Goal: Task Accomplishment & Management: Manage account settings

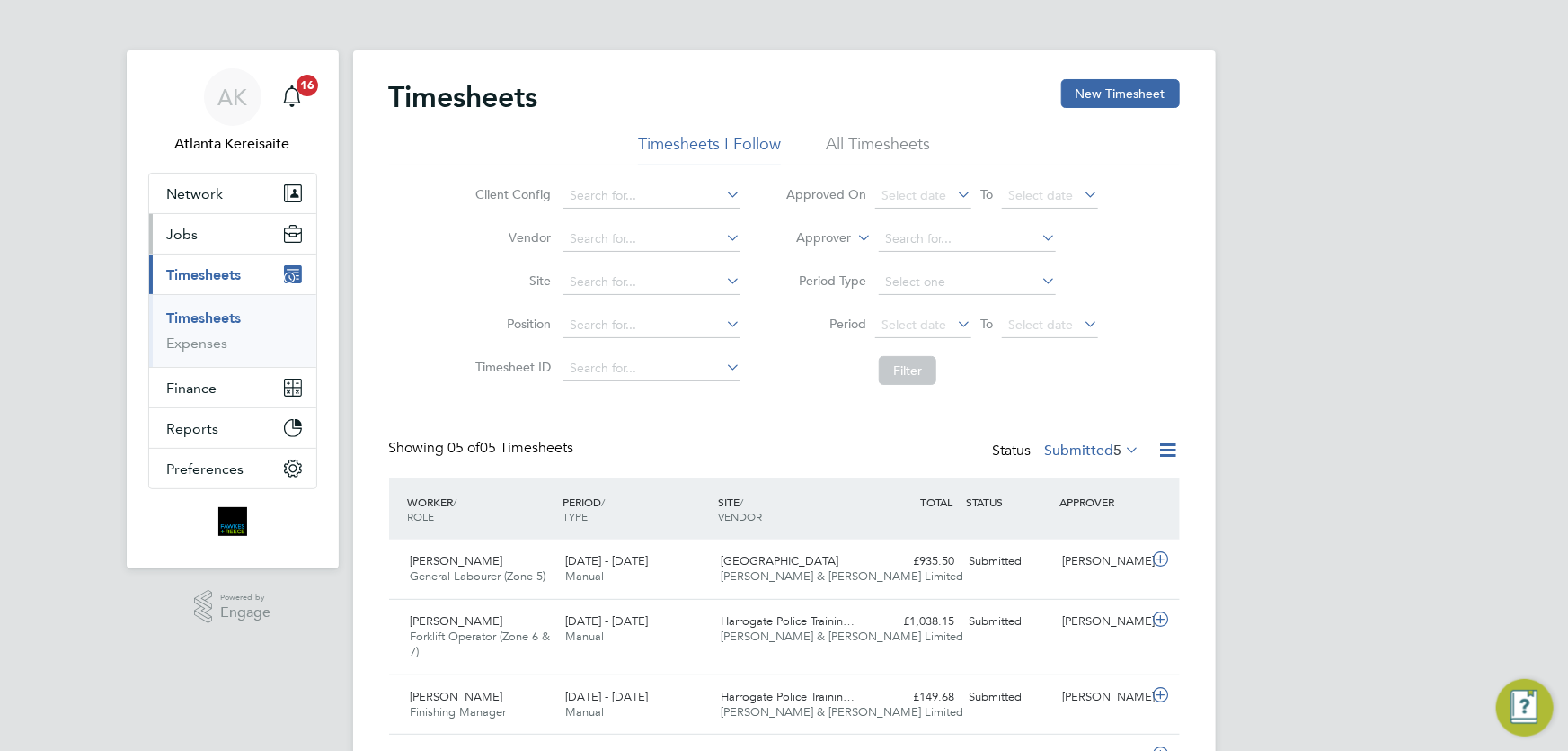
click at [212, 234] on button "Jobs" at bounding box center [233, 234] width 167 height 39
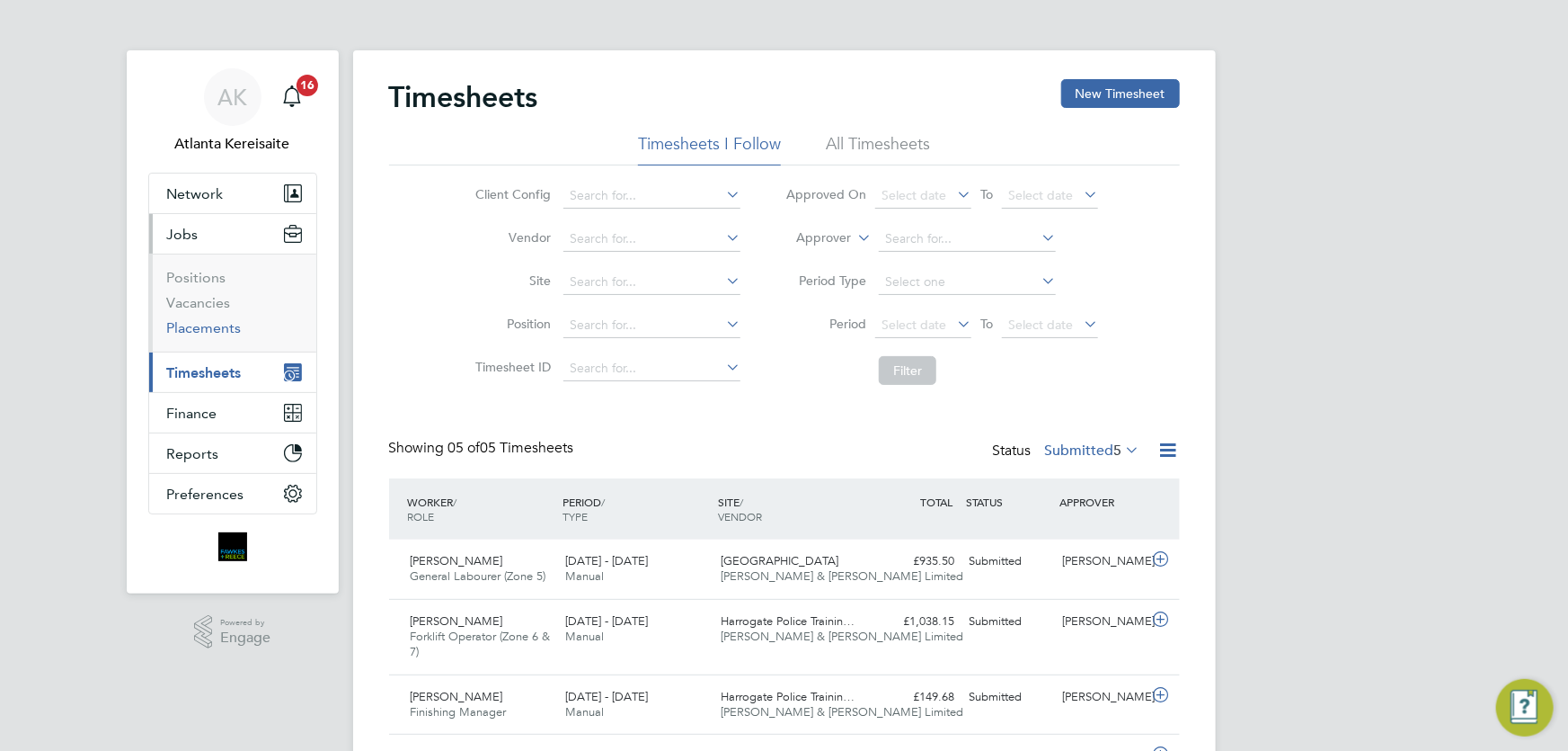
click at [211, 332] on link "Placements" at bounding box center [204, 328] width 74 height 17
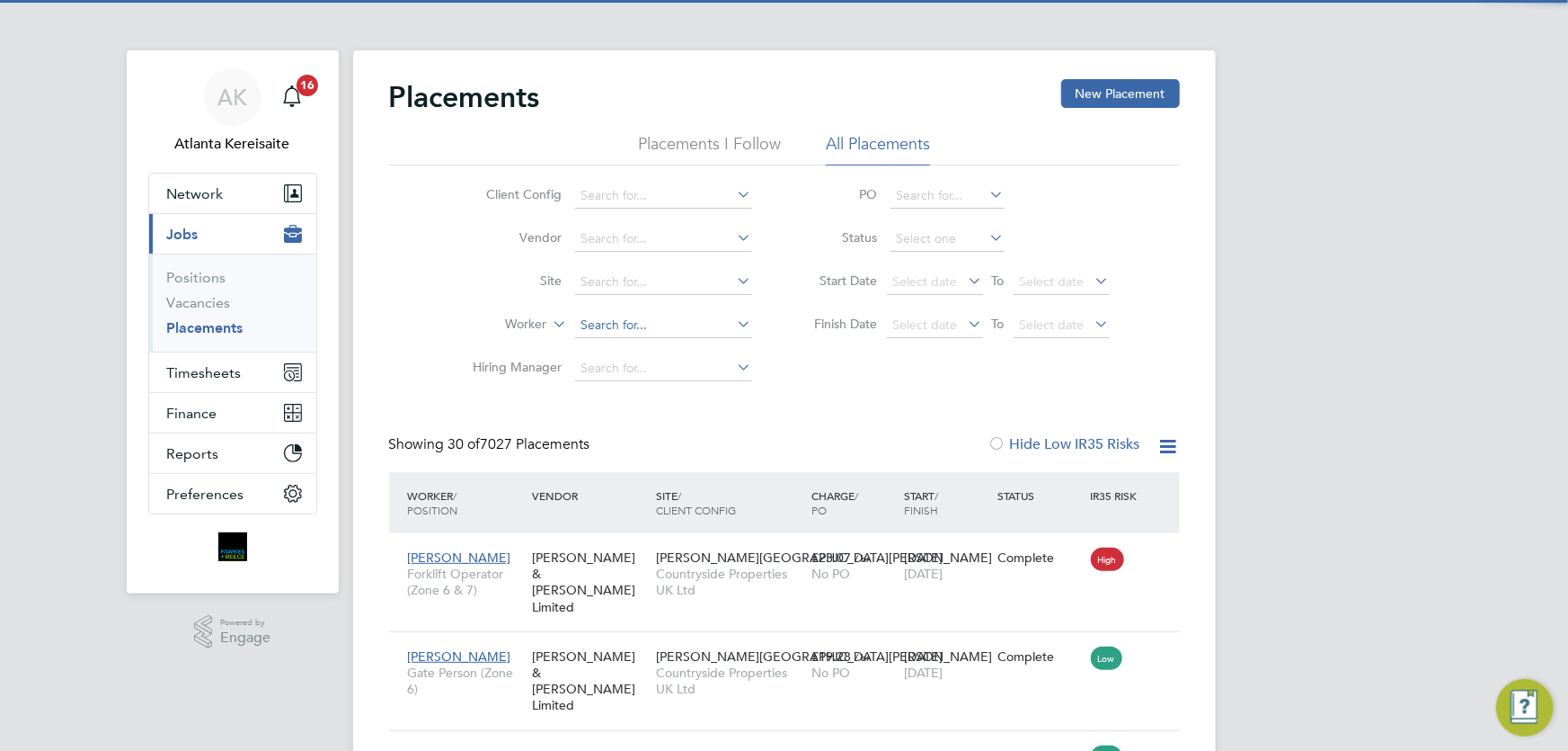
scroll to position [68, 155]
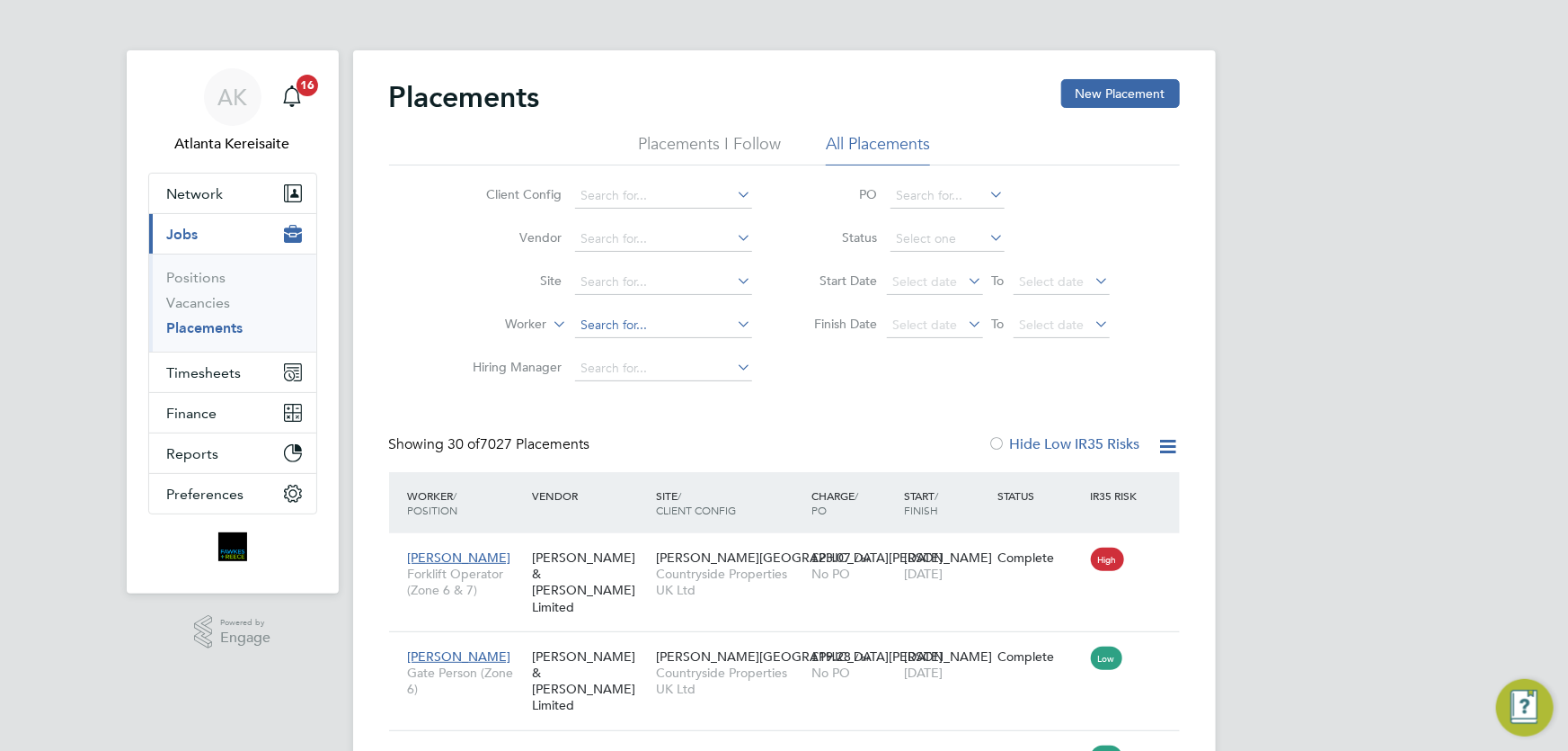
click at [616, 325] on input at bounding box center [663, 325] width 177 height 25
click at [644, 368] on li "Berg en De Klerk" at bounding box center [691, 373] width 236 height 24
type input "Bergen De Klerk"
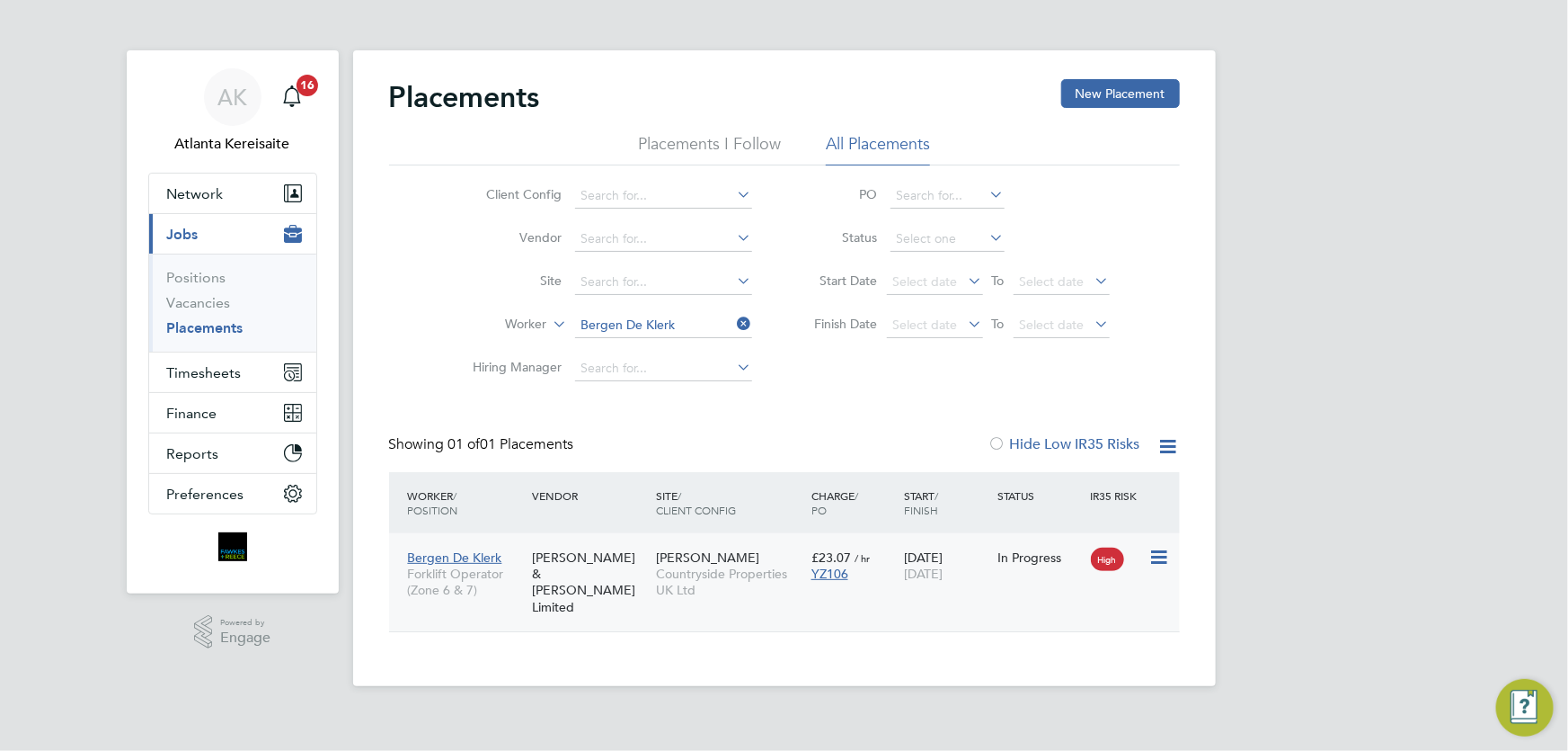
click at [1015, 588] on div "Bergen De Klerk Forklift Operator (Zone 6 & 7) Fawkes & Reece Limited Bierley L…" at bounding box center [784, 582] width 791 height 98
click at [928, 592] on div "Bergen De Klerk Forklift Operator (Zone 6 & 7) Fawkes & Reece Limited Bierley L…" at bounding box center [784, 582] width 791 height 98
click at [602, 590] on div "[PERSON_NAME] & [PERSON_NAME] Limited" at bounding box center [589, 582] width 124 height 84
click at [734, 326] on icon at bounding box center [734, 323] width 0 height 25
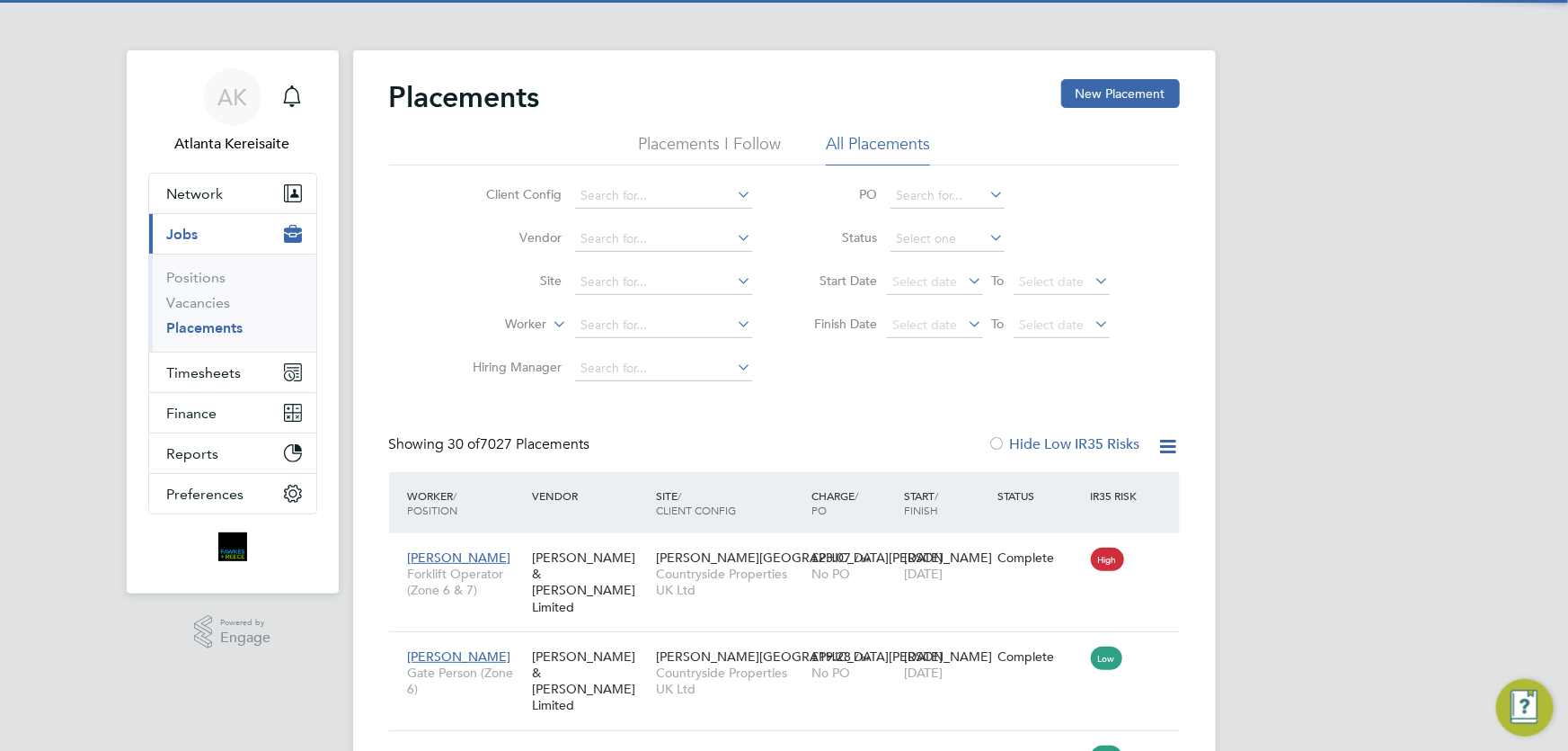
scroll to position [68, 125]
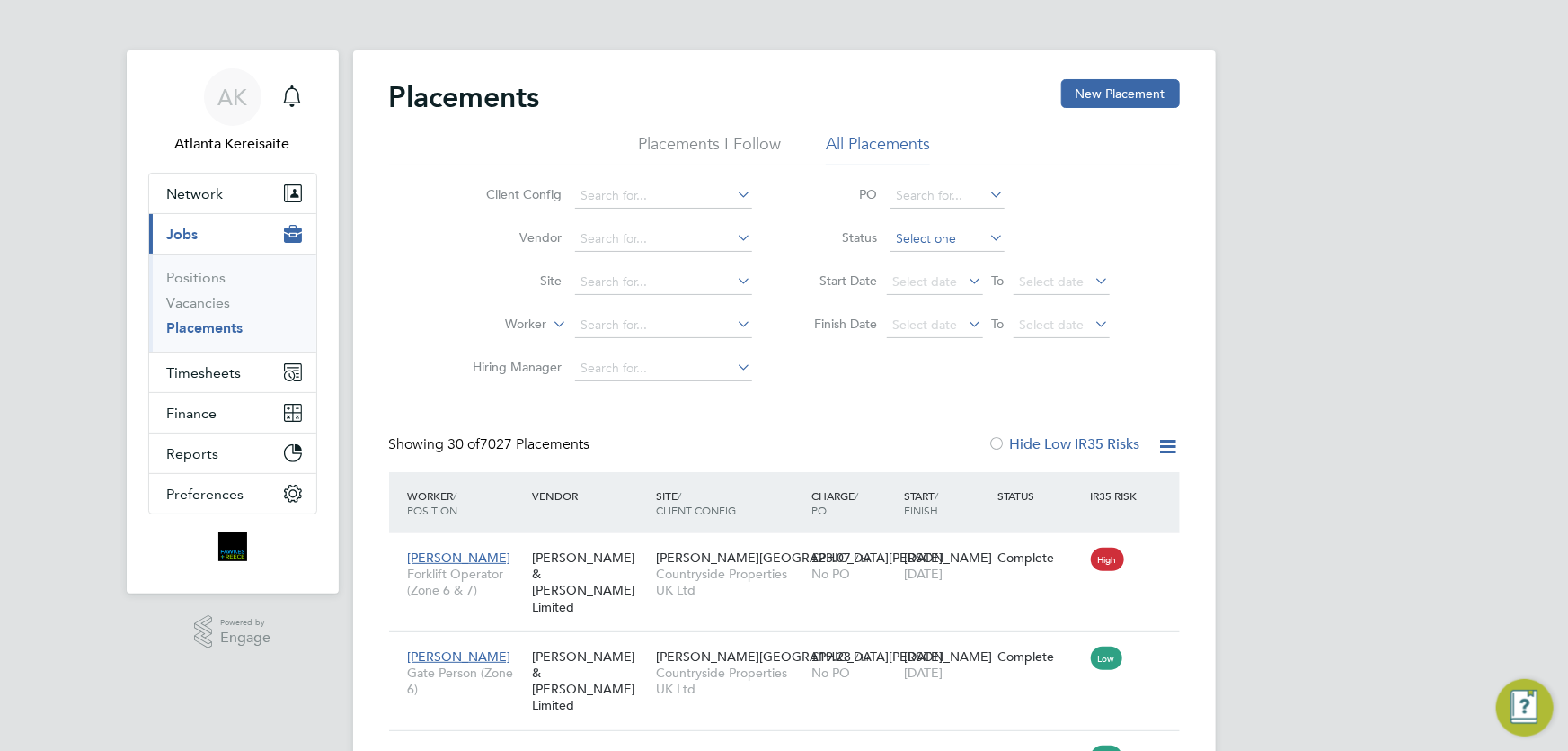
click at [906, 236] on input at bounding box center [947, 239] width 114 height 25
click at [939, 268] on li "Active" at bounding box center [947, 262] width 115 height 23
type input "Active"
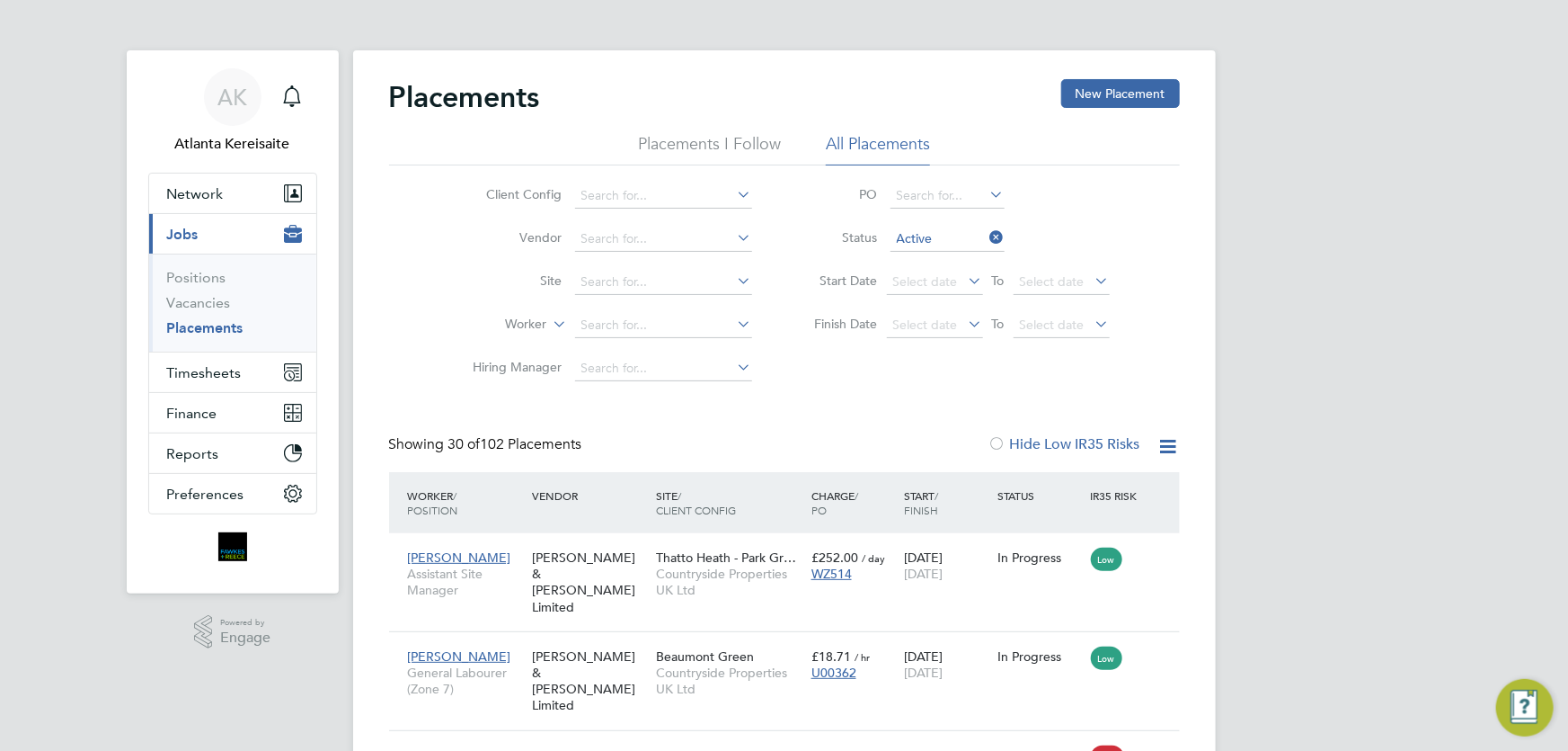
click at [732, 143] on li "Placements I Follow" at bounding box center [709, 149] width 143 height 32
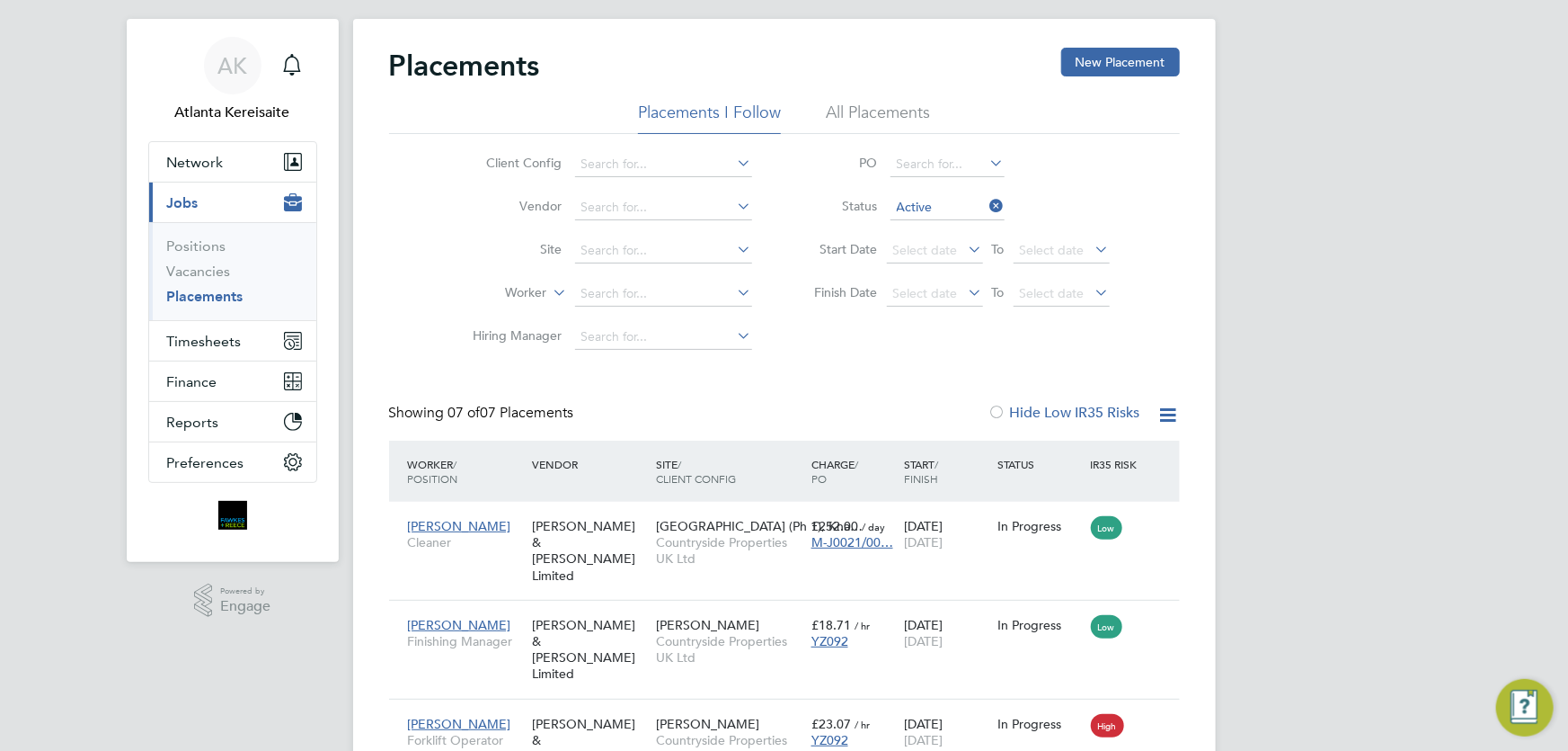
click at [986, 206] on icon at bounding box center [986, 206] width 0 height 25
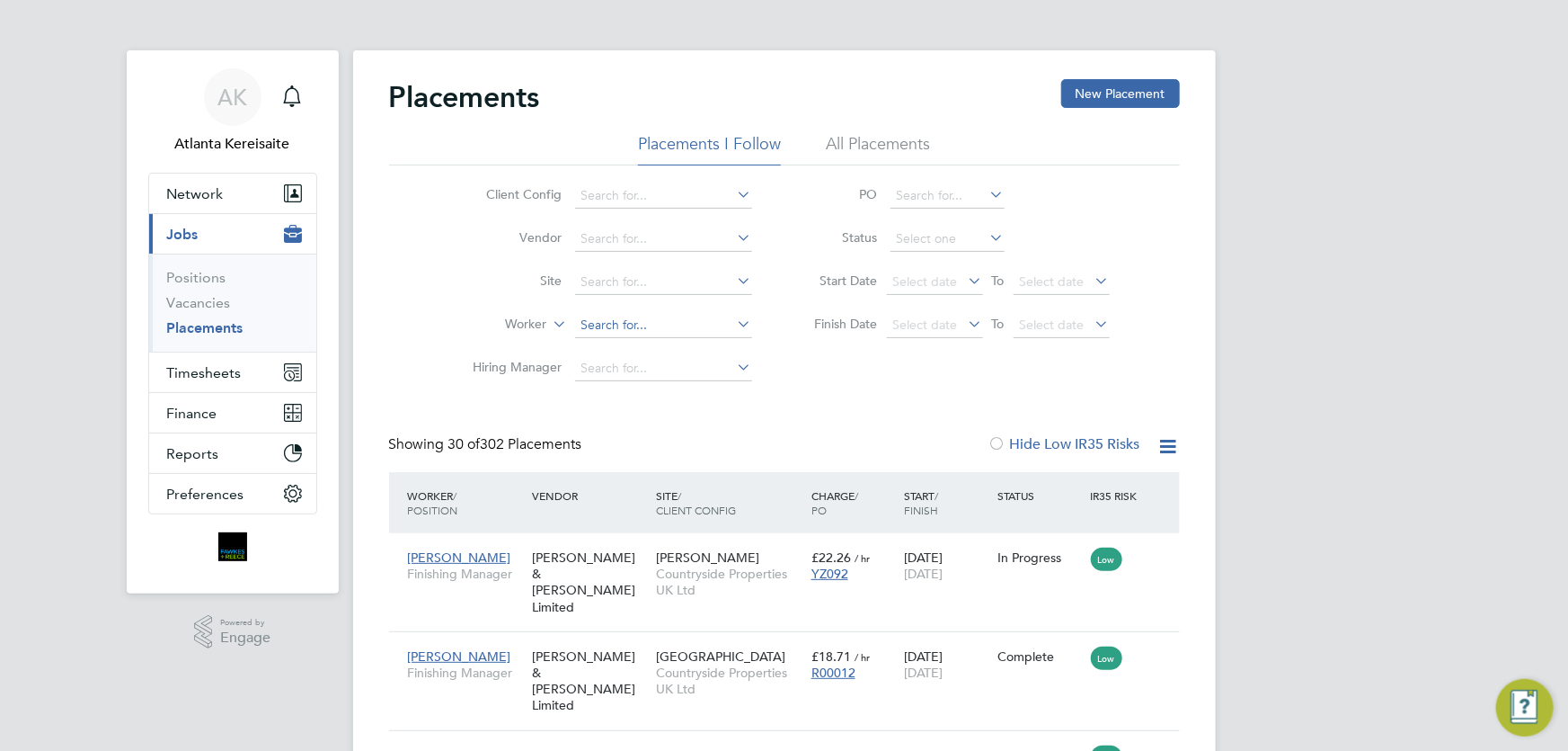
click at [613, 326] on input at bounding box center [663, 325] width 177 height 25
click at [668, 351] on li "Kieran Auld" at bounding box center [662, 350] width 178 height 24
type input "[PERSON_NAME]"
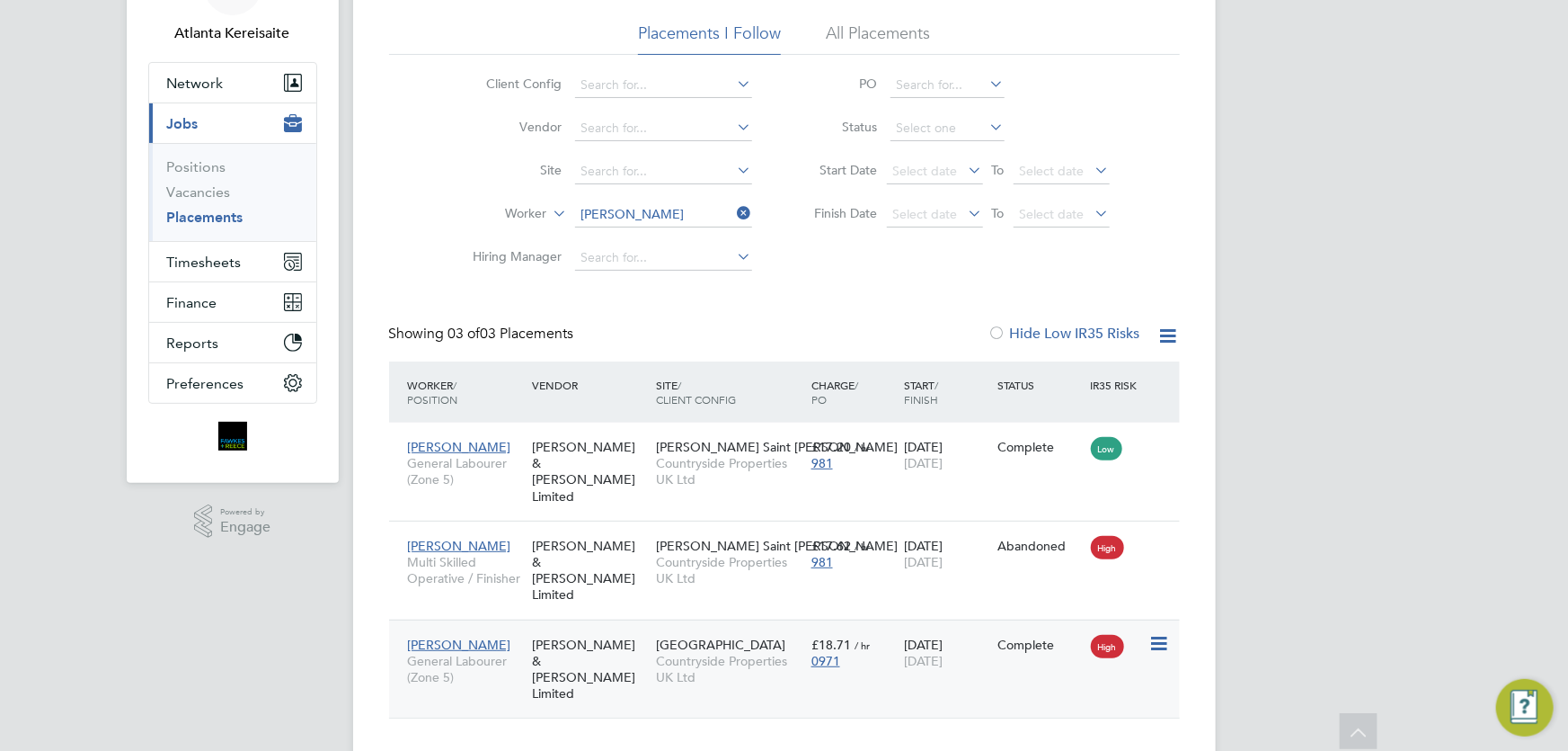
click at [505, 655] on div "Kieran Auld General Labourer (Zone 5)" at bounding box center [465, 662] width 124 height 68
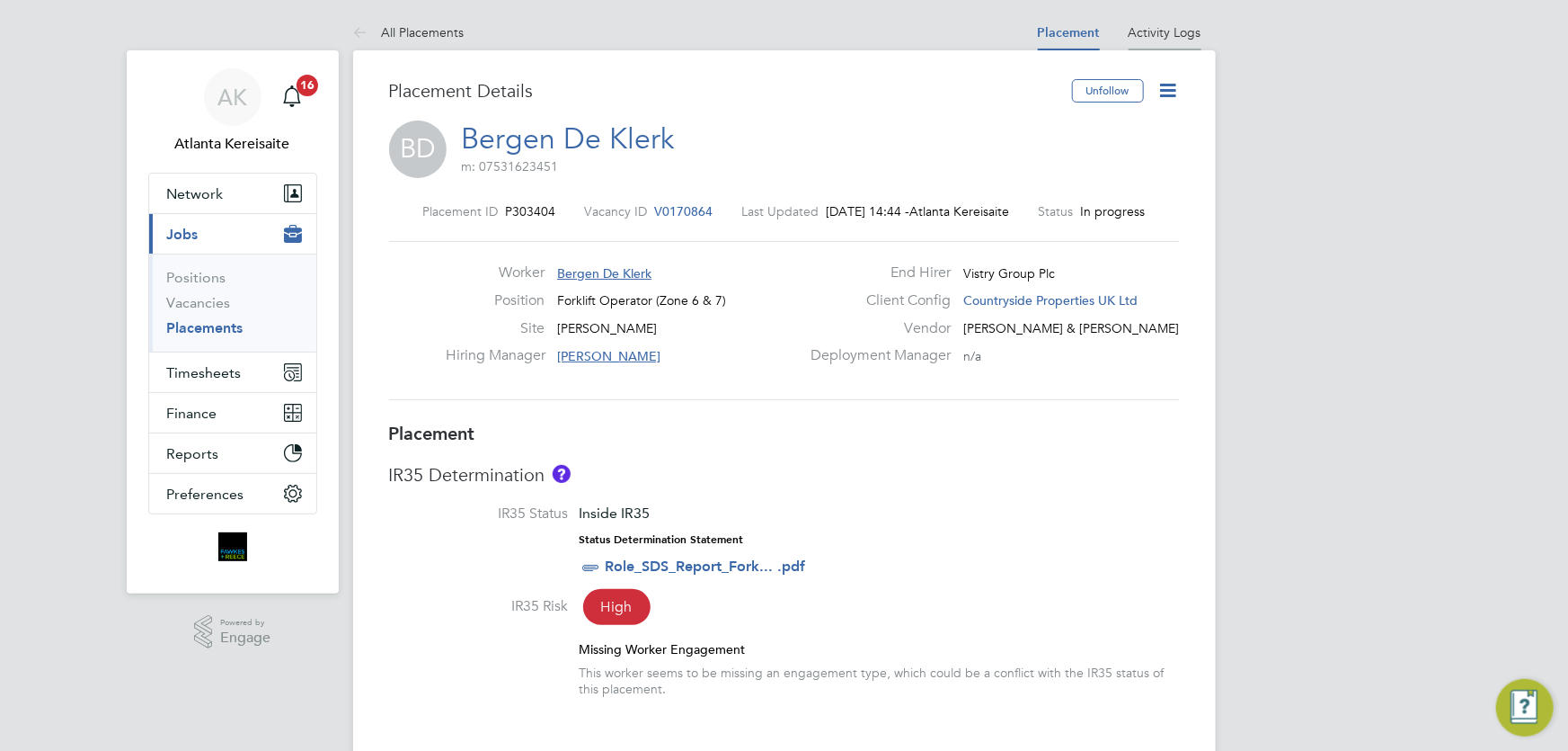
click at [1170, 31] on link "Activity Logs" at bounding box center [1164, 32] width 72 height 16
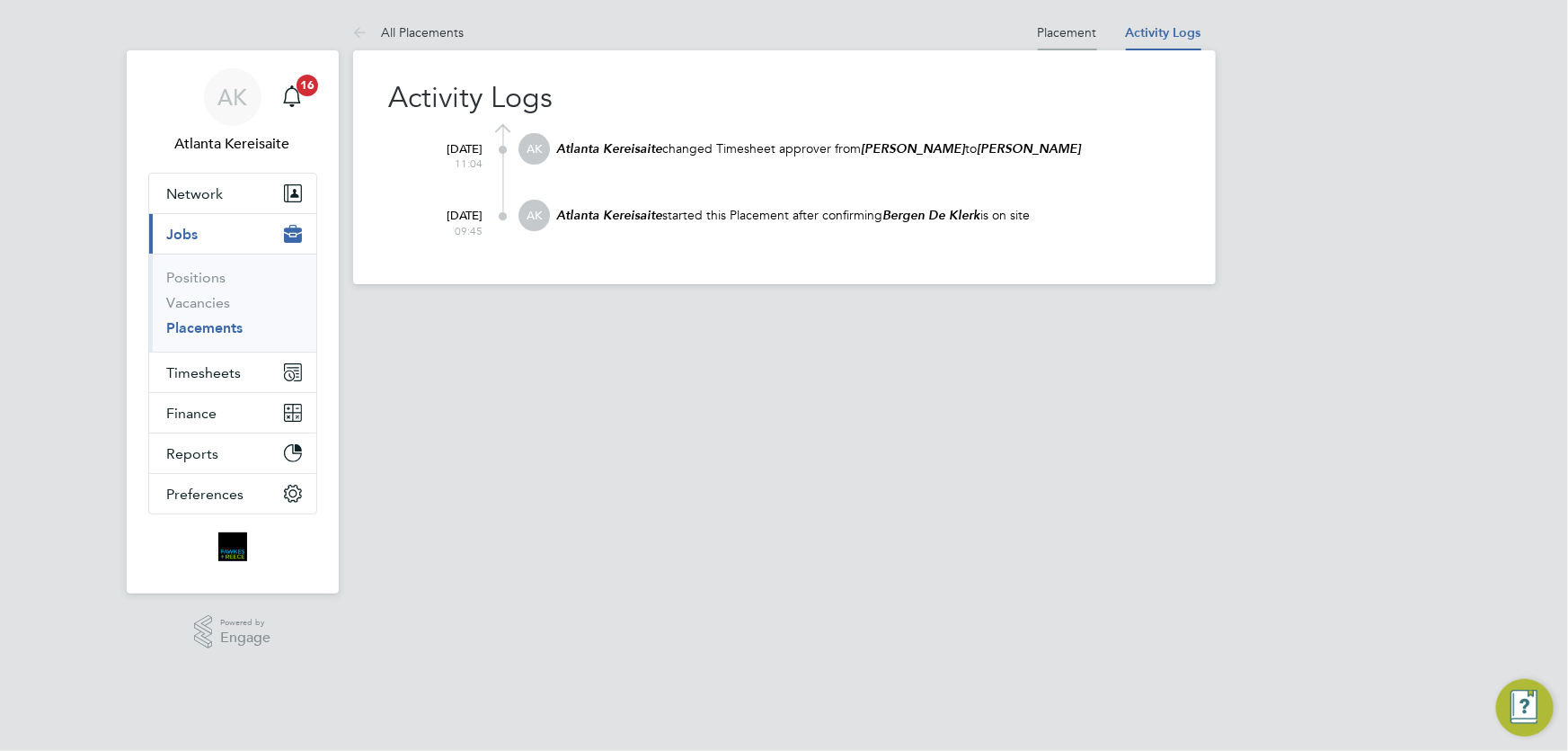
click at [1081, 31] on link "Placement" at bounding box center [1067, 32] width 59 height 16
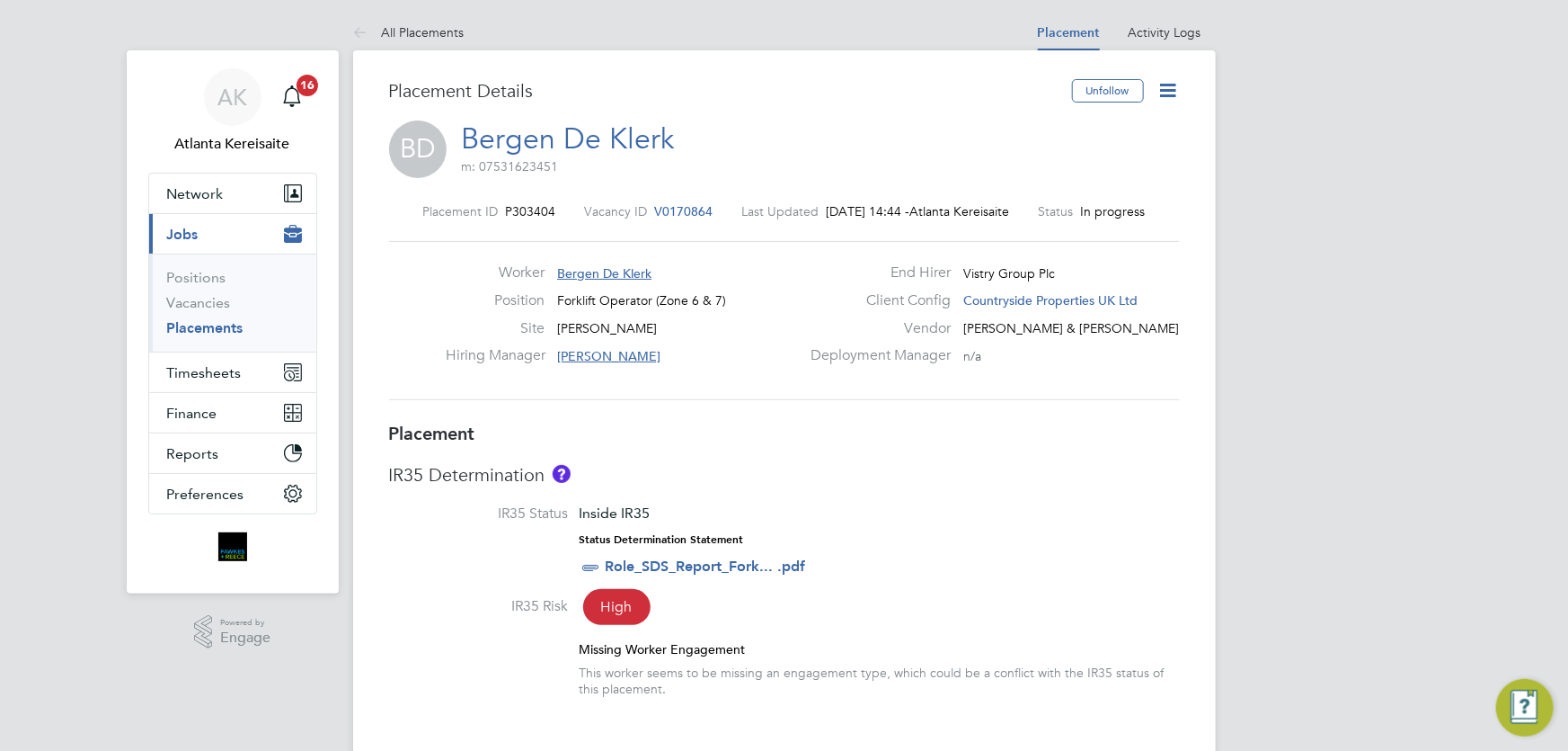
click at [1168, 86] on icon at bounding box center [1169, 90] width 23 height 23
click at [1094, 133] on li "Edit Placement e" at bounding box center [1110, 133] width 132 height 25
type input "[PERSON_NAME]"
type input "[DATE]"
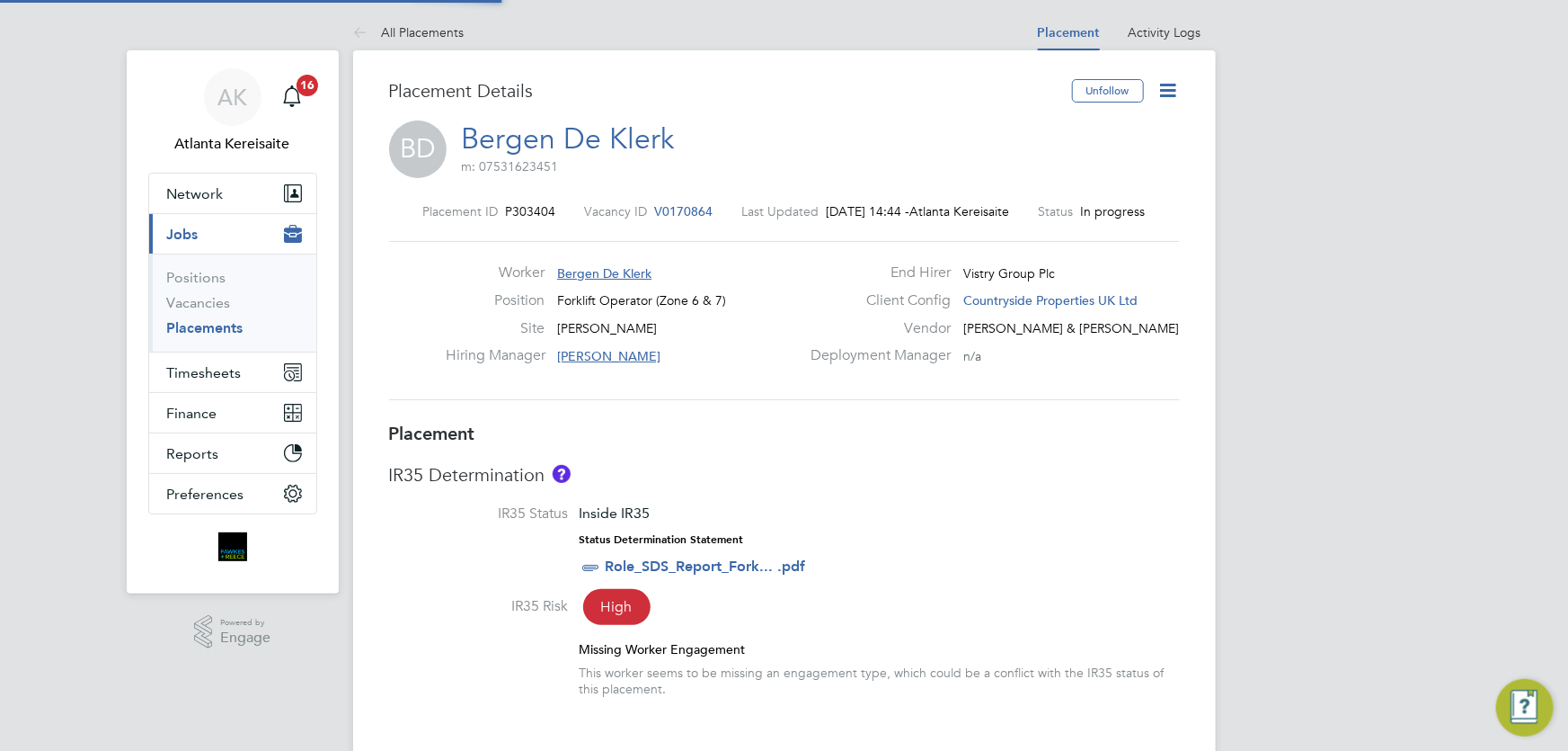
type input "[DATE]"
type input "07:30"
type input "16:30"
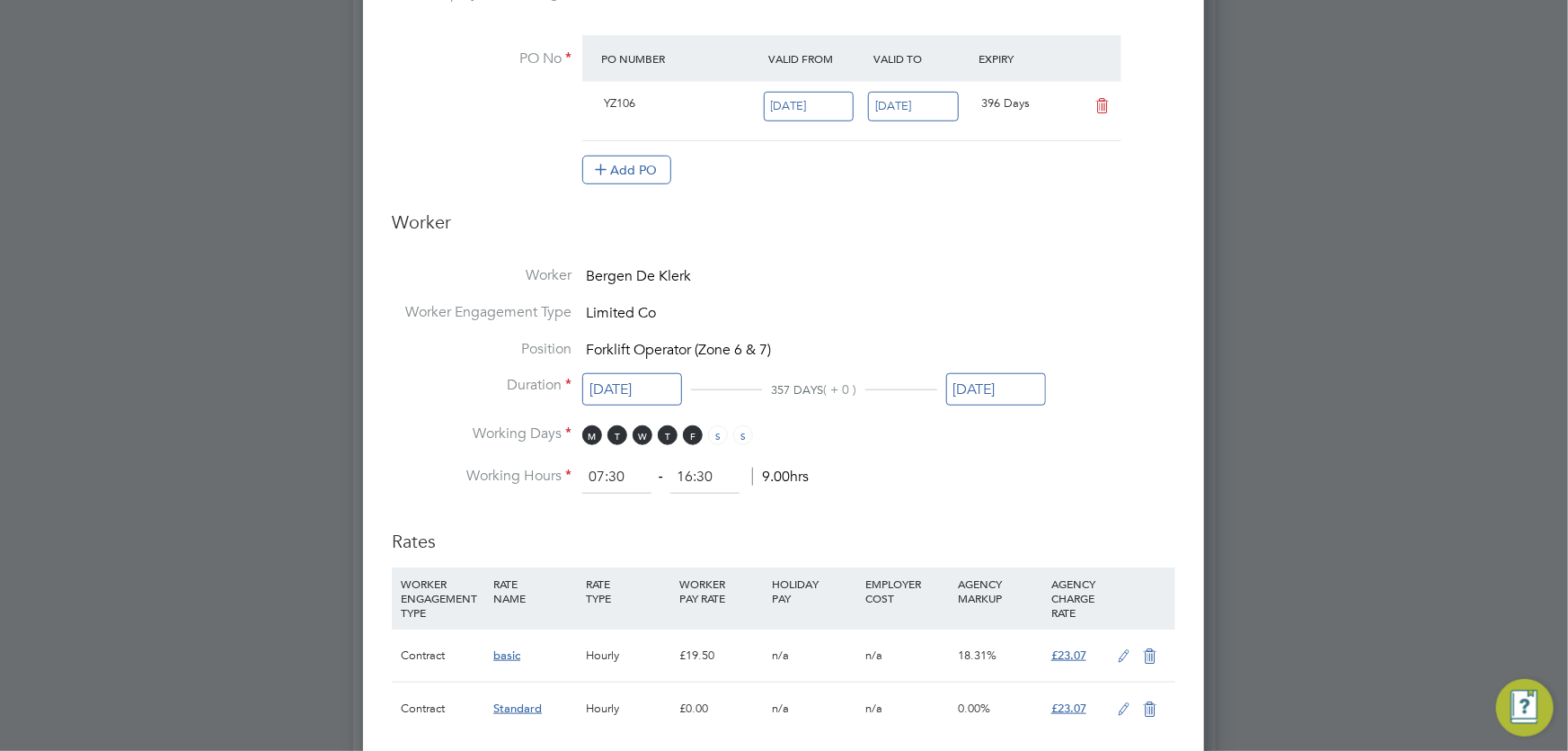
click at [1024, 382] on input "[DATE]" at bounding box center [996, 389] width 100 height 33
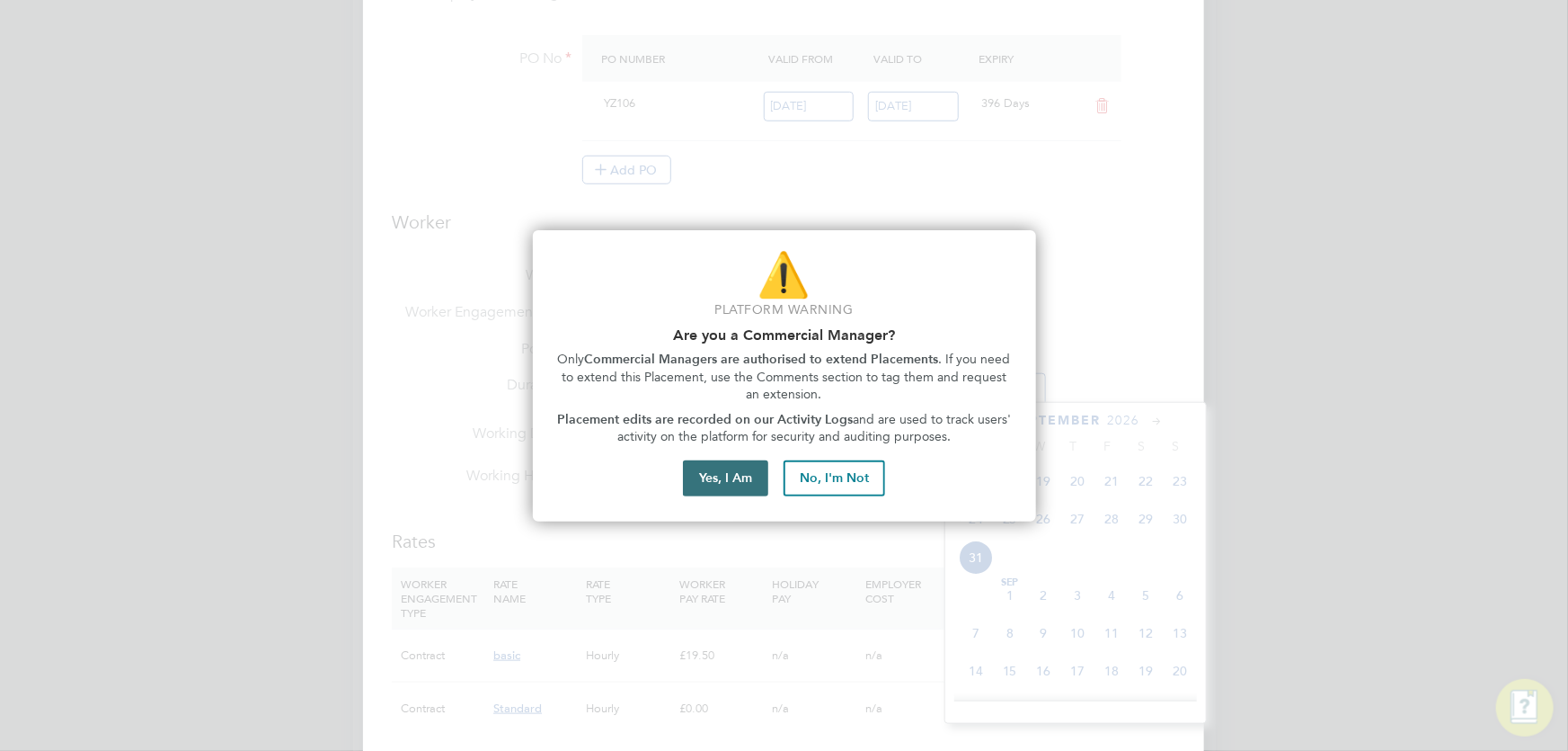
click at [724, 475] on button "Yes, I Am" at bounding box center [725, 478] width 85 height 36
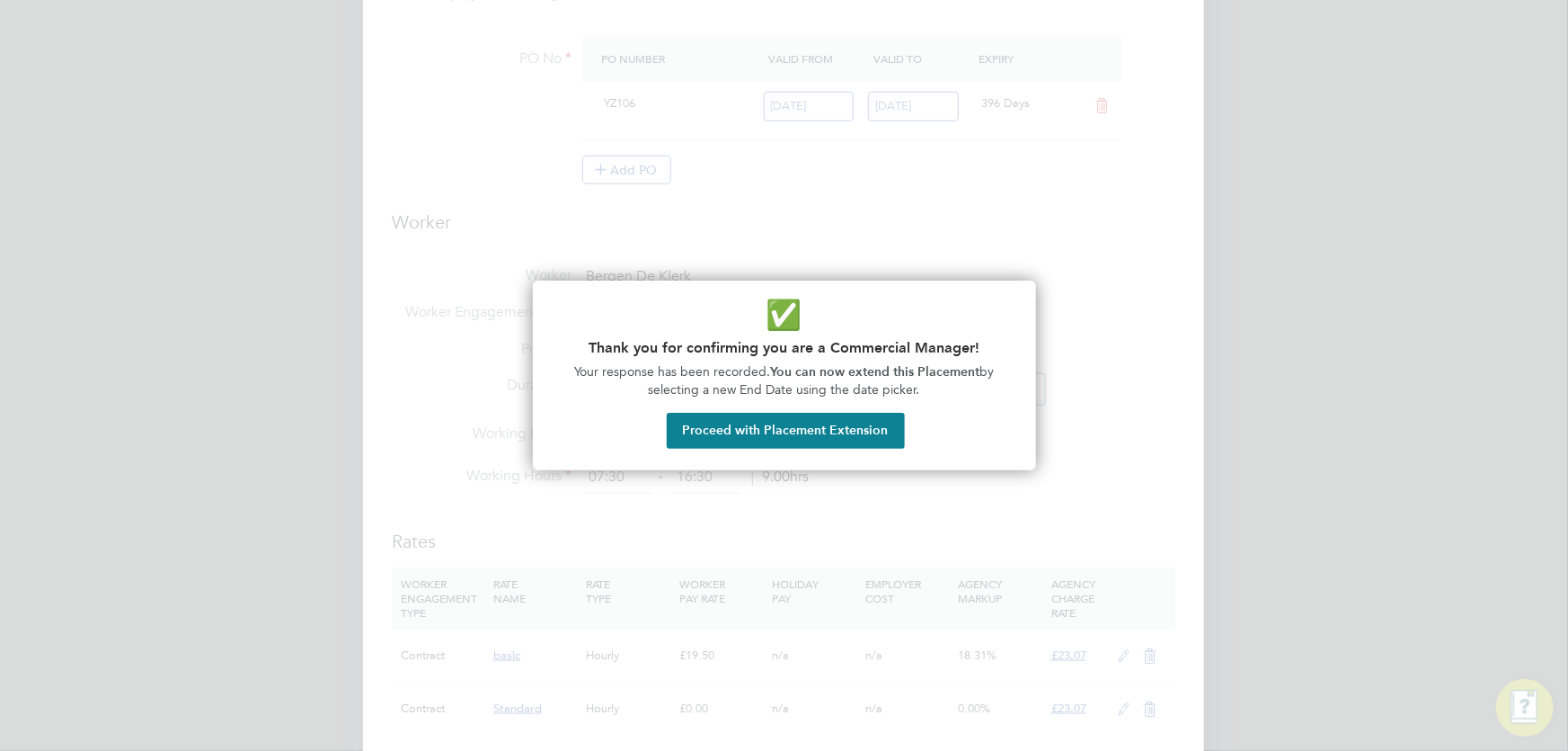
click at [795, 410] on div "✅ Thank you for confirming you are a Commercial Manager! Your response has been…" at bounding box center [784, 375] width 504 height 190
click at [801, 425] on button "Proceed with Placement Extension" at bounding box center [785, 430] width 238 height 36
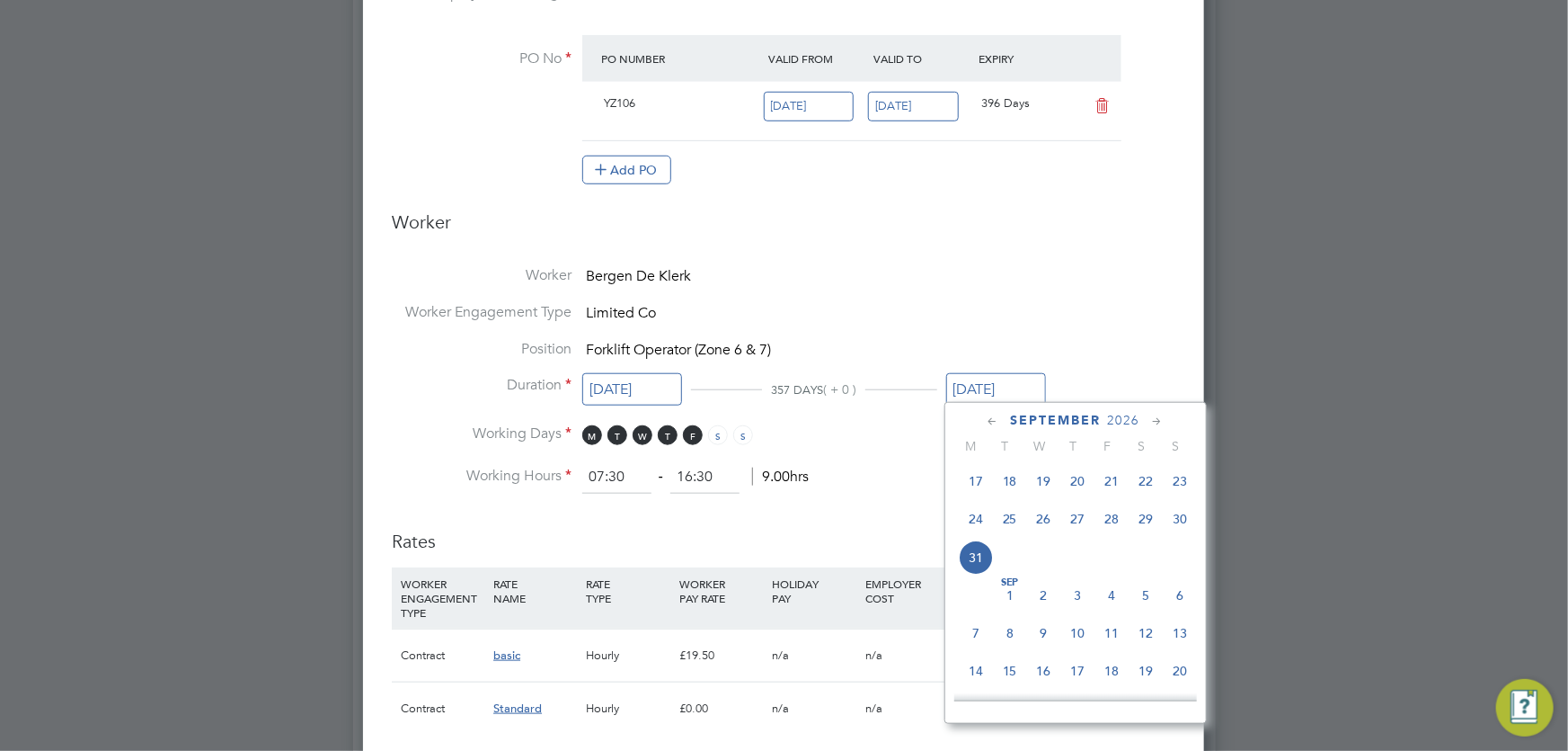
click at [986, 424] on icon at bounding box center [993, 421] width 17 height 20
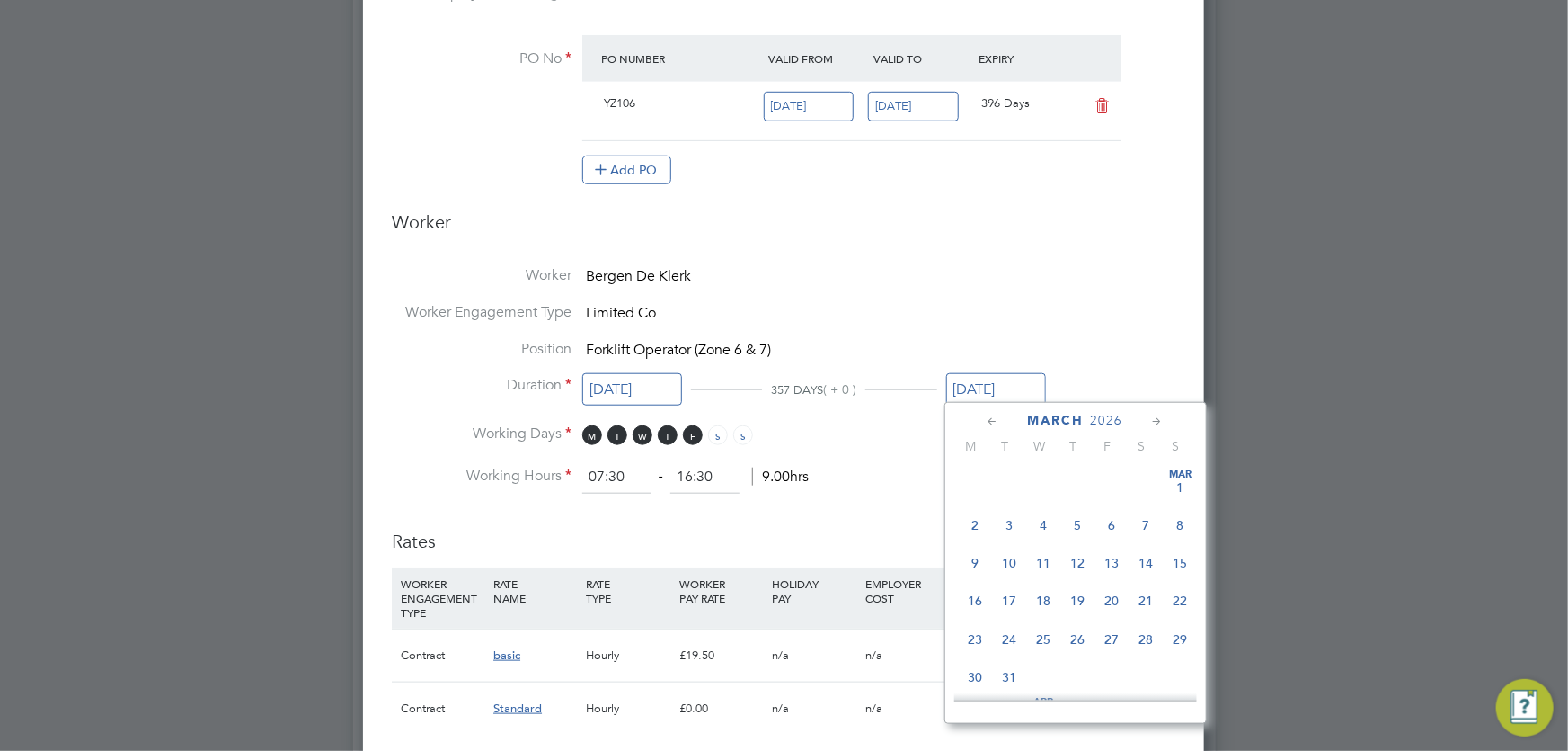
click at [986, 424] on icon at bounding box center [993, 421] width 17 height 20
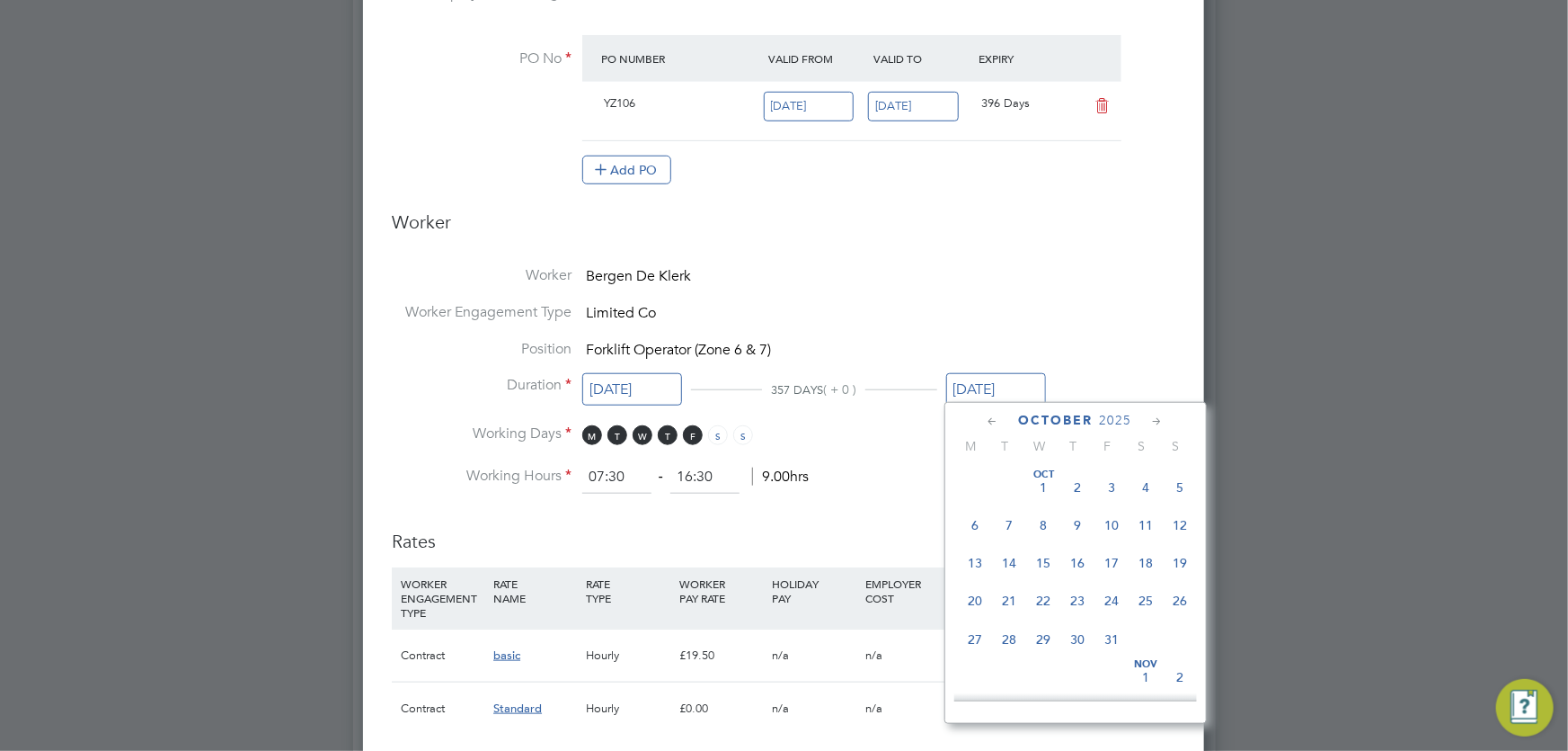
click at [986, 424] on icon at bounding box center [993, 421] width 17 height 20
click at [1154, 418] on icon at bounding box center [1157, 421] width 17 height 20
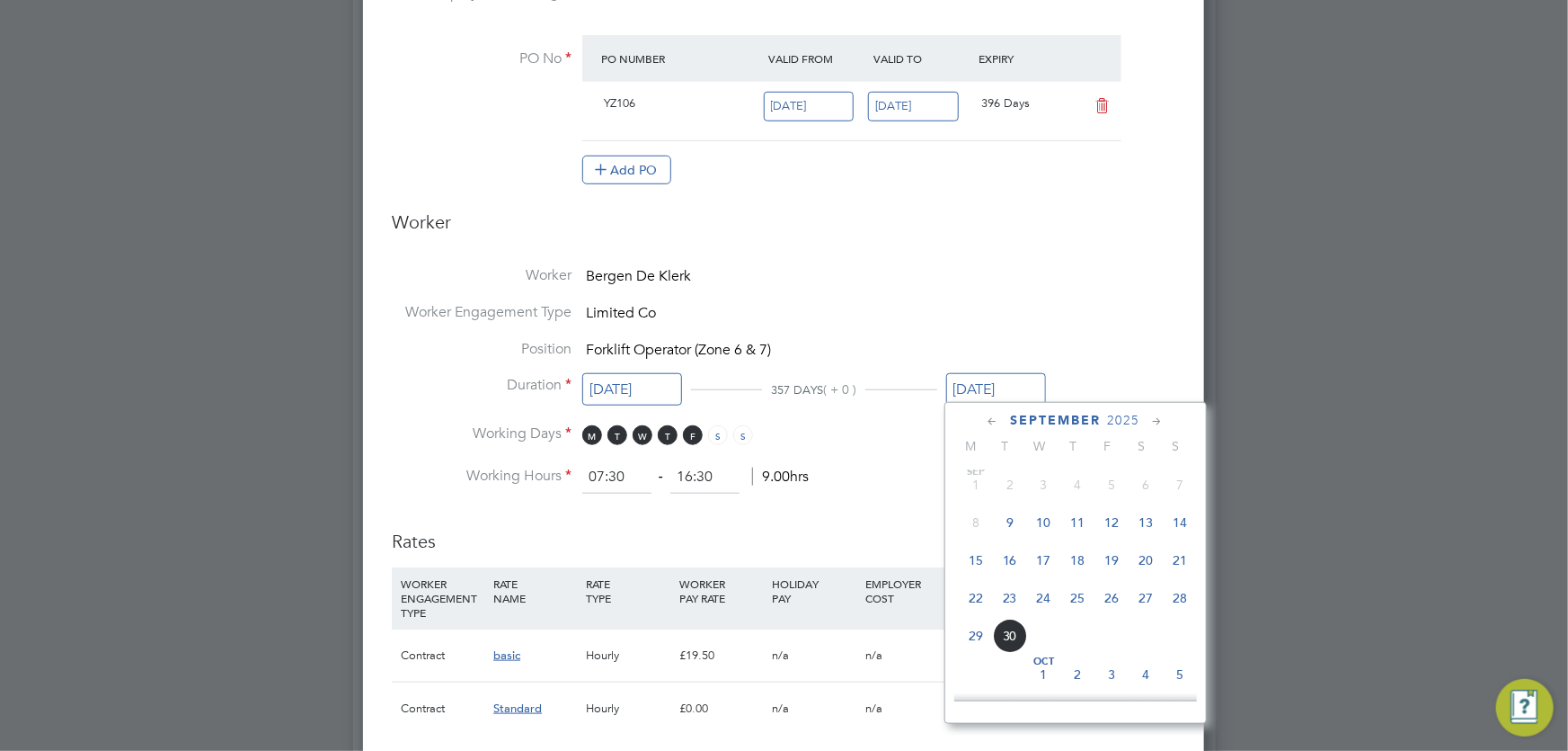
click at [1186, 598] on span "28" at bounding box center [1181, 598] width 34 height 34
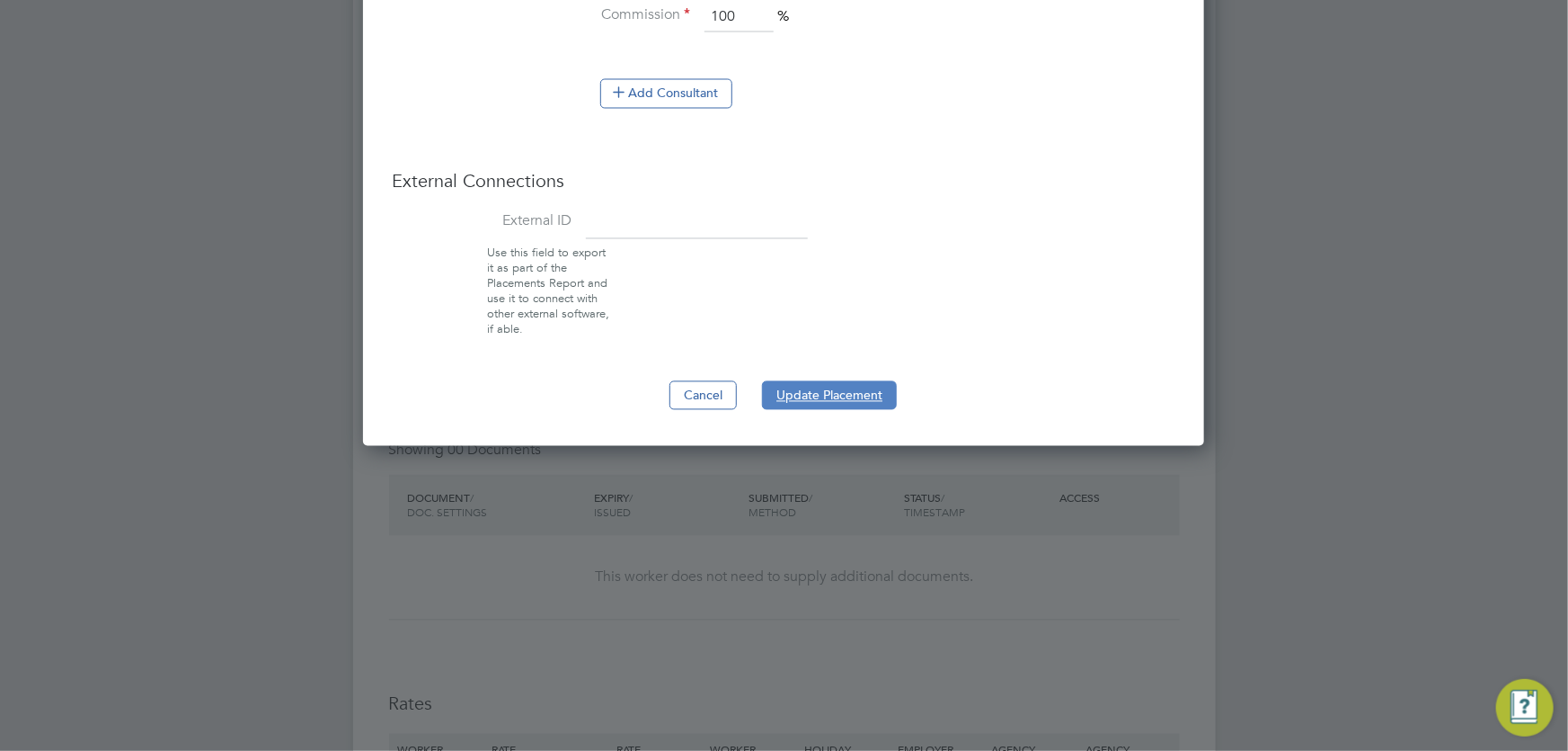
click at [835, 395] on button "Update Placement" at bounding box center [829, 396] width 134 height 29
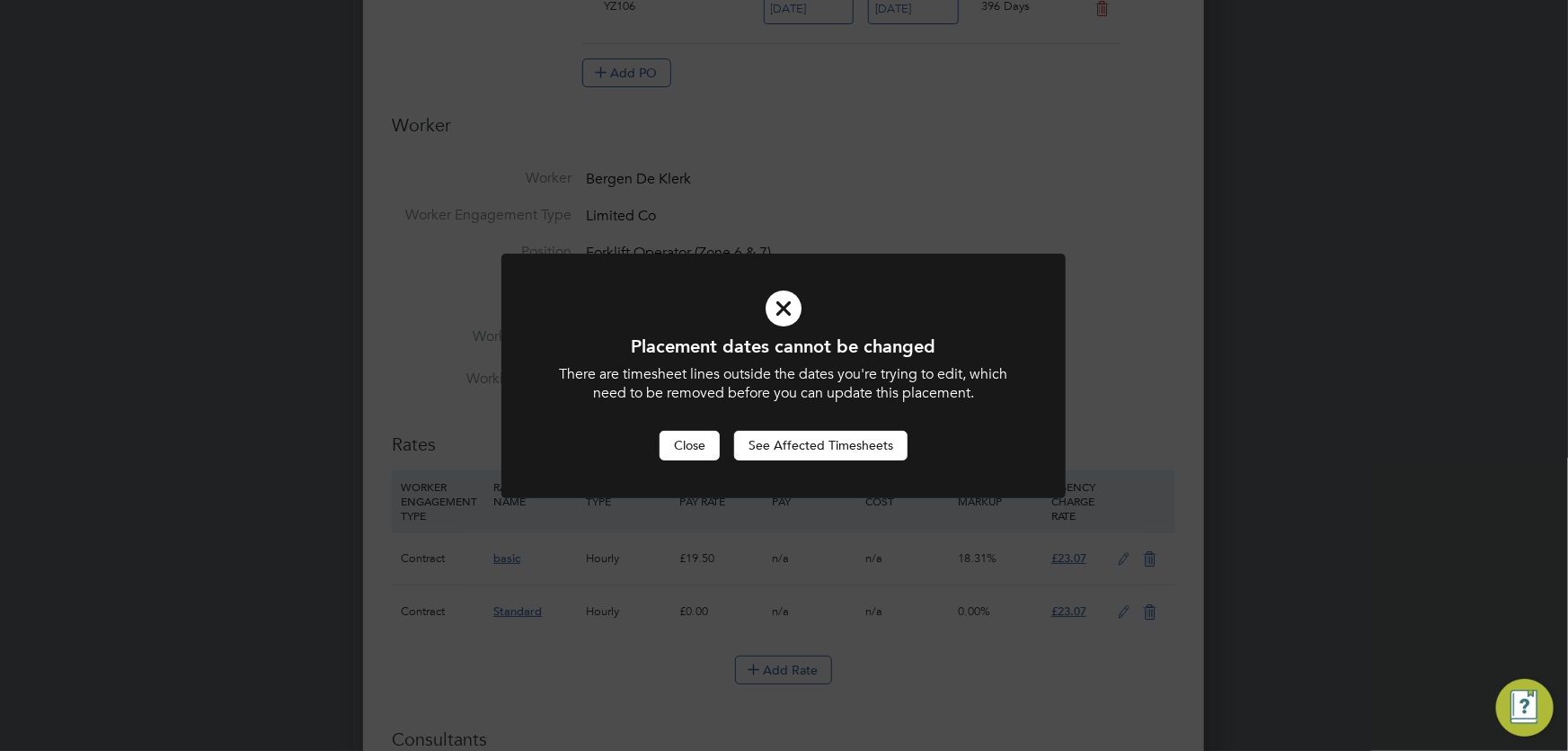
click at [686, 444] on button "Close" at bounding box center [690, 445] width 60 height 29
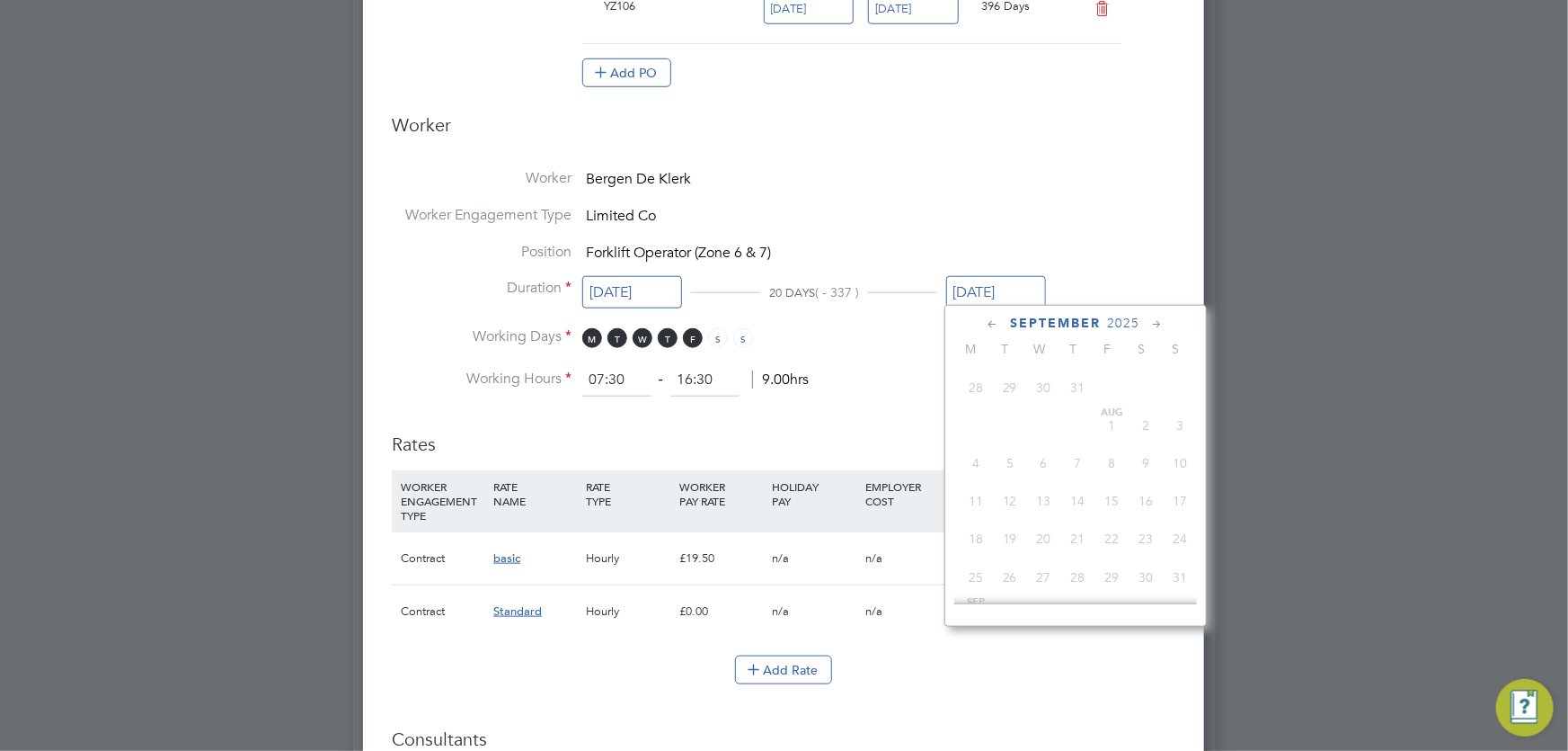
click at [993, 289] on input "[DATE]" at bounding box center [996, 292] width 100 height 33
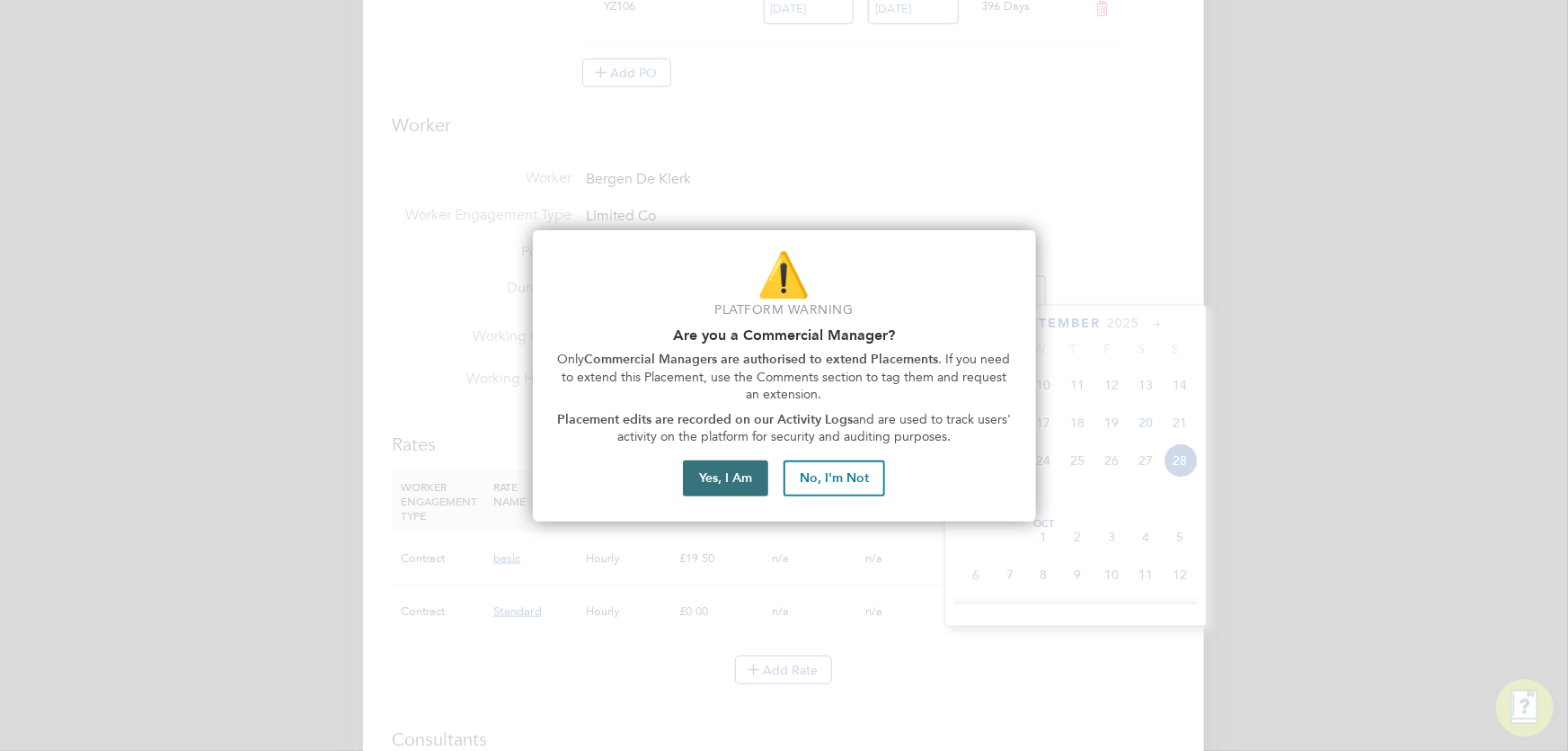
click at [746, 485] on button "Yes, I Am" at bounding box center [725, 478] width 85 height 36
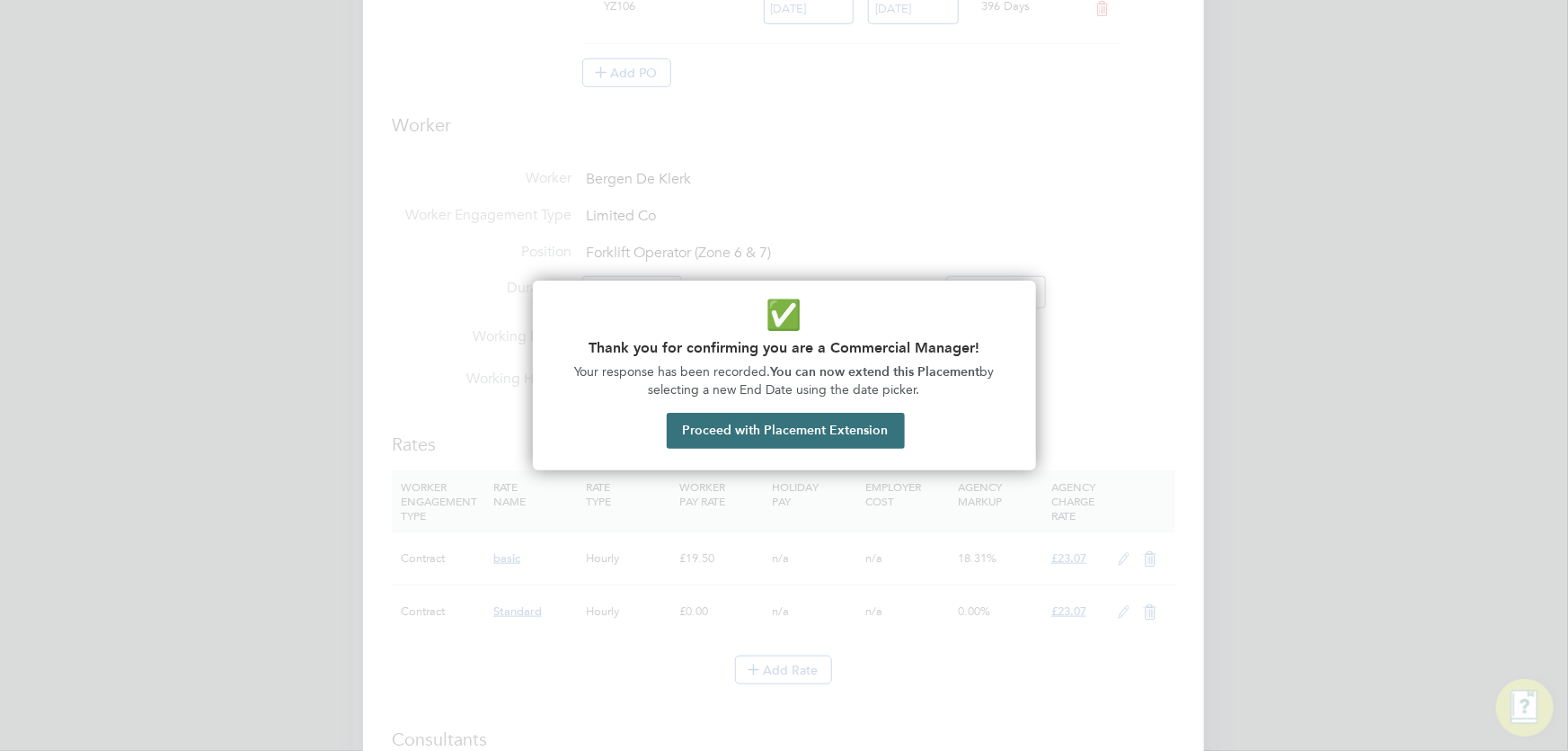
click at [814, 426] on button "Proceed with Placement Extension" at bounding box center [785, 430] width 238 height 36
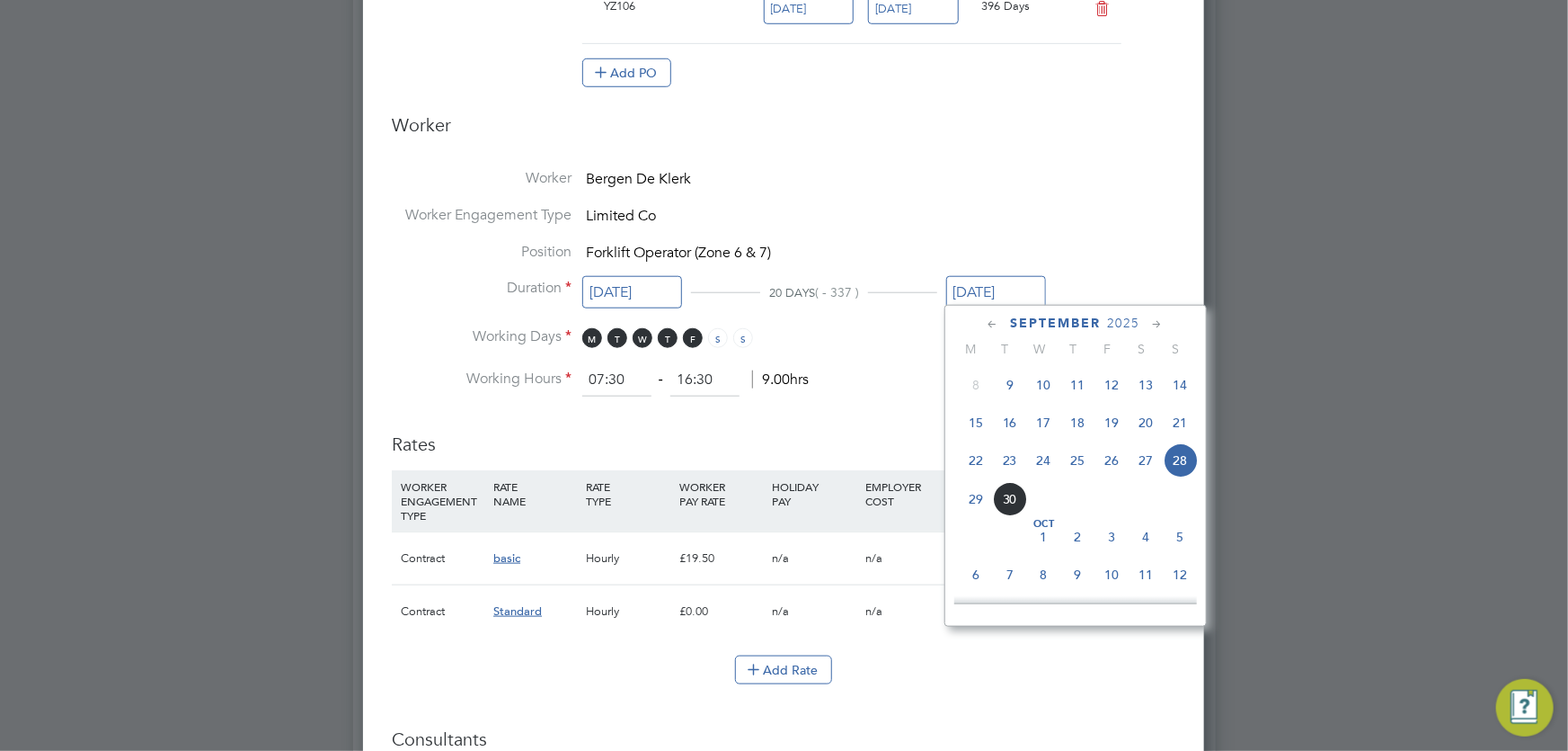
click at [971, 498] on span "29" at bounding box center [975, 499] width 34 height 34
type input "[DATE]"
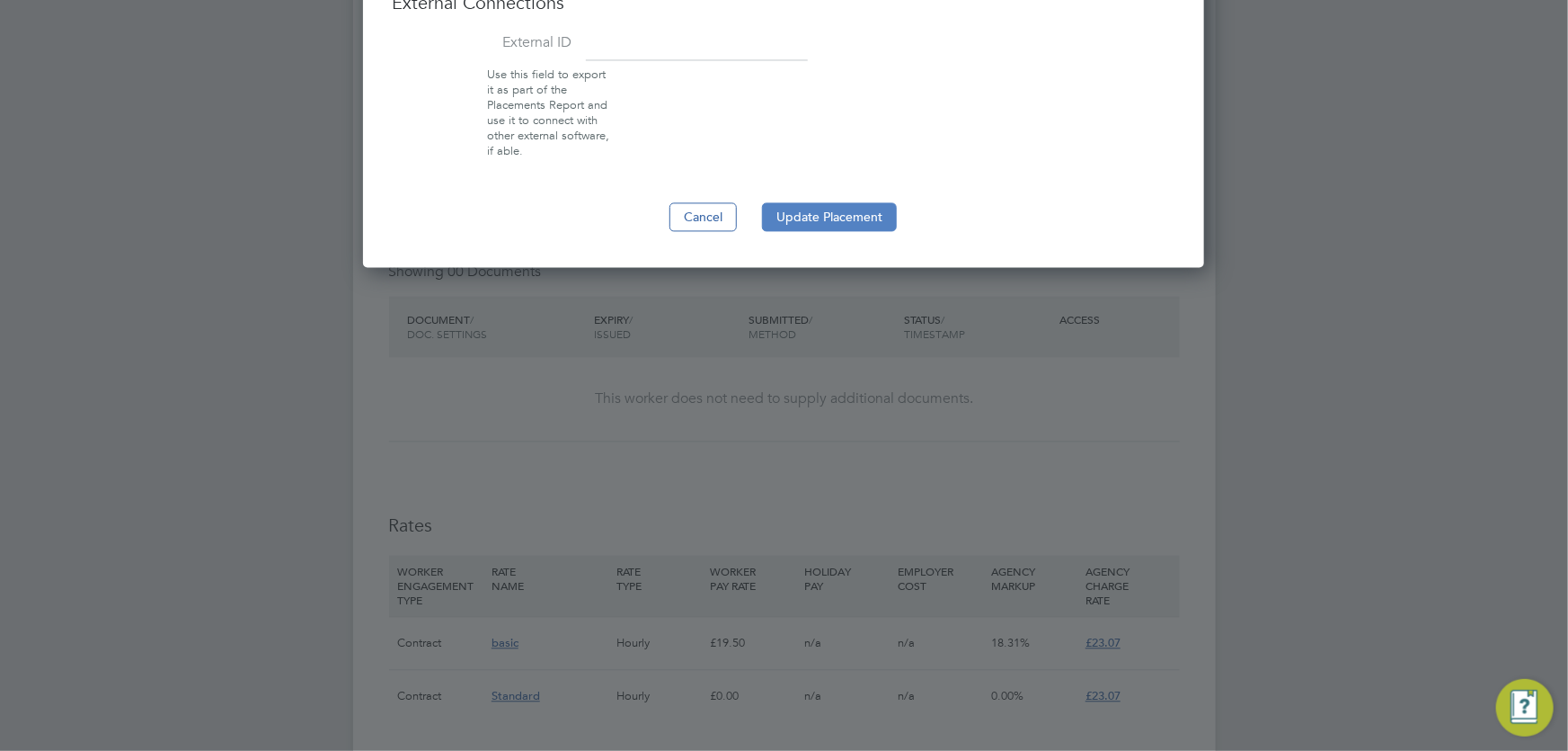
click at [822, 216] on button "Update Placement" at bounding box center [829, 216] width 134 height 29
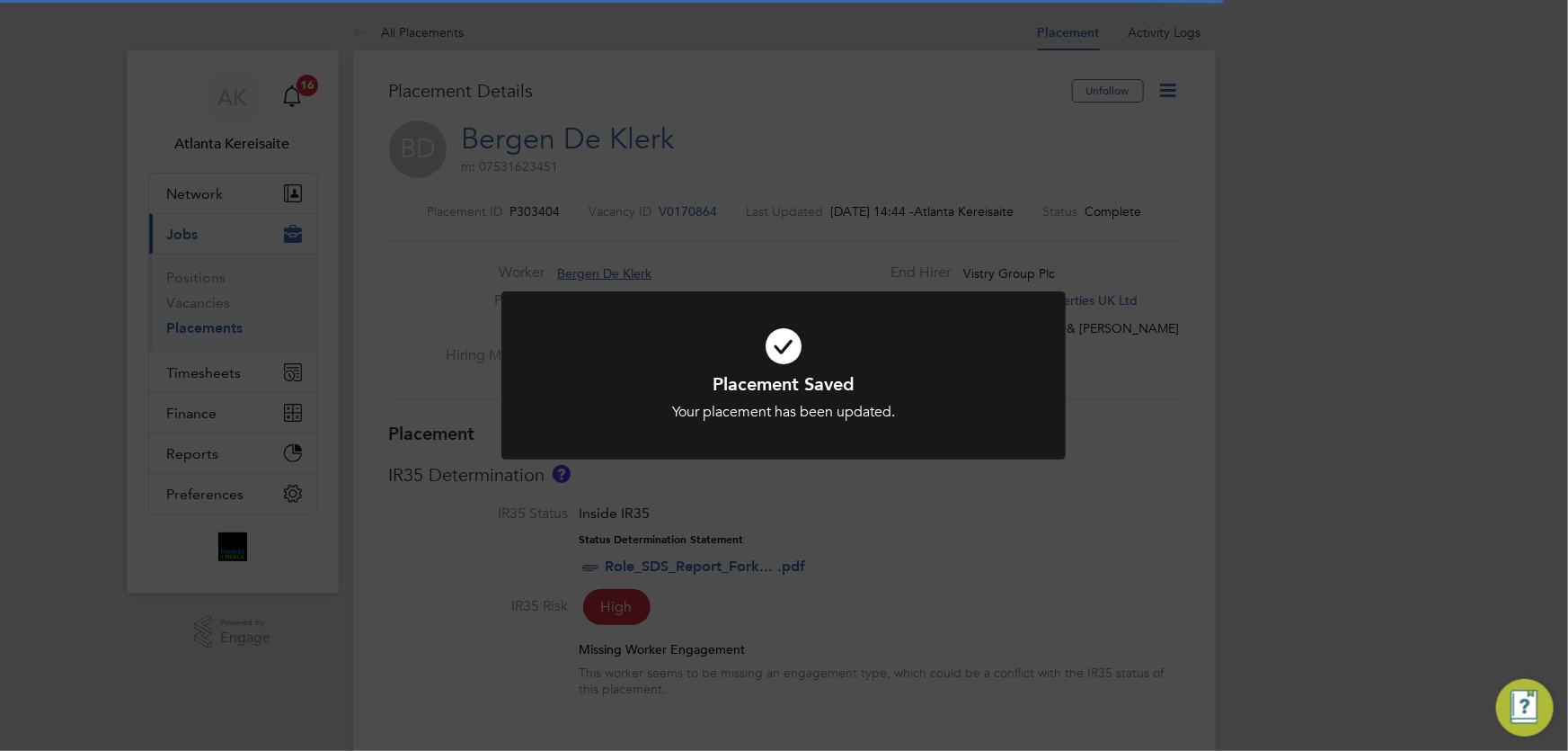
click at [944, 260] on div "Placement Saved Your placement has been updated. Cancel Okay" at bounding box center [784, 375] width 1568 height 751
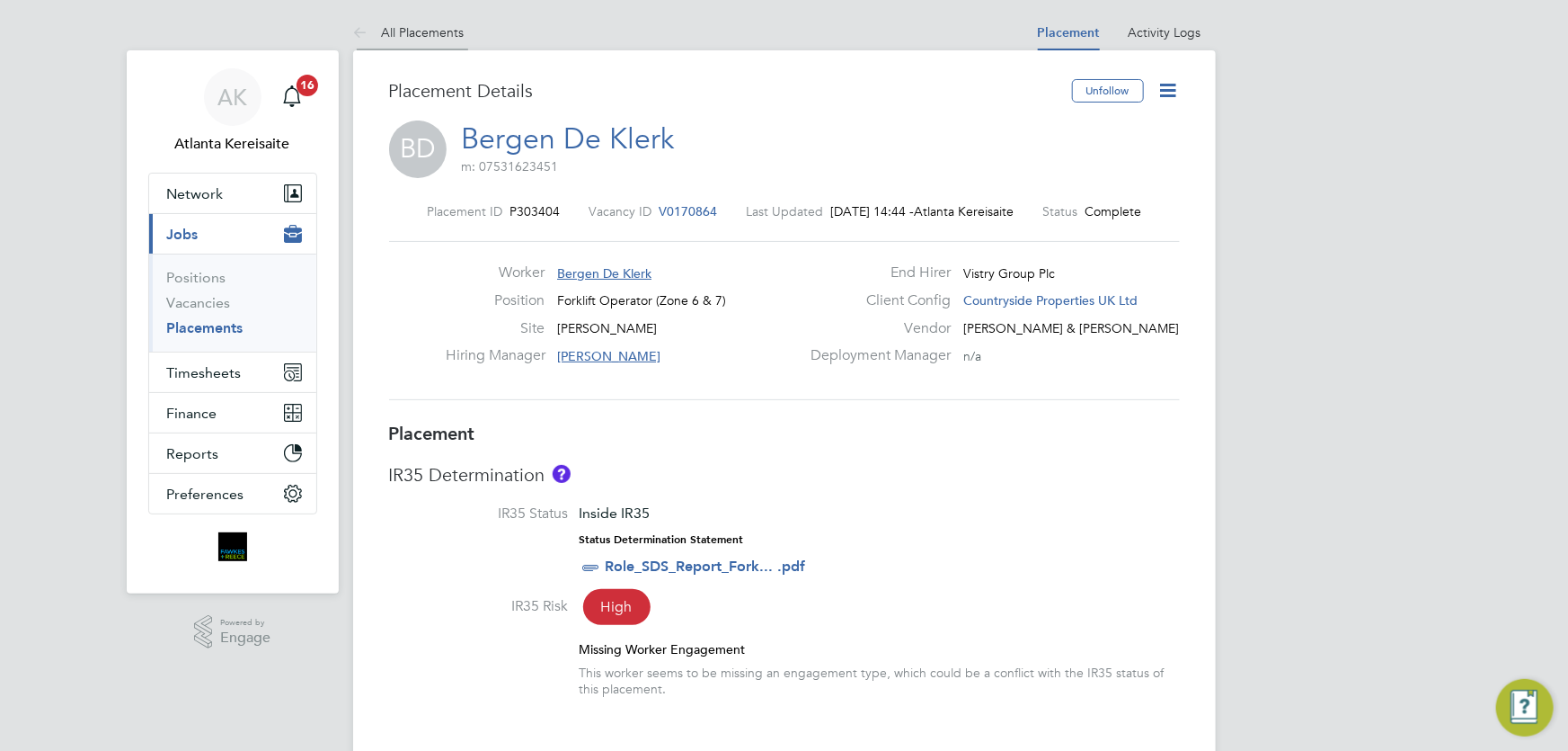
click at [363, 29] on icon at bounding box center [365, 34] width 23 height 23
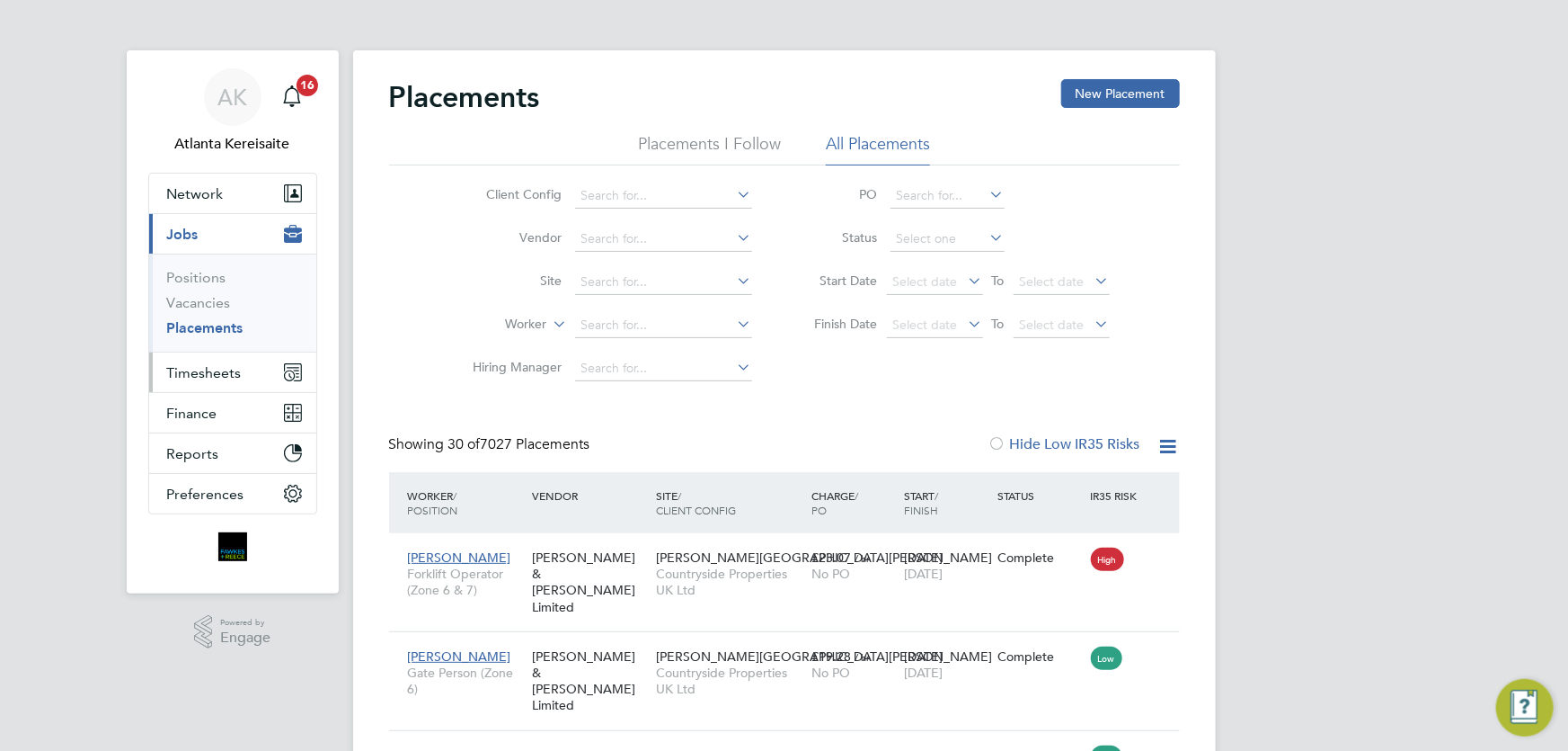
click at [220, 376] on span "Timesheets" at bounding box center [204, 372] width 74 height 17
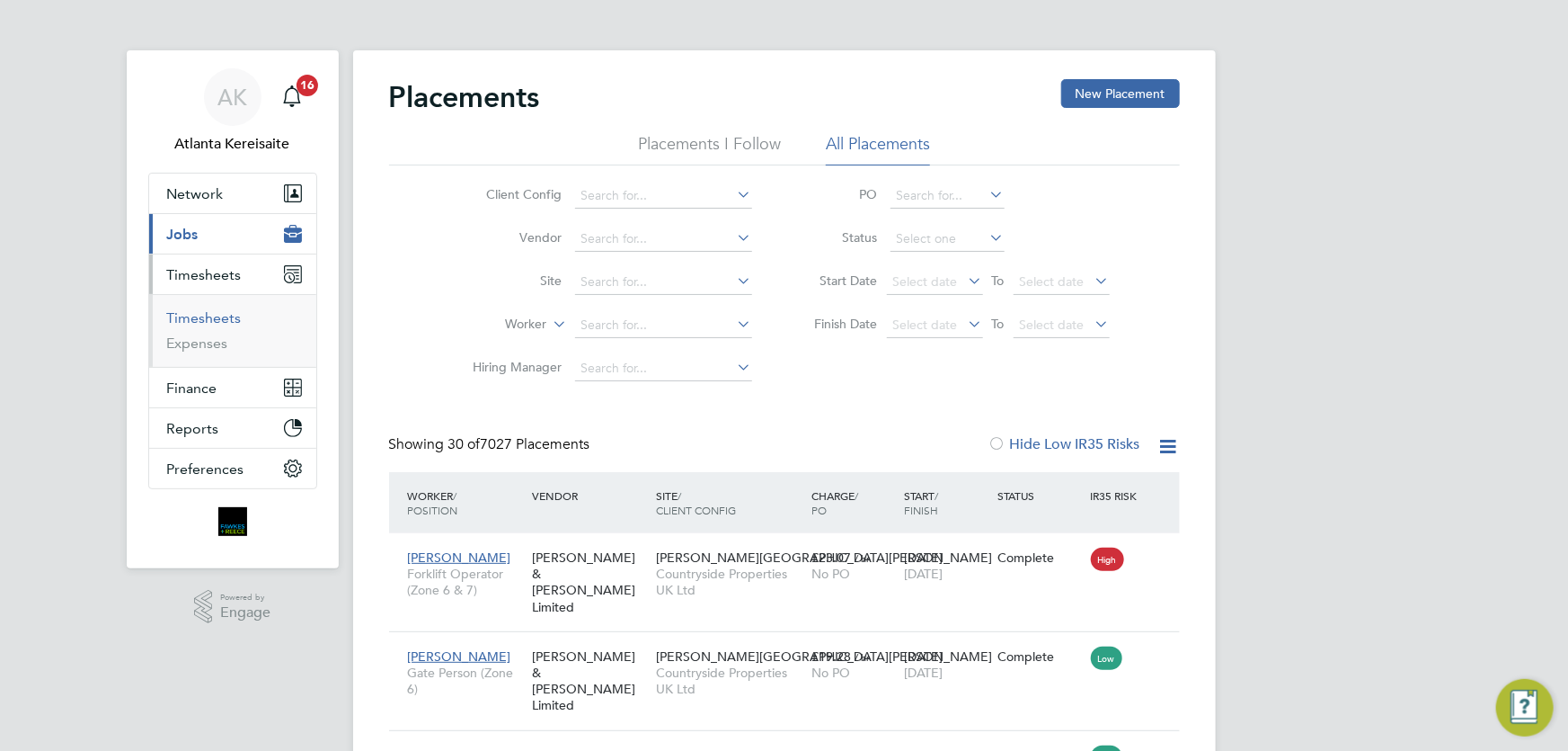
click at [206, 319] on link "Timesheets" at bounding box center [204, 318] width 74 height 17
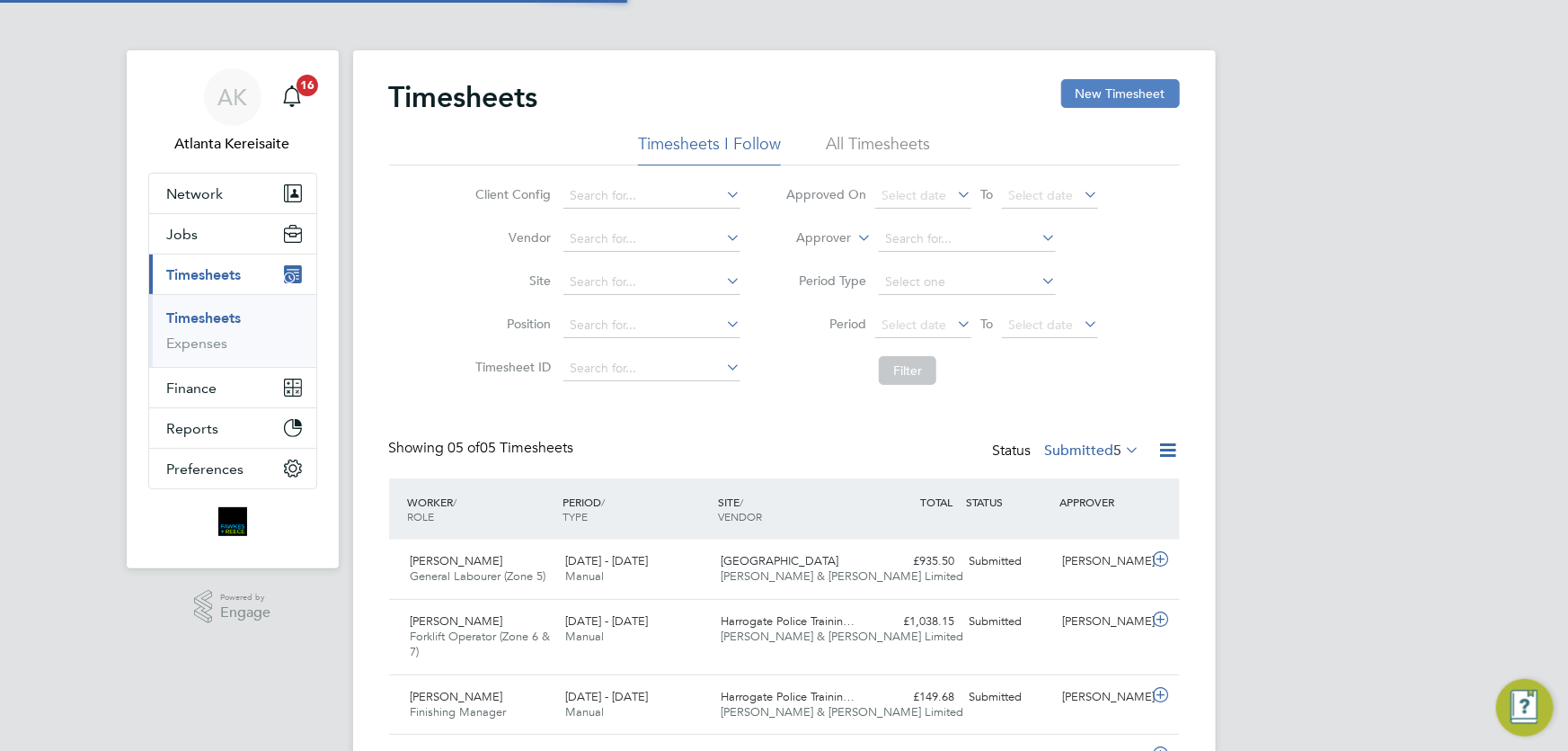
click at [1118, 88] on button "New Timesheet" at bounding box center [1121, 93] width 118 height 29
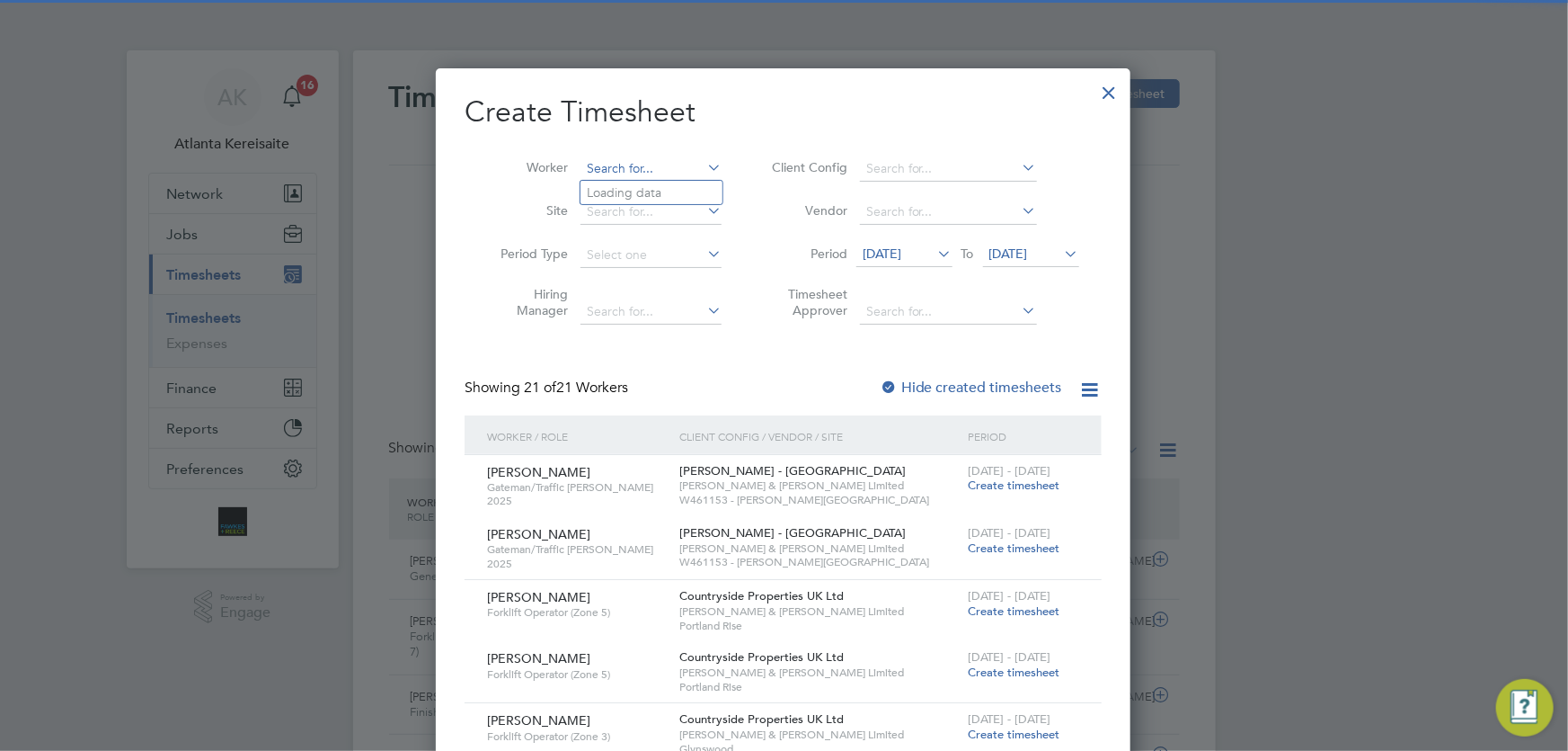
click at [611, 156] on input at bounding box center [651, 168] width 141 height 25
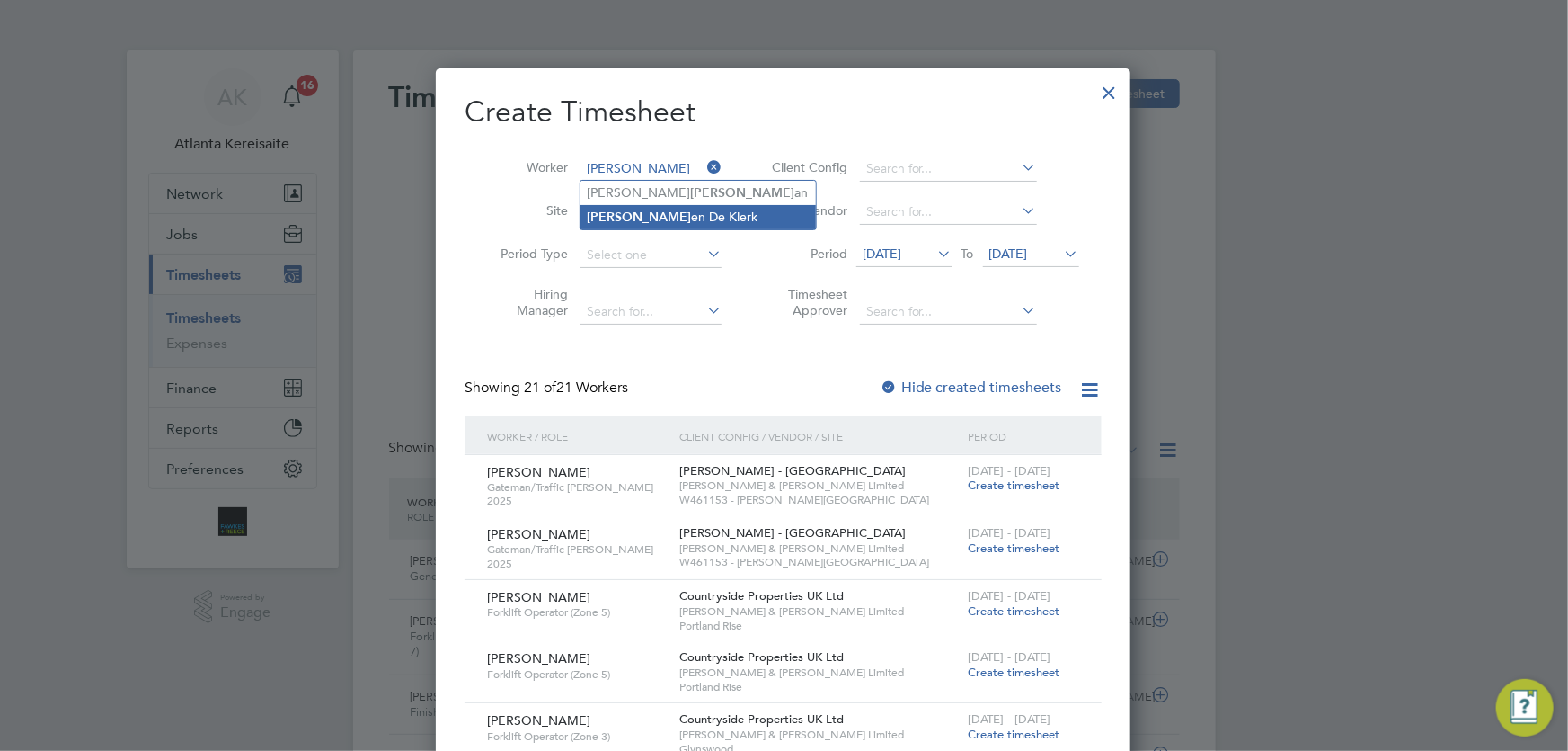
click at [643, 210] on li "Berg en De Klerk" at bounding box center [698, 217] width 236 height 24
type input "Bergen De Klerk"
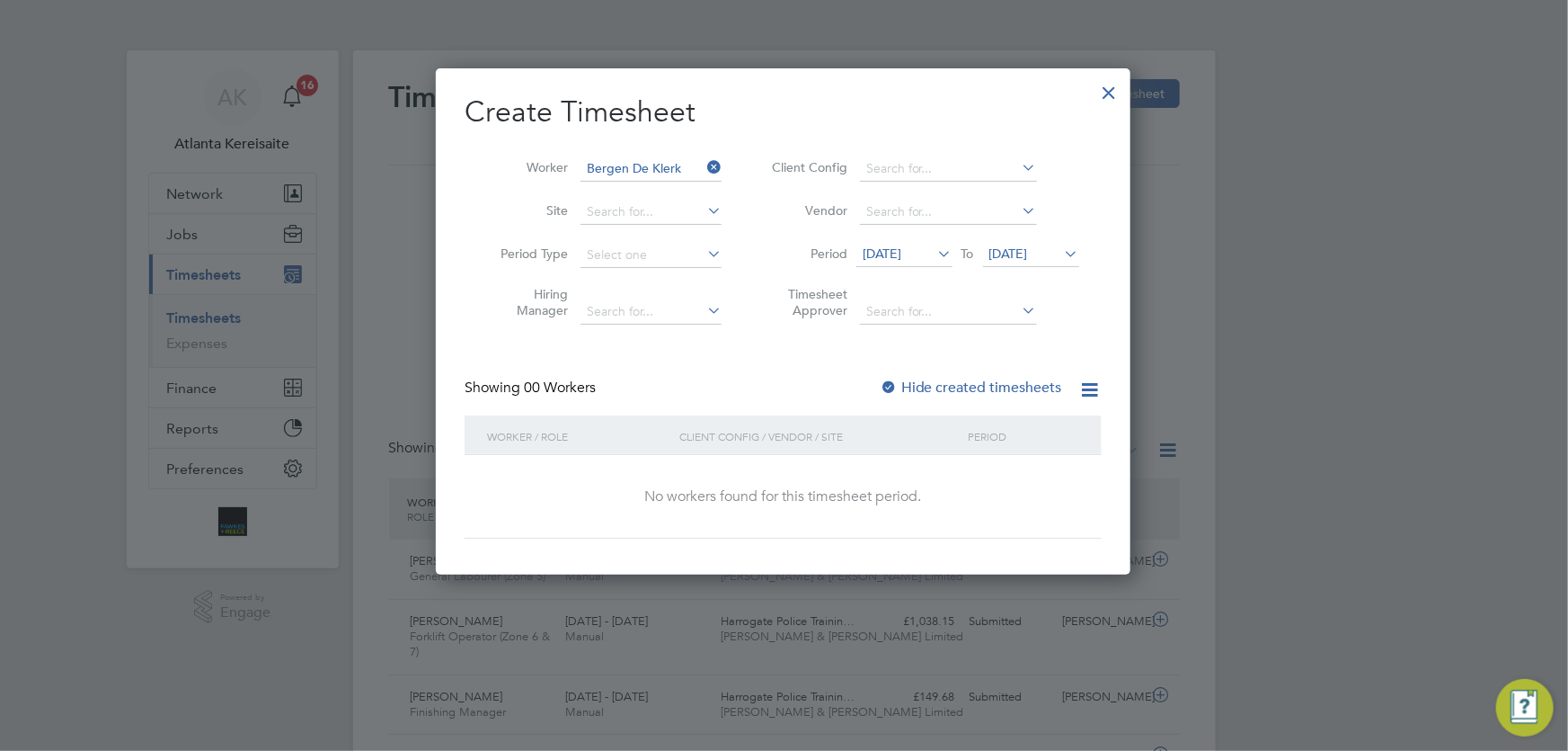
click at [901, 256] on span "[DATE]" at bounding box center [881, 253] width 39 height 16
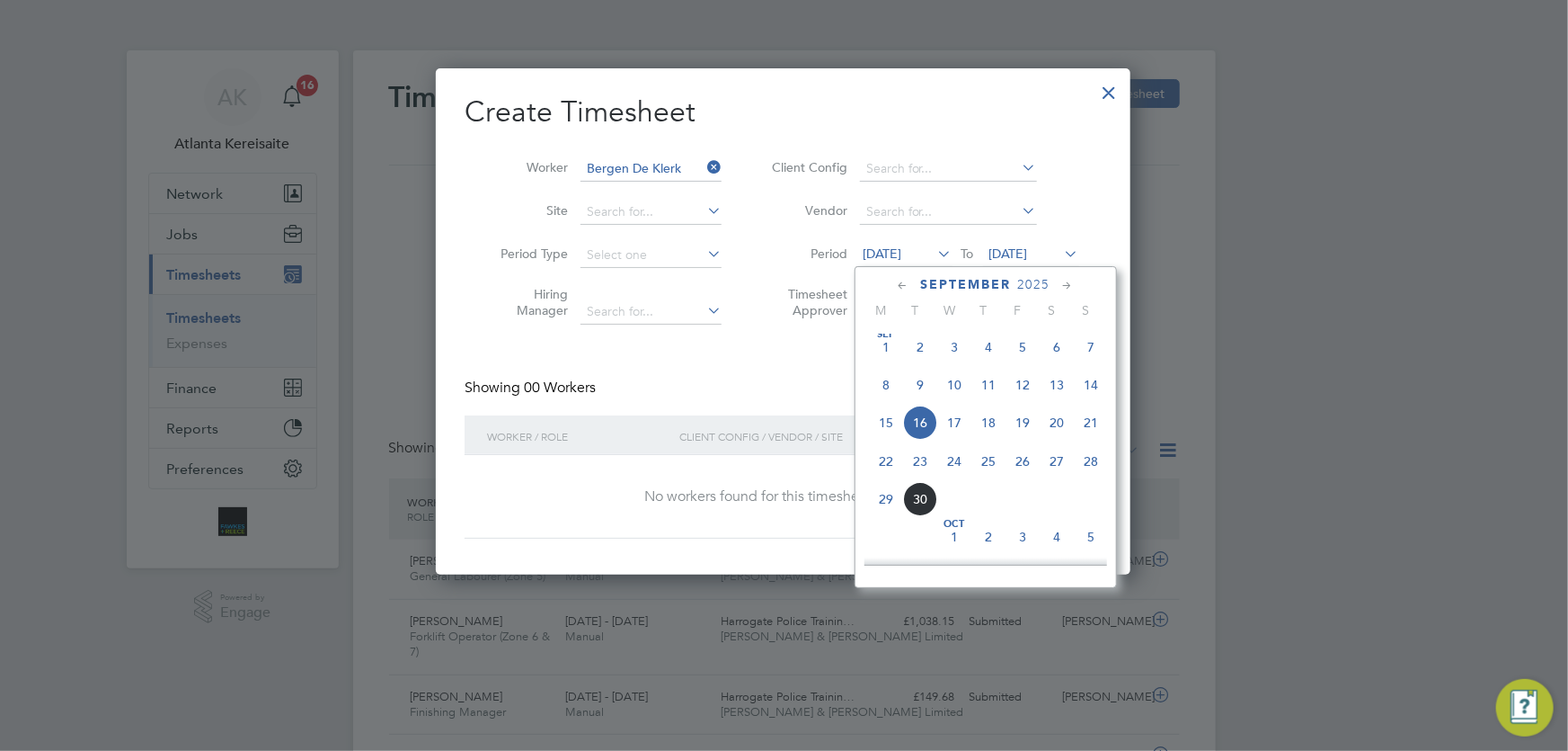
click at [882, 344] on span "Sep 1" at bounding box center [886, 347] width 34 height 34
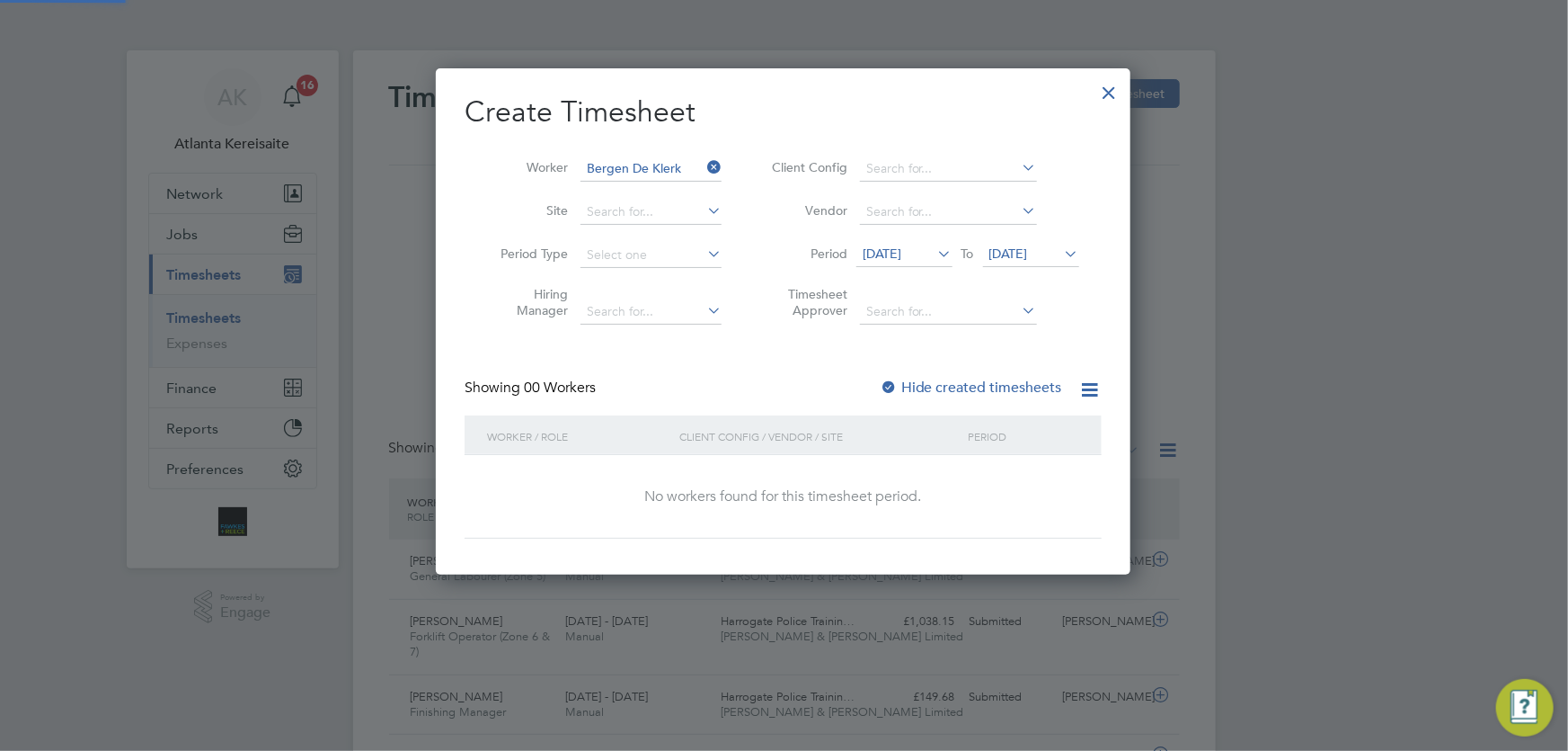
click at [1028, 246] on span "23 Sep 2025" at bounding box center [1008, 253] width 39 height 16
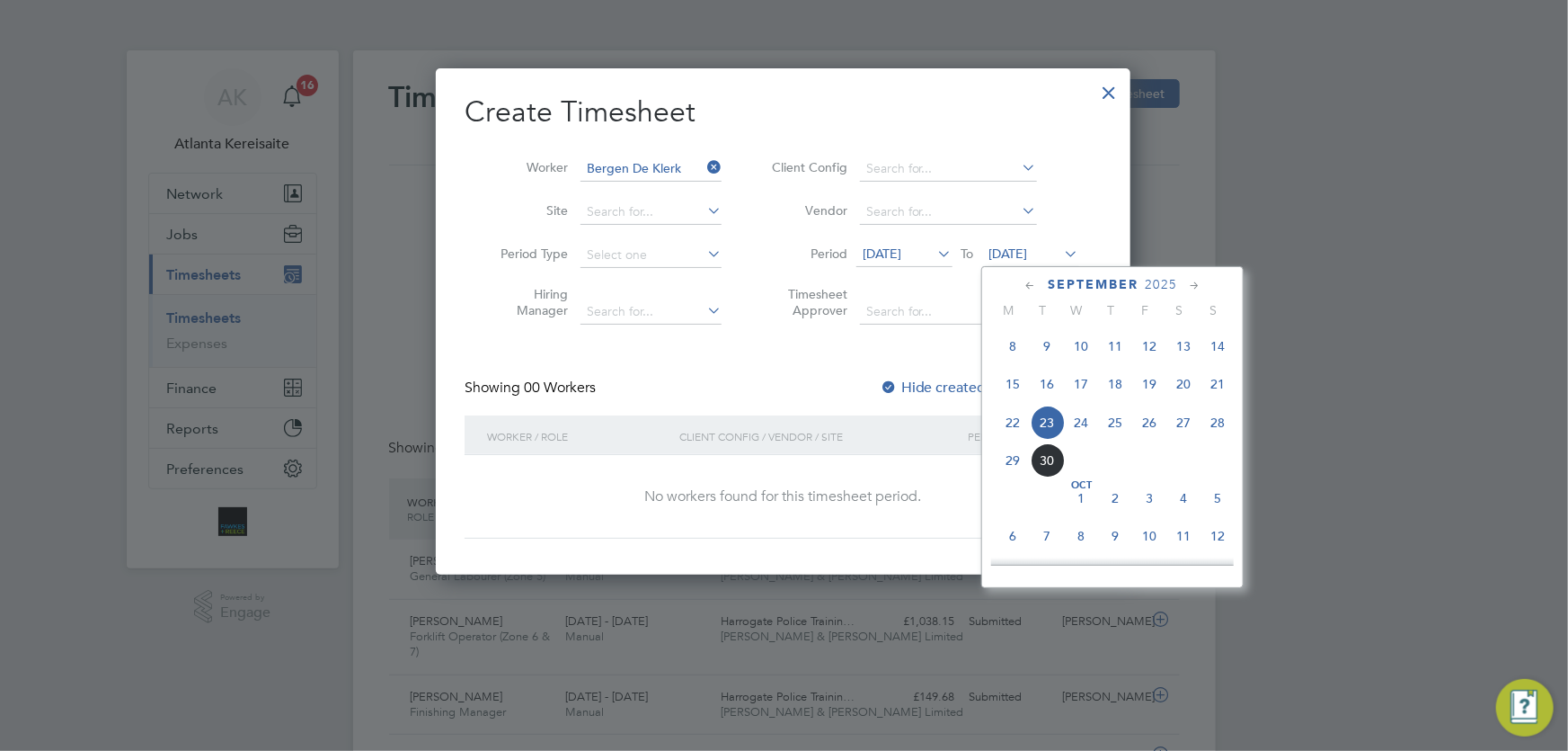
click at [1217, 499] on span "5" at bounding box center [1218, 498] width 34 height 34
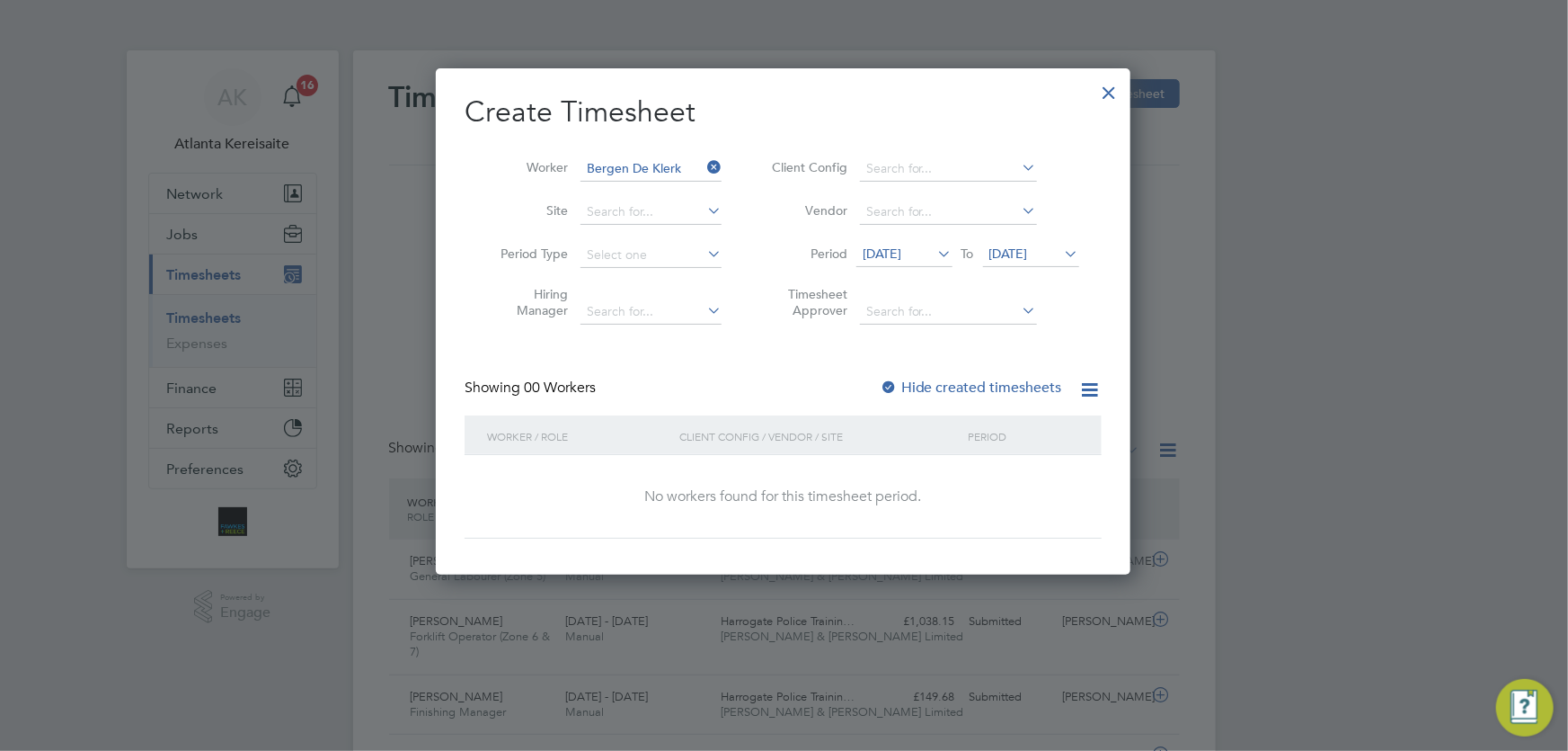
click at [908, 383] on label "Hide created timesheets" at bounding box center [970, 387] width 182 height 18
click at [915, 385] on label "Hide created timesheets" at bounding box center [970, 387] width 182 height 18
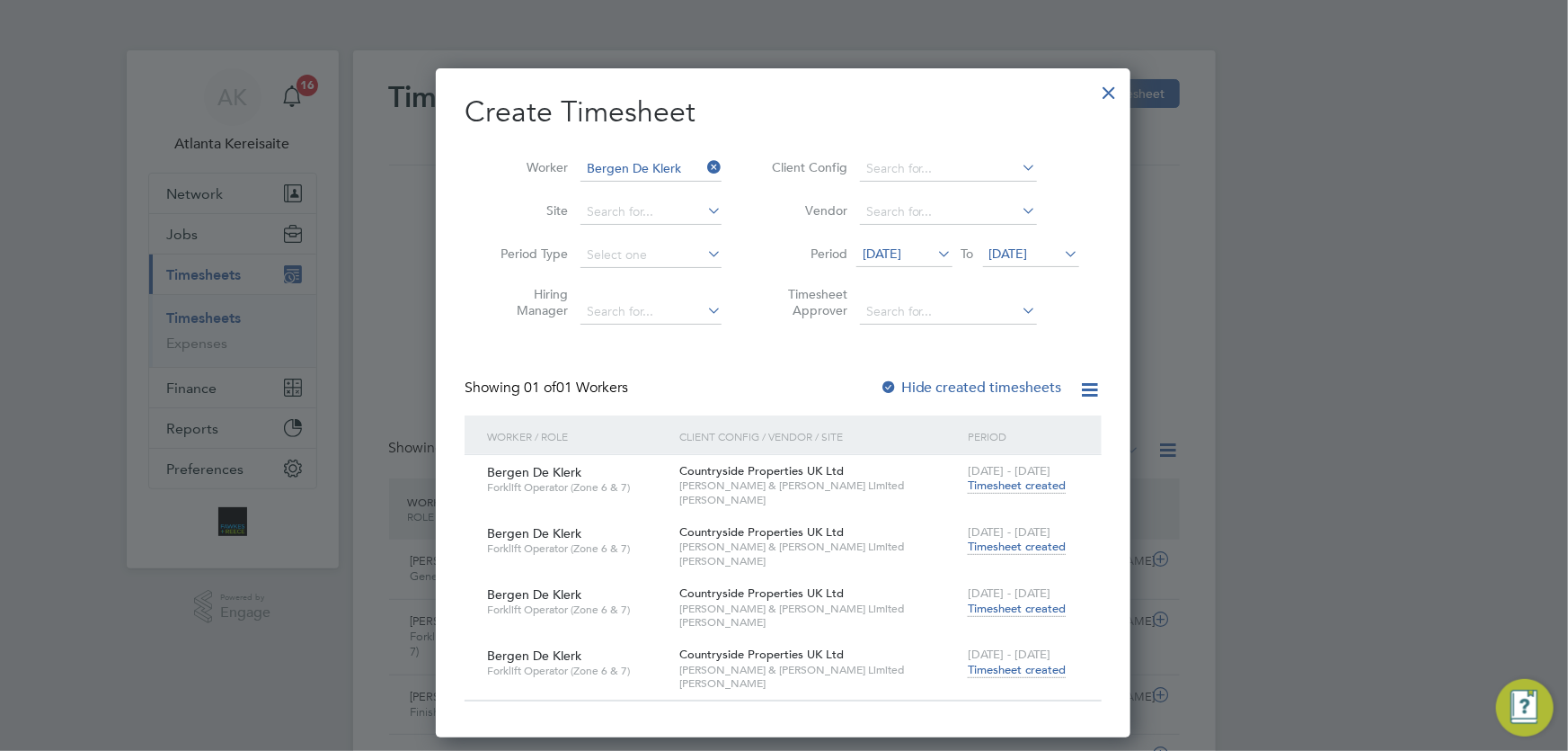
click at [808, 673] on span "[PERSON_NAME] & [PERSON_NAME] Limited" at bounding box center [818, 669] width 279 height 14
click at [1017, 669] on span "Timesheet created" at bounding box center [1017, 669] width 98 height 16
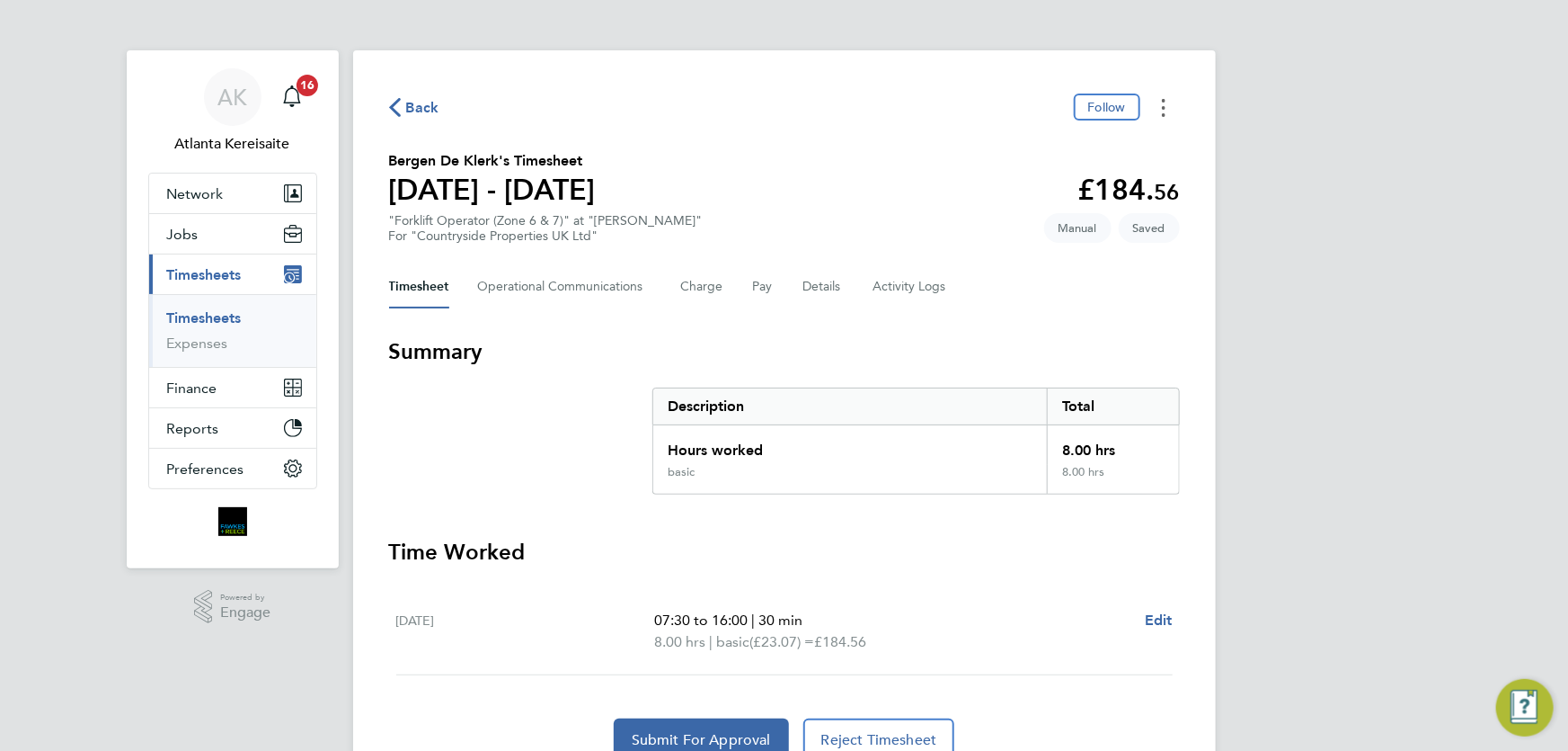
click at [1155, 109] on button "Timesheets Menu" at bounding box center [1163, 107] width 32 height 28
click at [1026, 148] on button "Mark as absent" at bounding box center [1072, 148] width 216 height 36
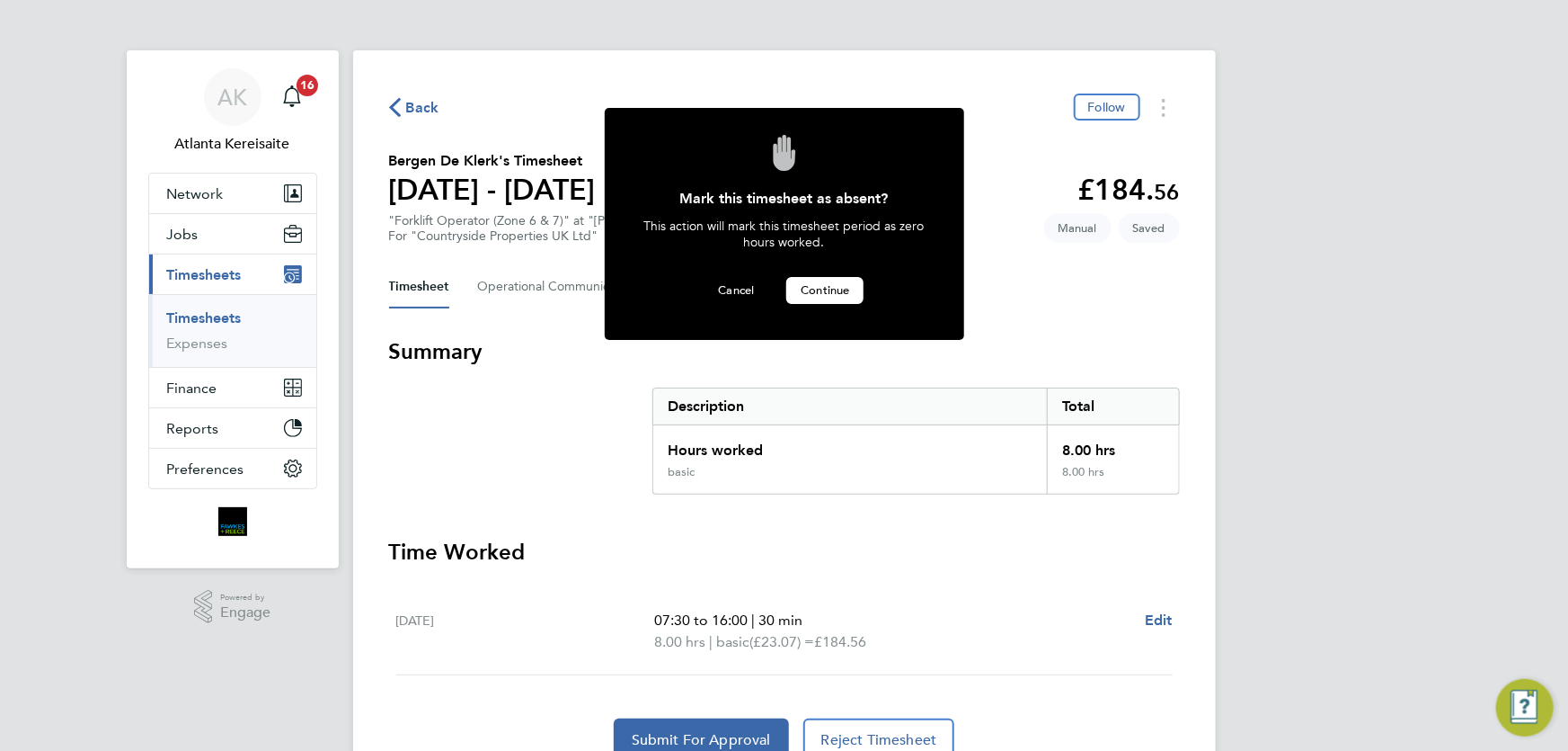
click at [837, 290] on span "Continue" at bounding box center [825, 289] width 49 height 15
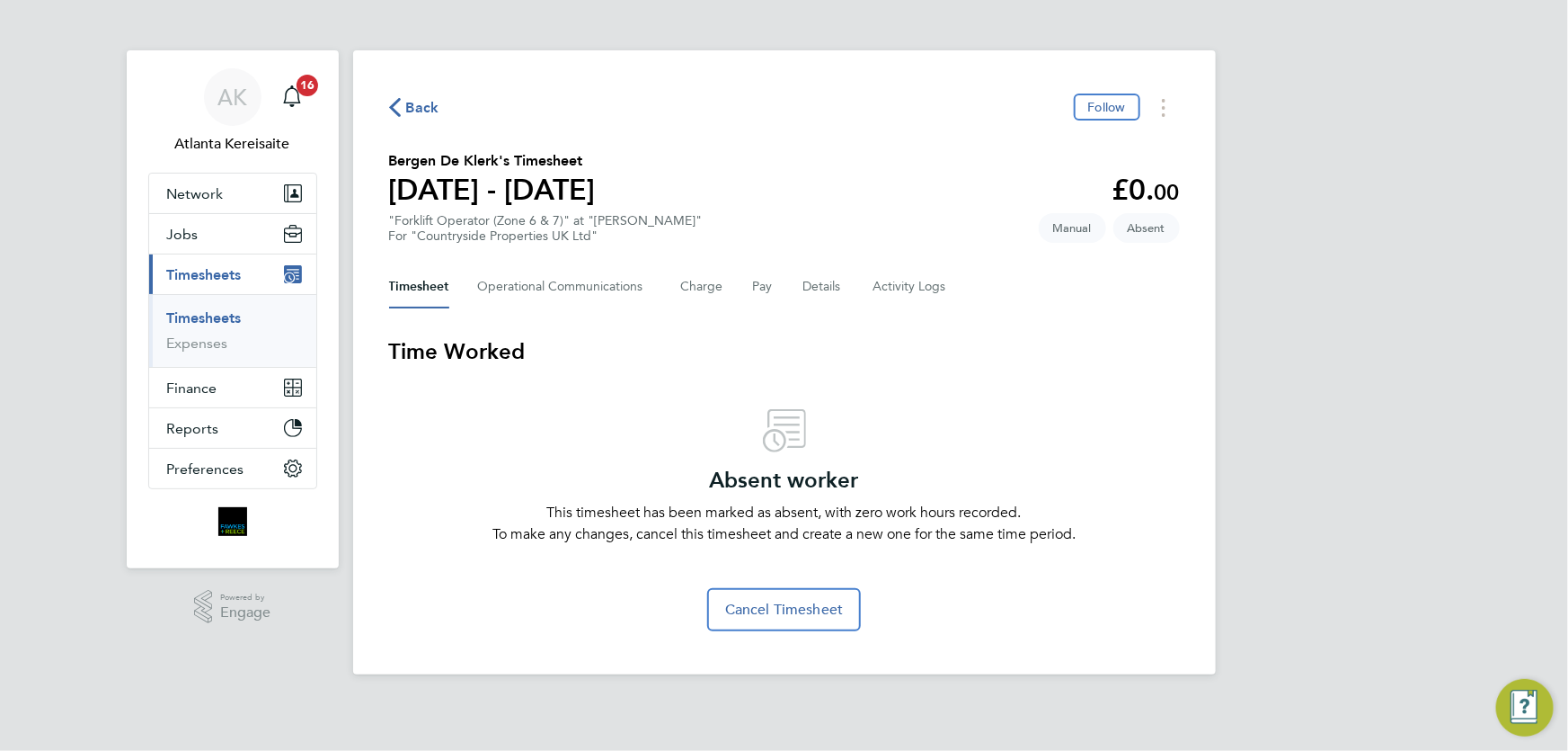
click at [434, 112] on span "Back" at bounding box center [422, 107] width 33 height 22
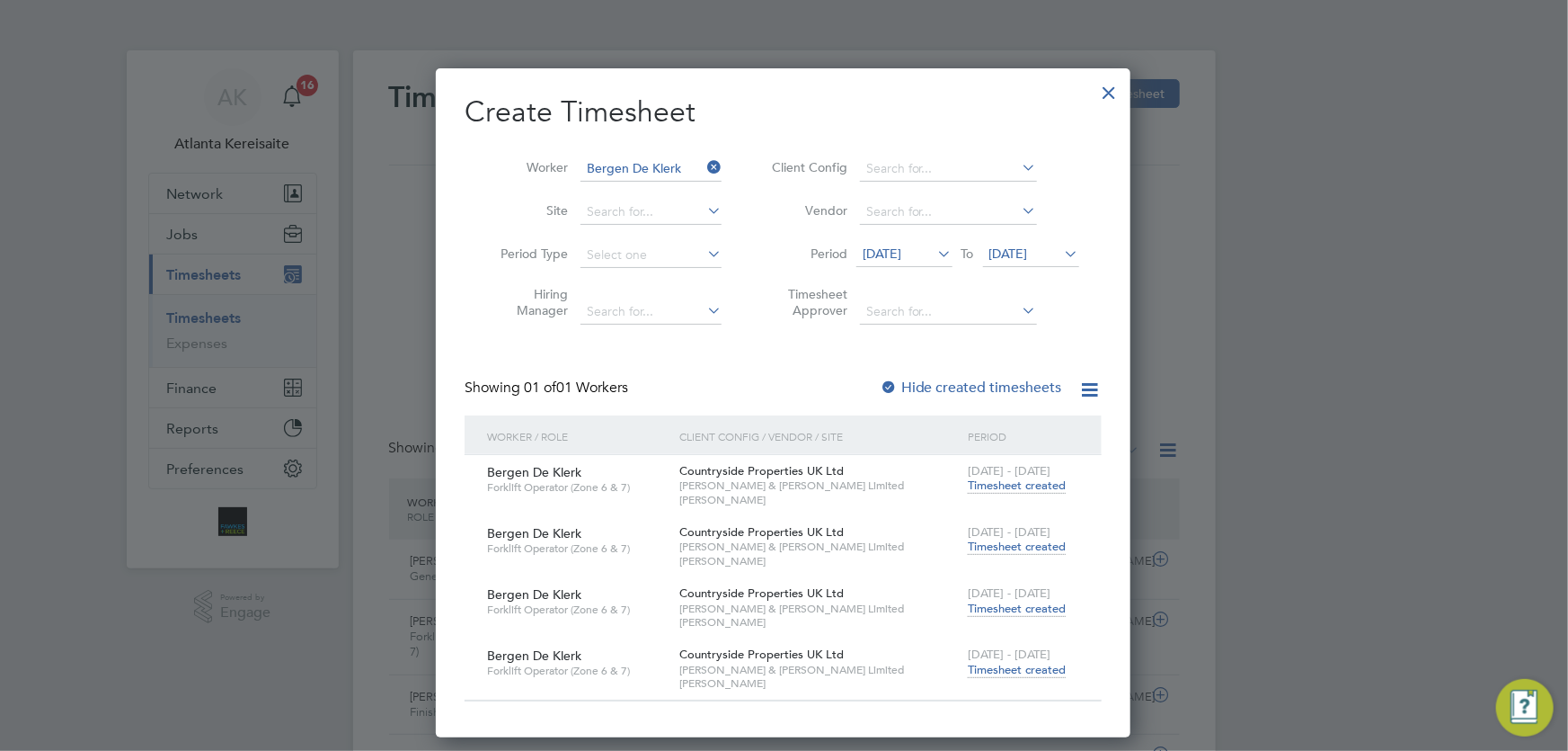
scroll to position [61, 155]
click at [1032, 606] on span "Timesheet created" at bounding box center [1017, 608] width 98 height 16
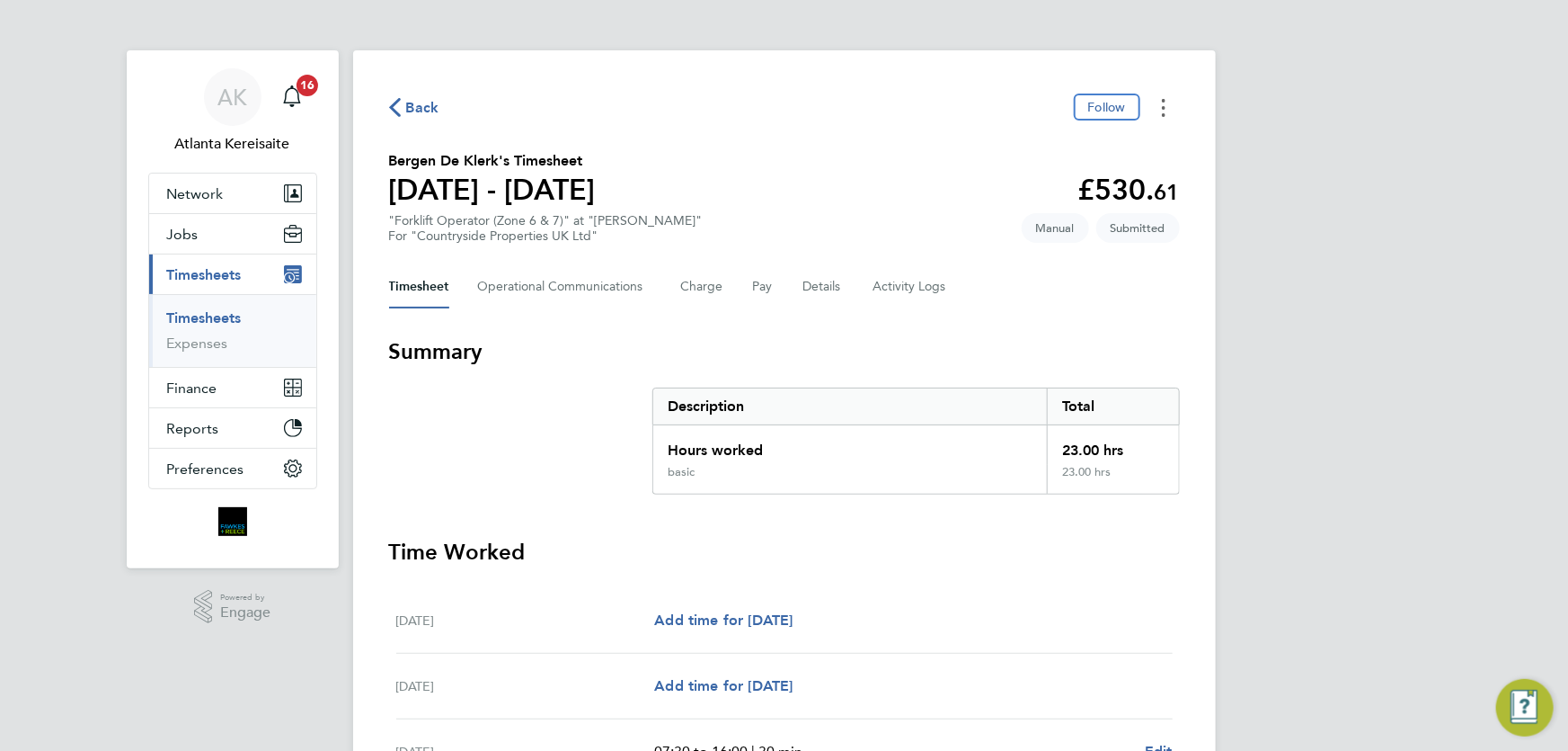
click at [1165, 93] on button "Timesheets Menu" at bounding box center [1163, 107] width 32 height 28
click at [1067, 149] on button "Mark as absent" at bounding box center [1072, 148] width 216 height 36
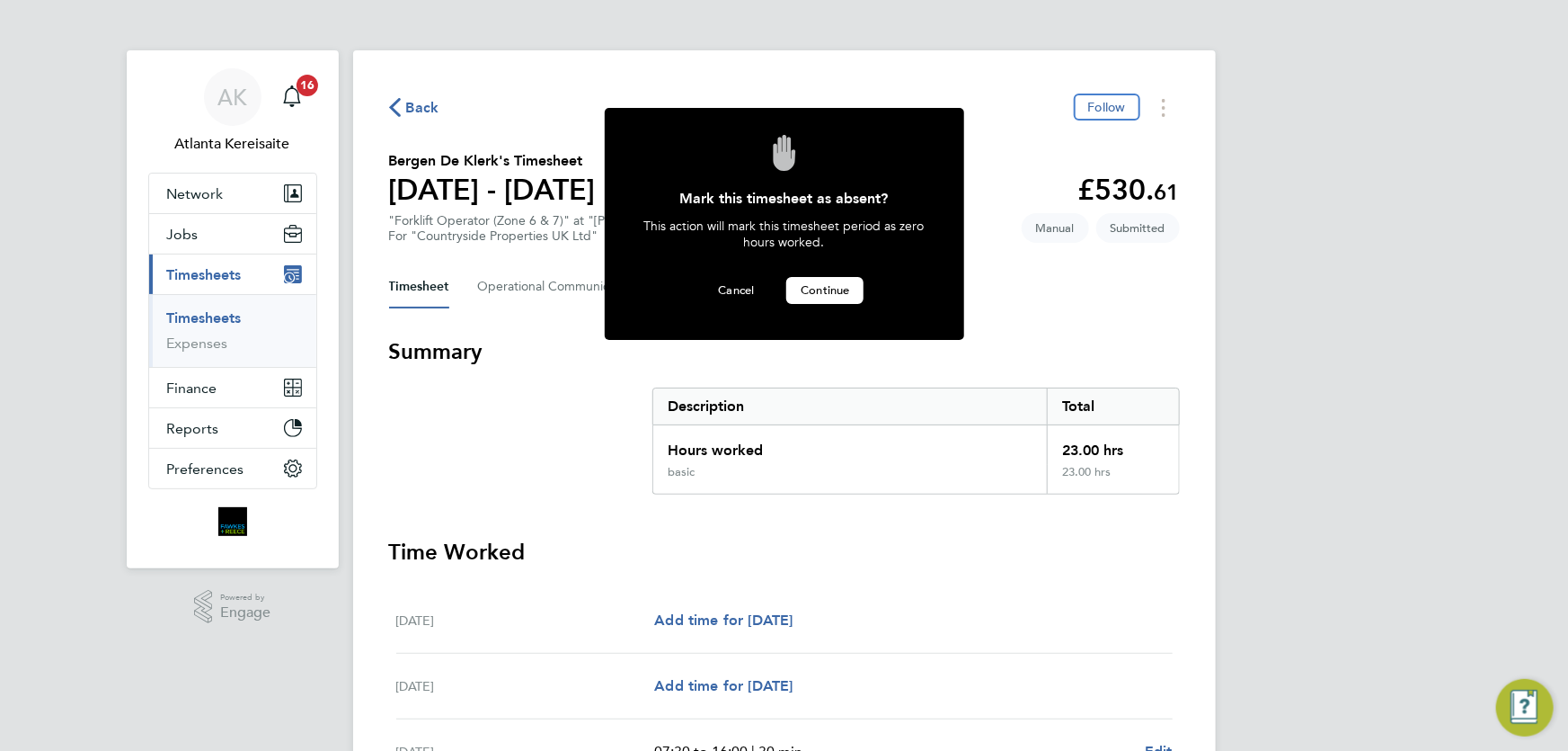
click at [827, 286] on span "Continue" at bounding box center [825, 289] width 49 height 15
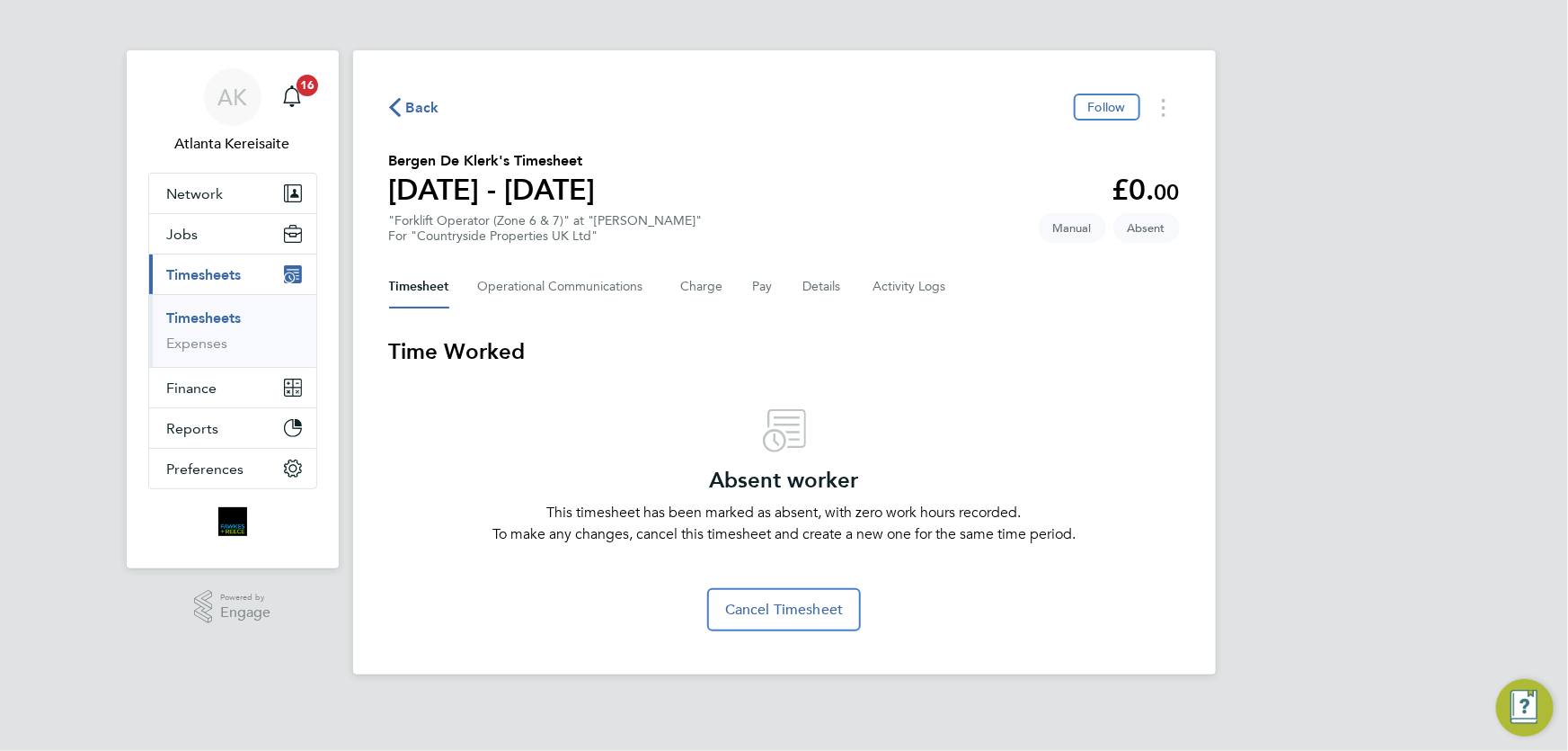
click at [406, 106] on span "Back" at bounding box center [422, 107] width 33 height 22
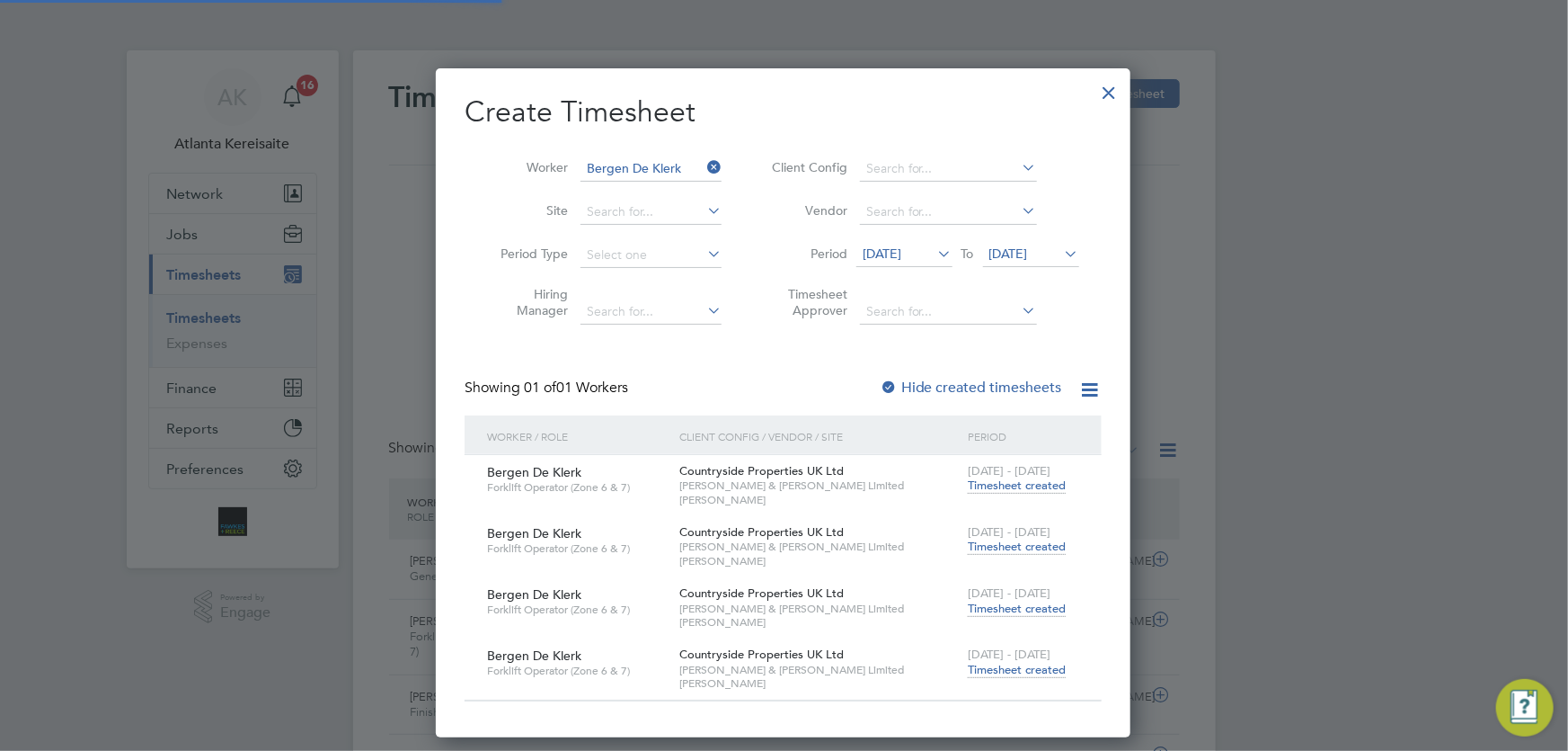
scroll to position [9, 9]
click at [1020, 551] on span "Timesheet created" at bounding box center [1017, 546] width 98 height 16
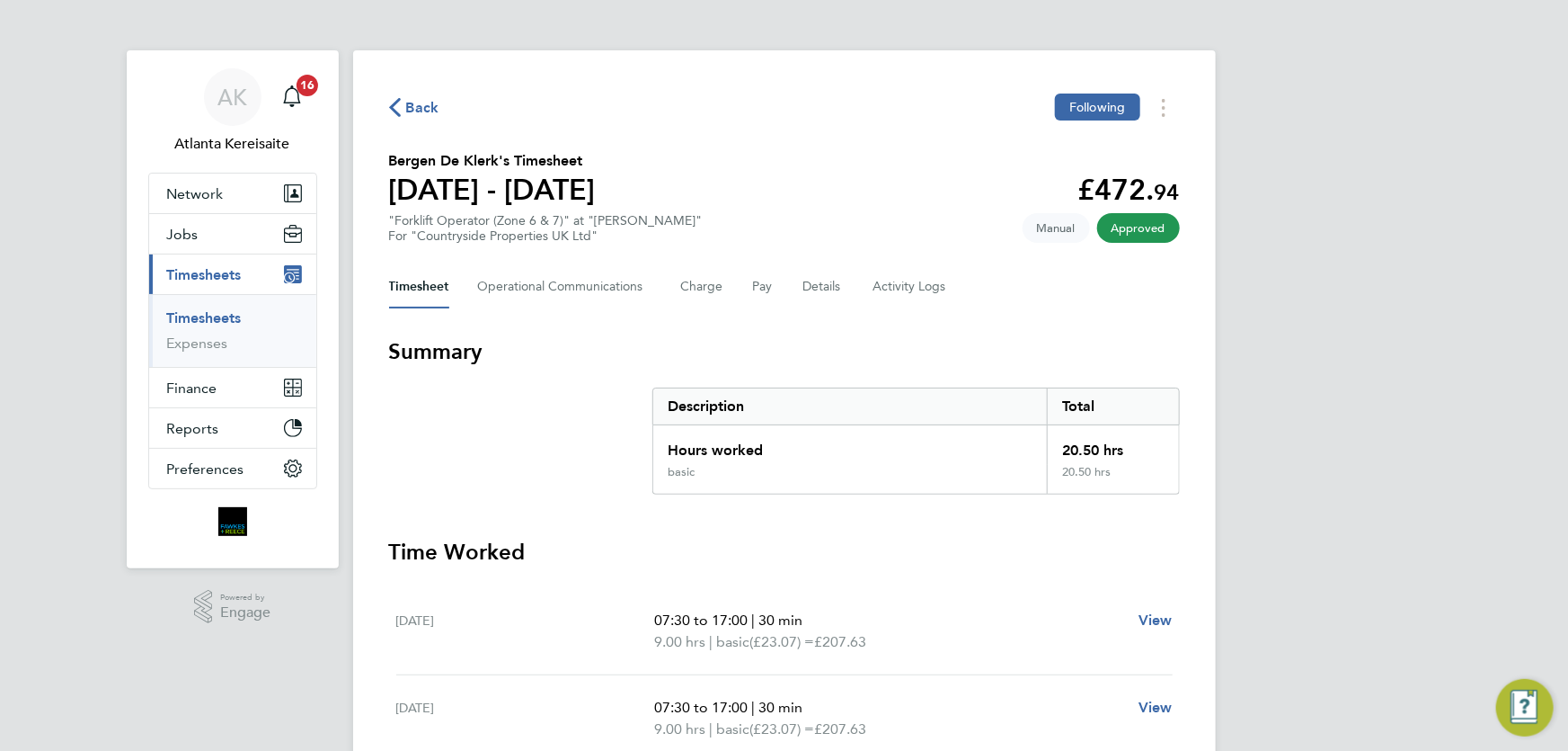
click at [416, 102] on span "Back" at bounding box center [422, 107] width 33 height 22
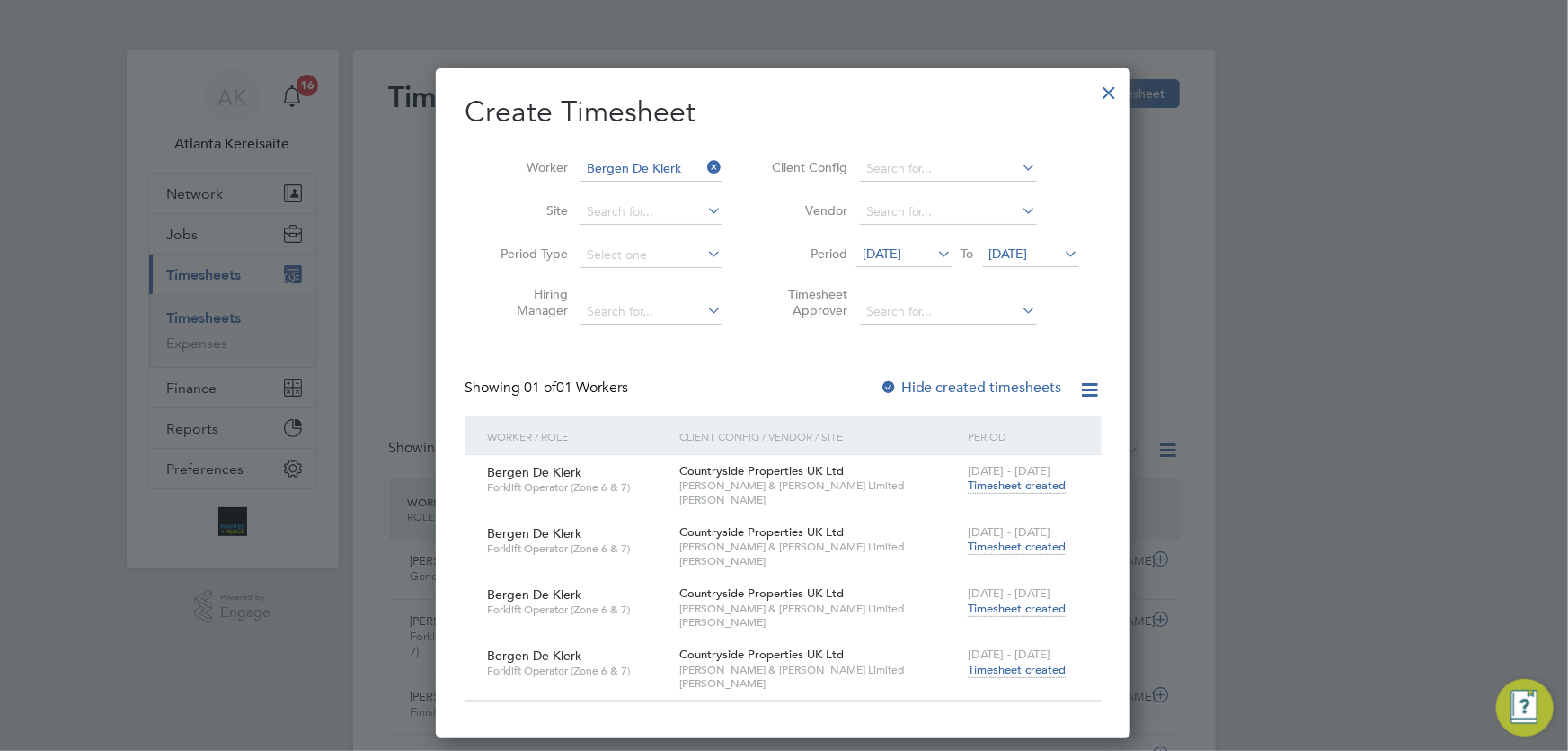
click at [1024, 605] on span "Timesheet created" at bounding box center [1017, 608] width 98 height 16
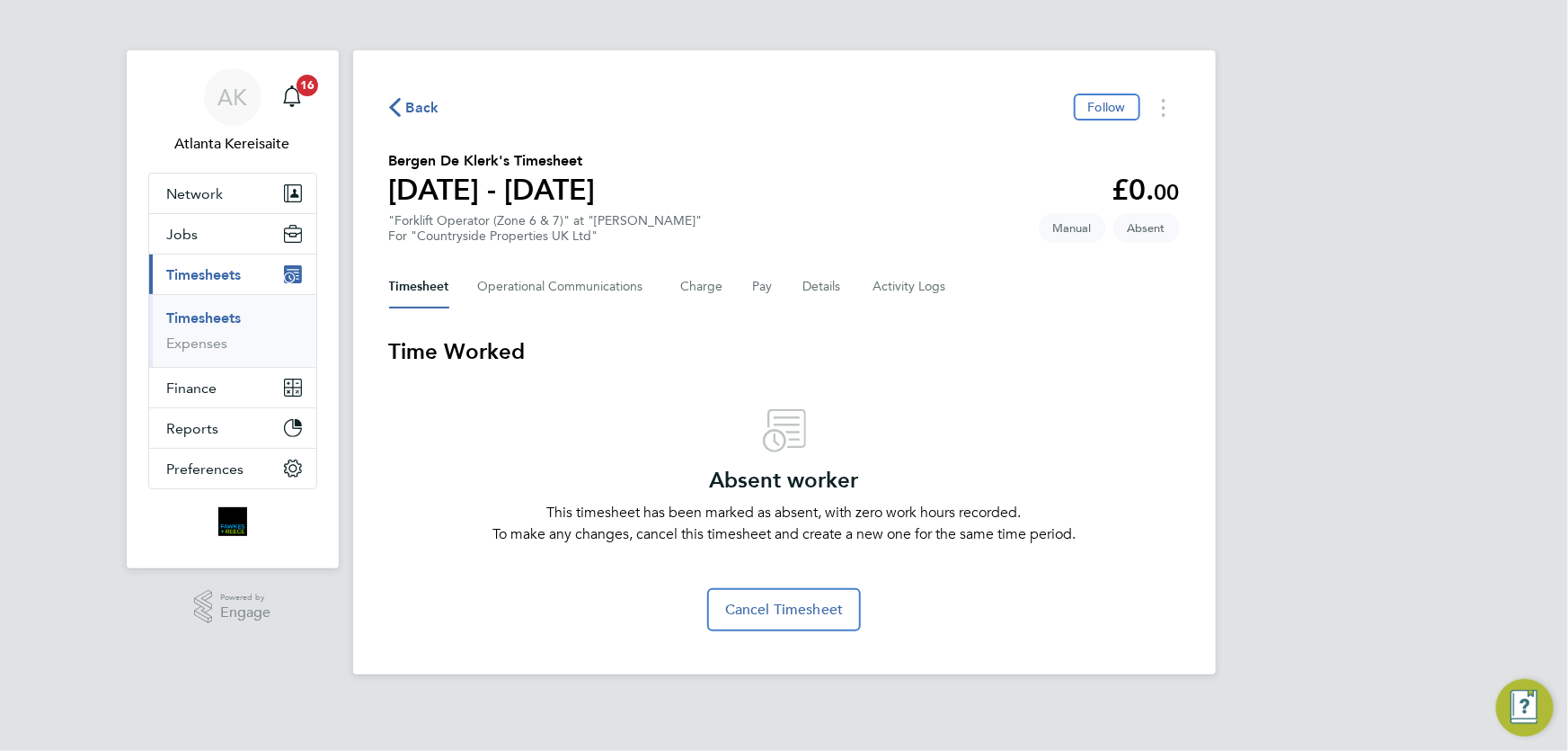
click at [416, 111] on span "Back" at bounding box center [422, 107] width 33 height 22
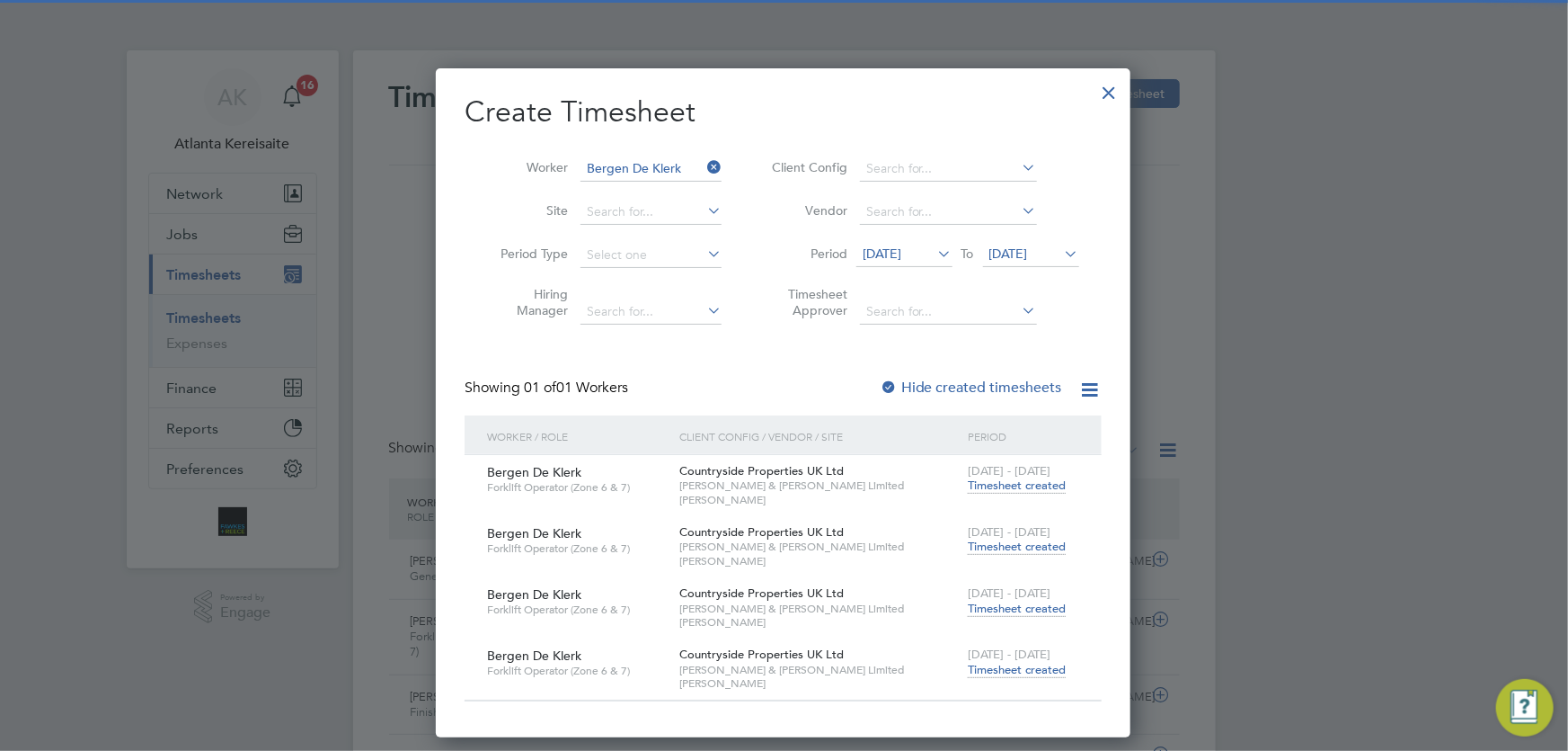
click at [1040, 543] on span "Timesheet created" at bounding box center [1017, 546] width 98 height 16
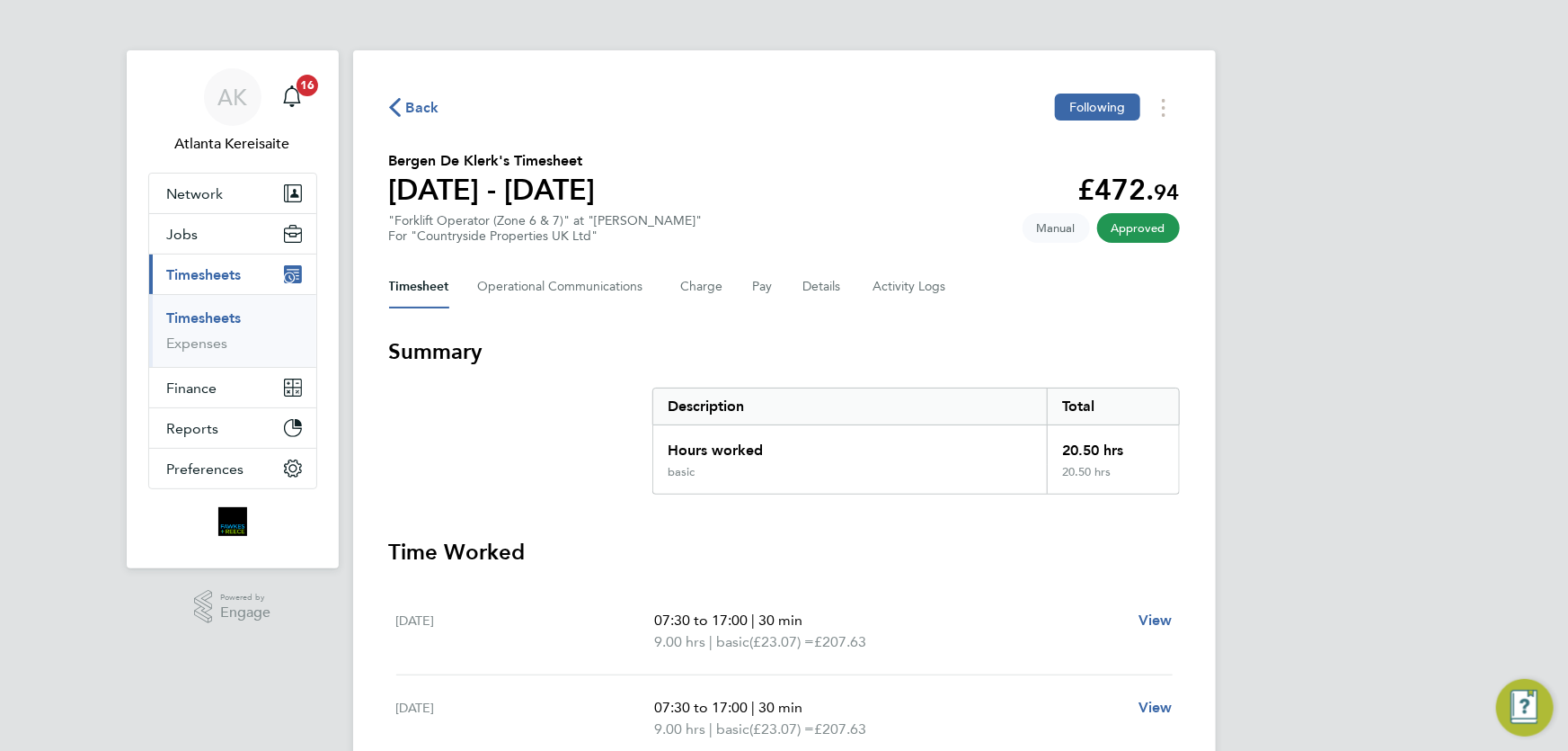
click at [430, 114] on span "Back" at bounding box center [422, 107] width 33 height 22
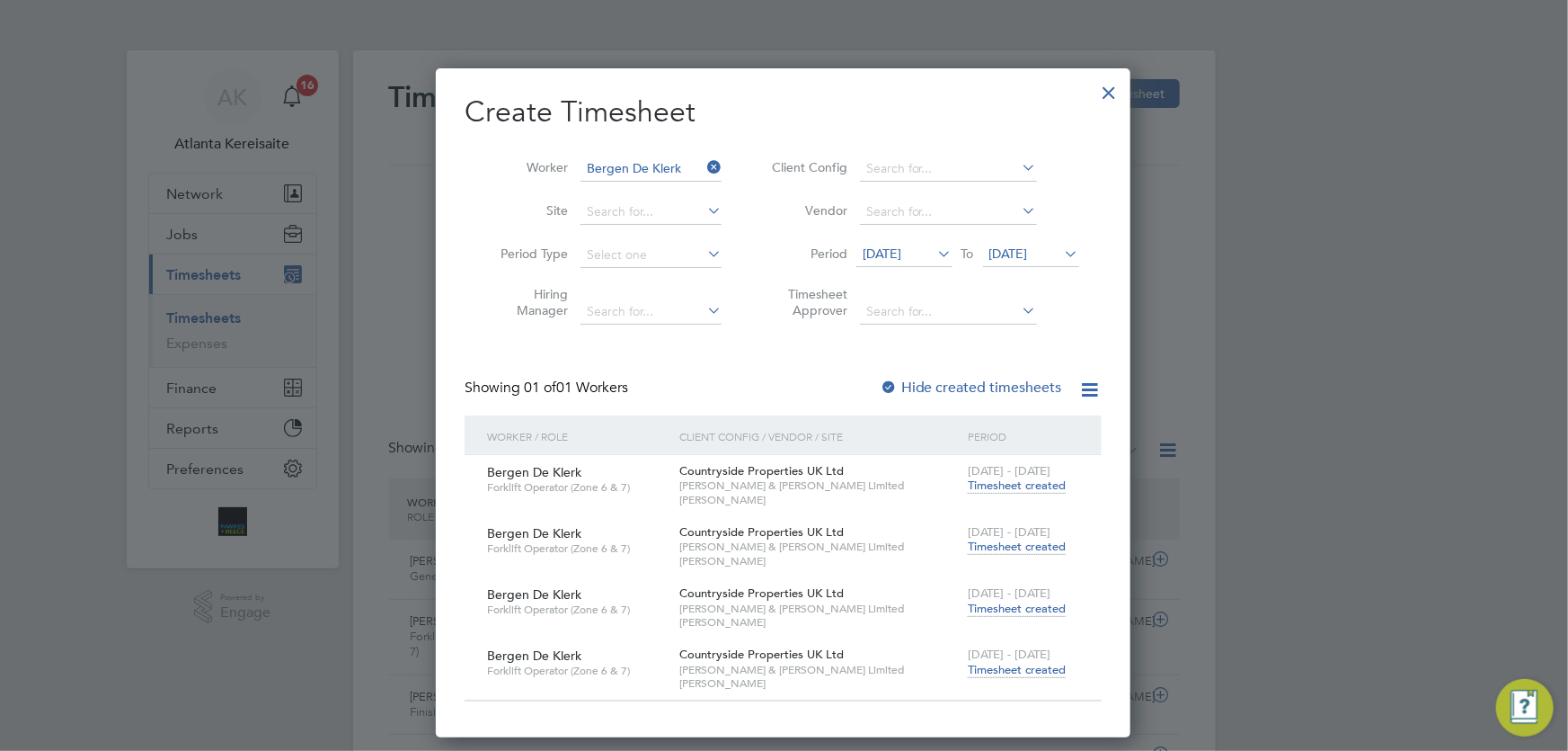
click at [1041, 669] on span "Timesheet created" at bounding box center [1017, 669] width 98 height 16
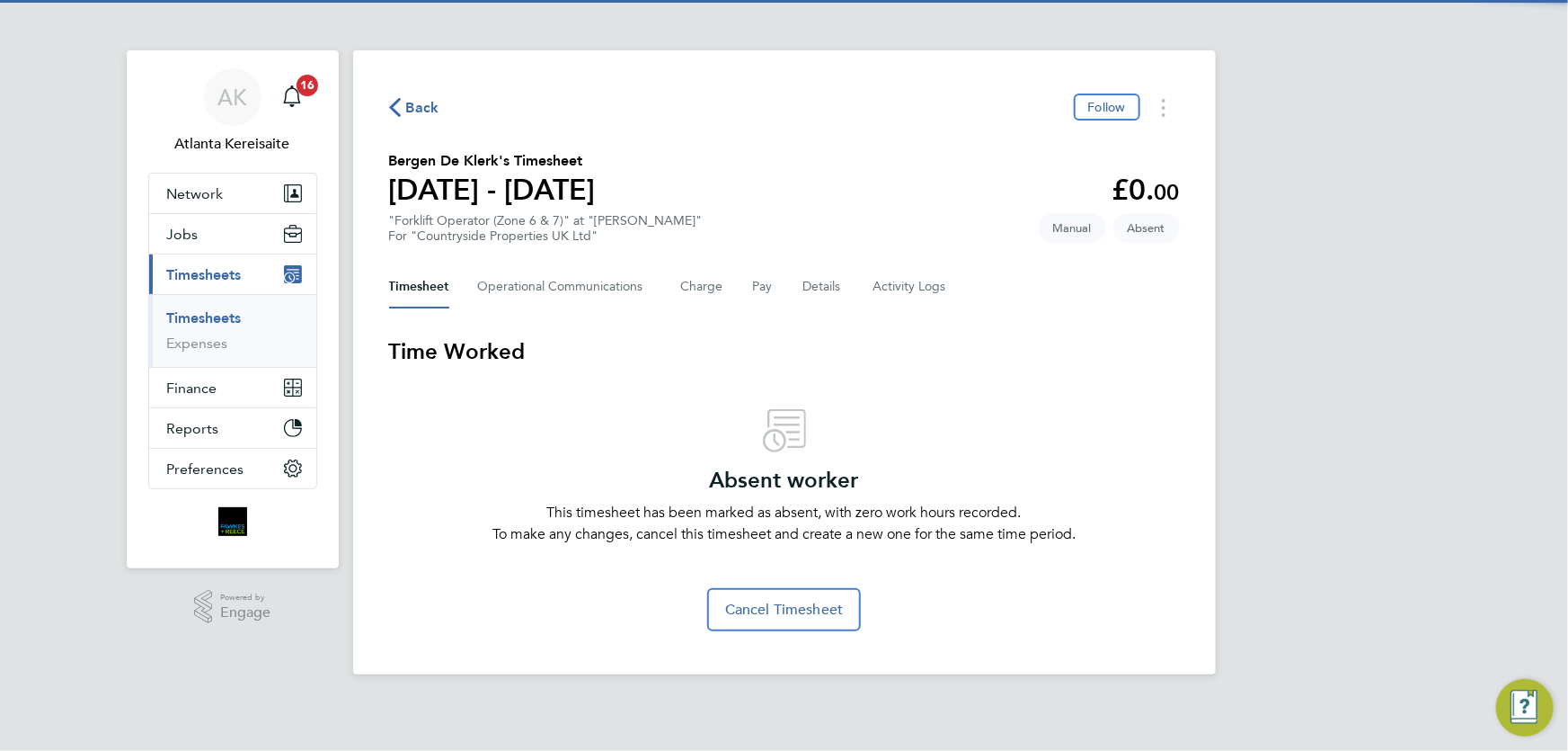
click at [406, 115] on span "Back" at bounding box center [422, 107] width 33 height 22
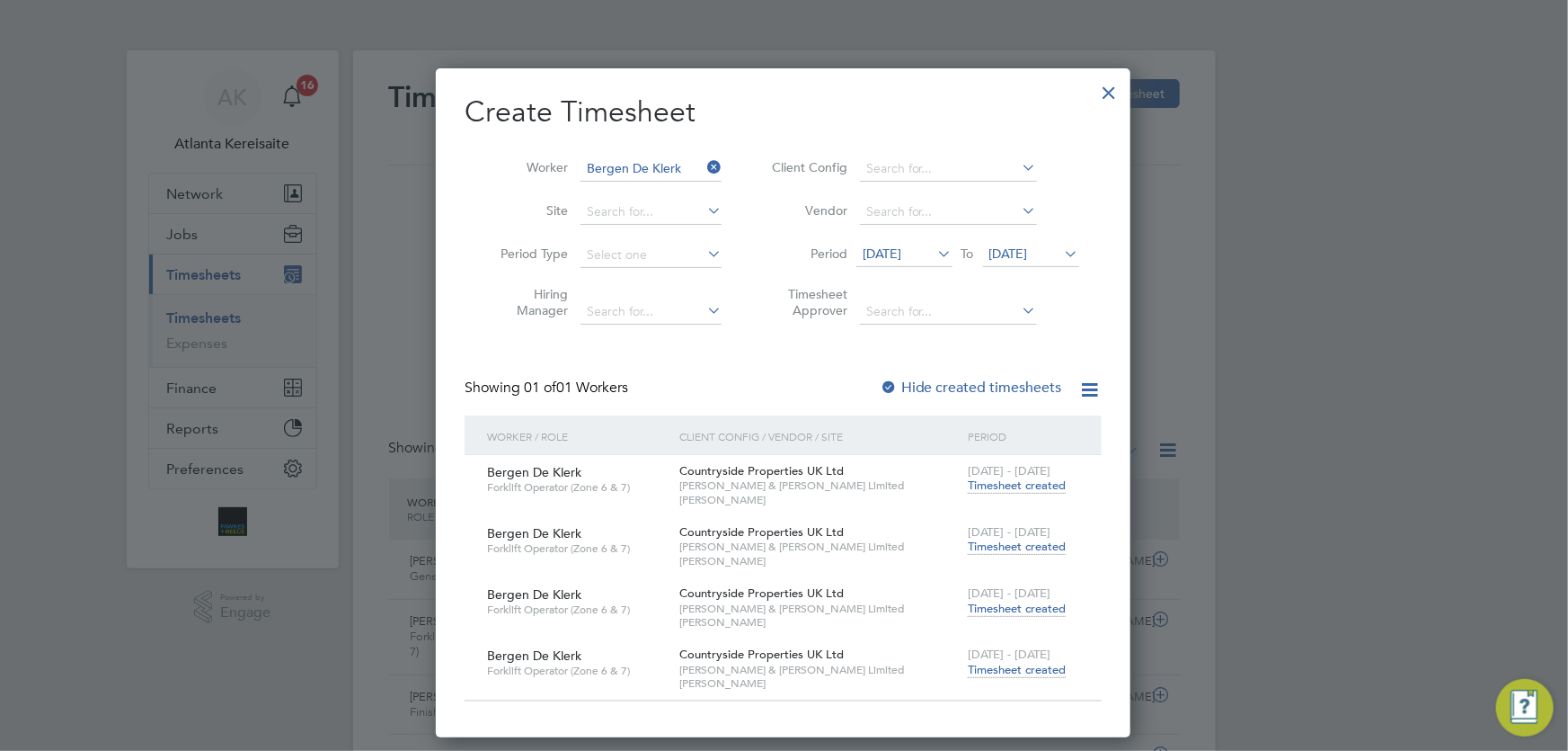
click at [1121, 86] on div at bounding box center [1110, 88] width 32 height 32
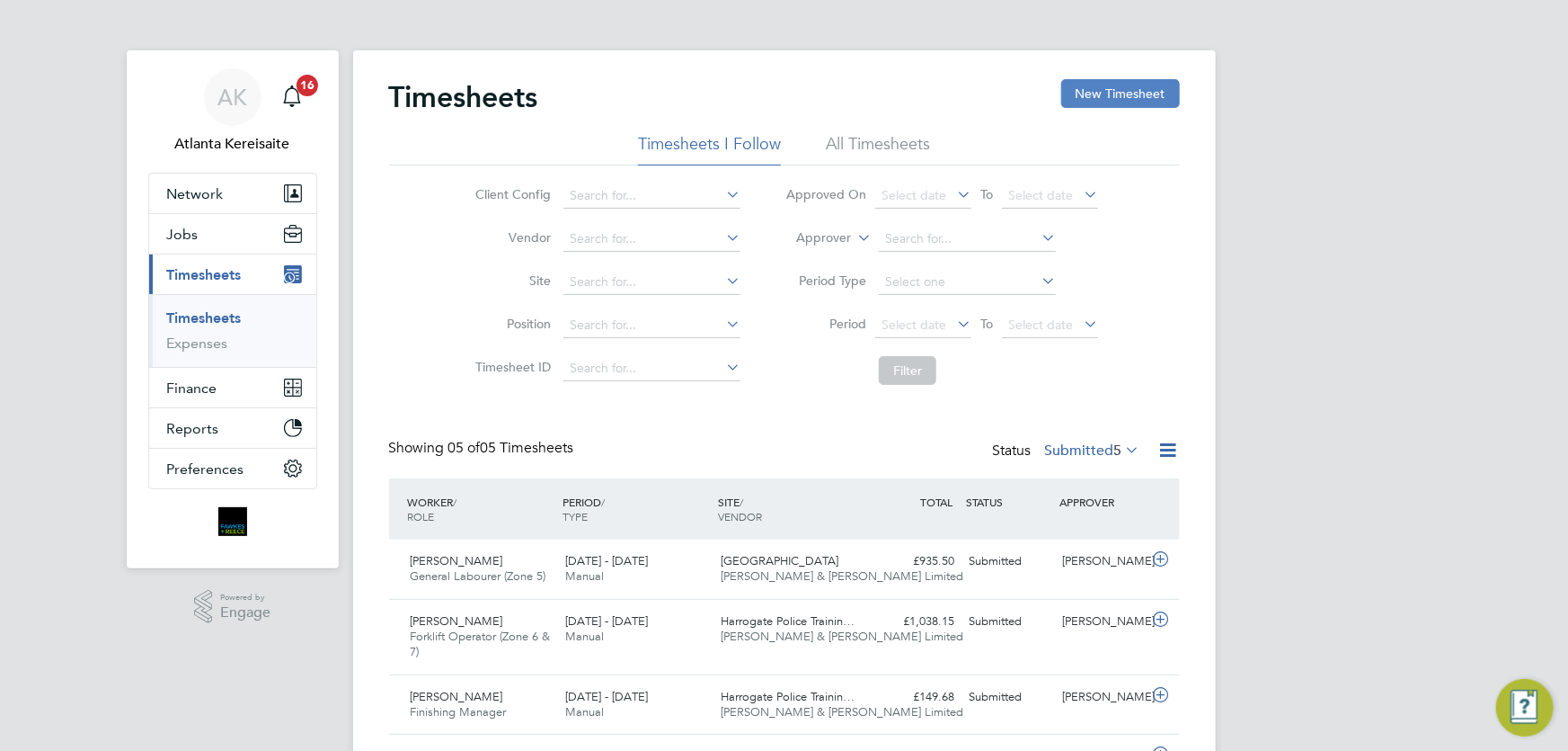
click at [1127, 84] on div "Timesheets New Timesheet Timesheets I Follow All Timesheets Client Config Vendo…" at bounding box center [784, 471] width 862 height 840
click at [1132, 87] on button "New Timesheet" at bounding box center [1121, 93] width 118 height 29
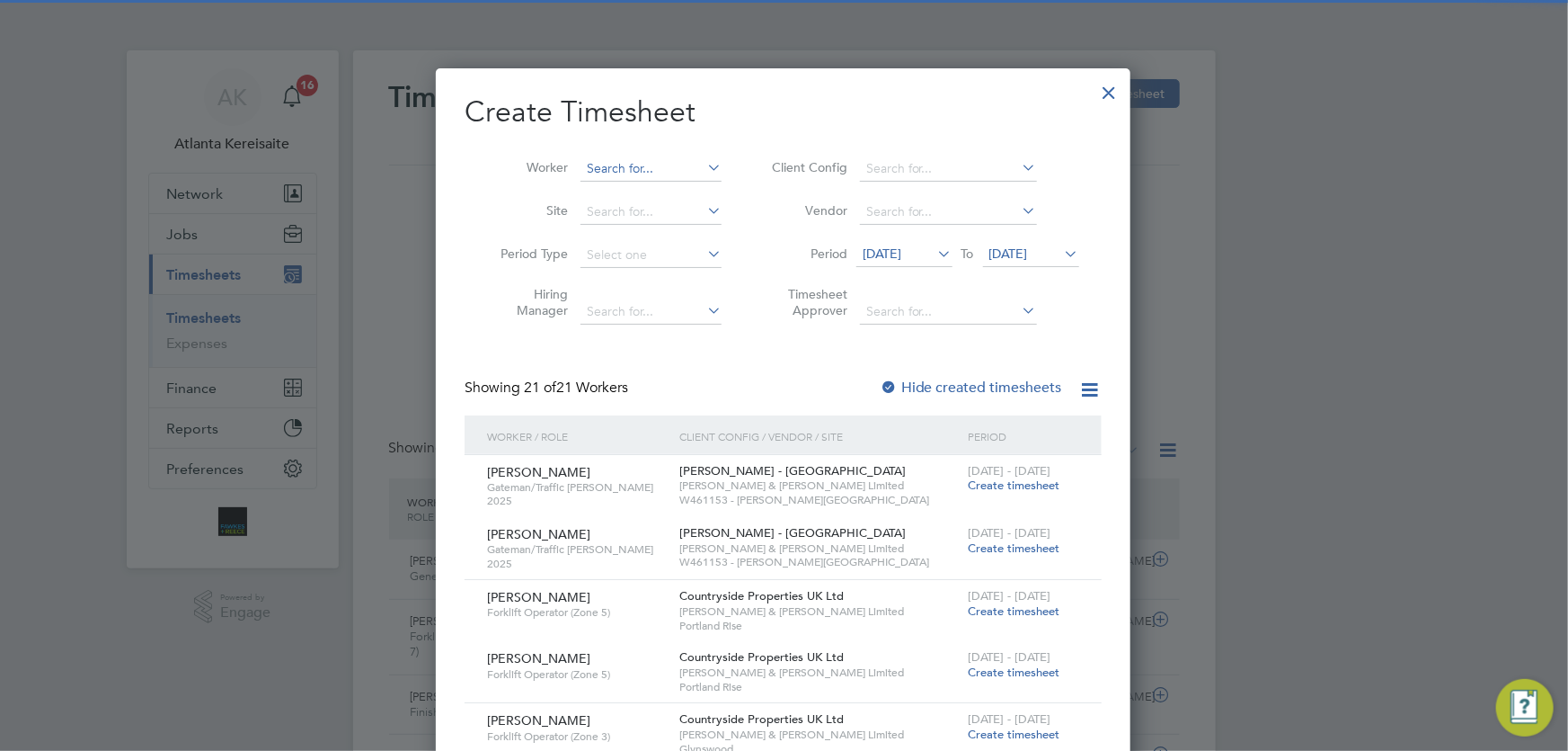
click at [598, 174] on input at bounding box center [651, 168] width 141 height 25
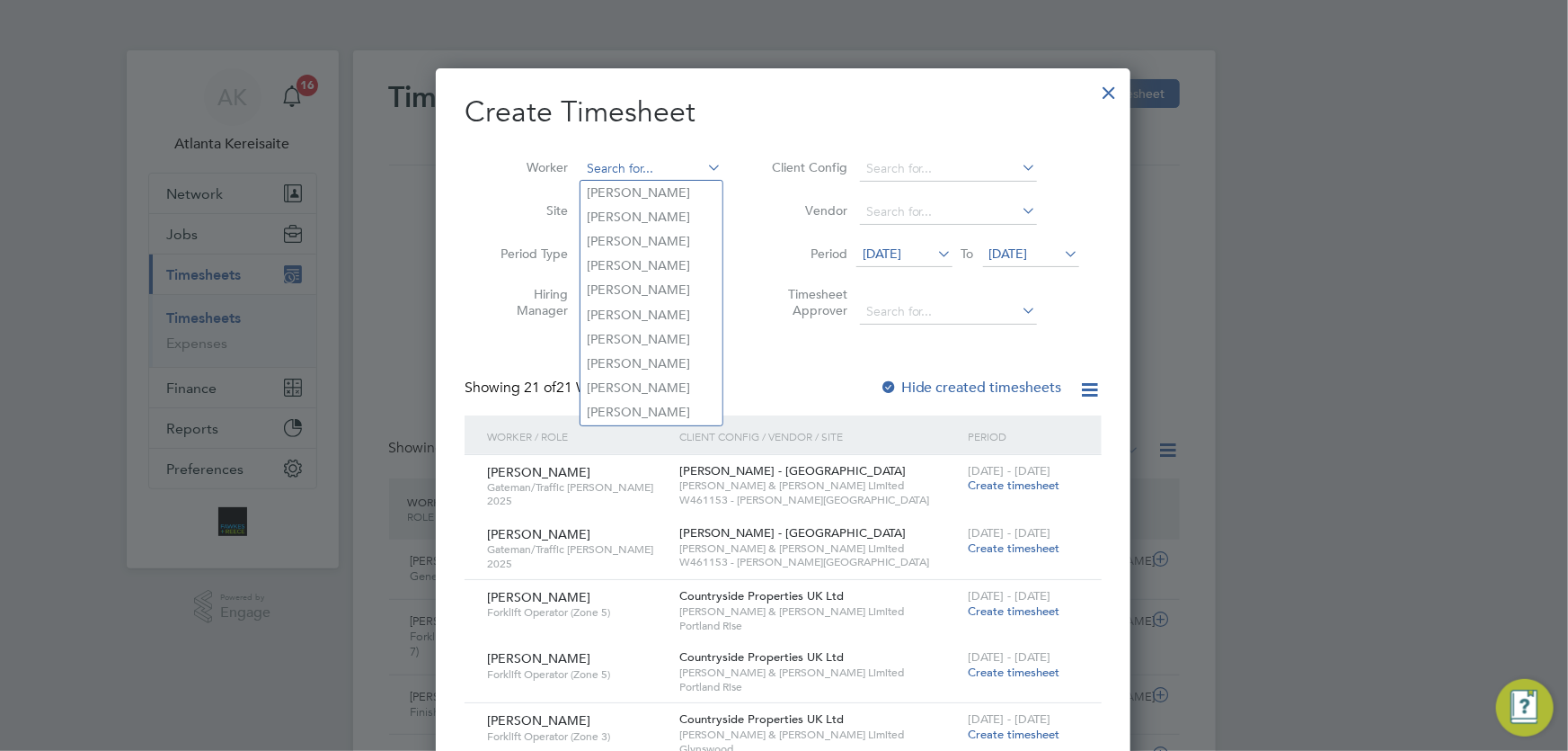
click at [602, 168] on input at bounding box center [651, 168] width 141 height 25
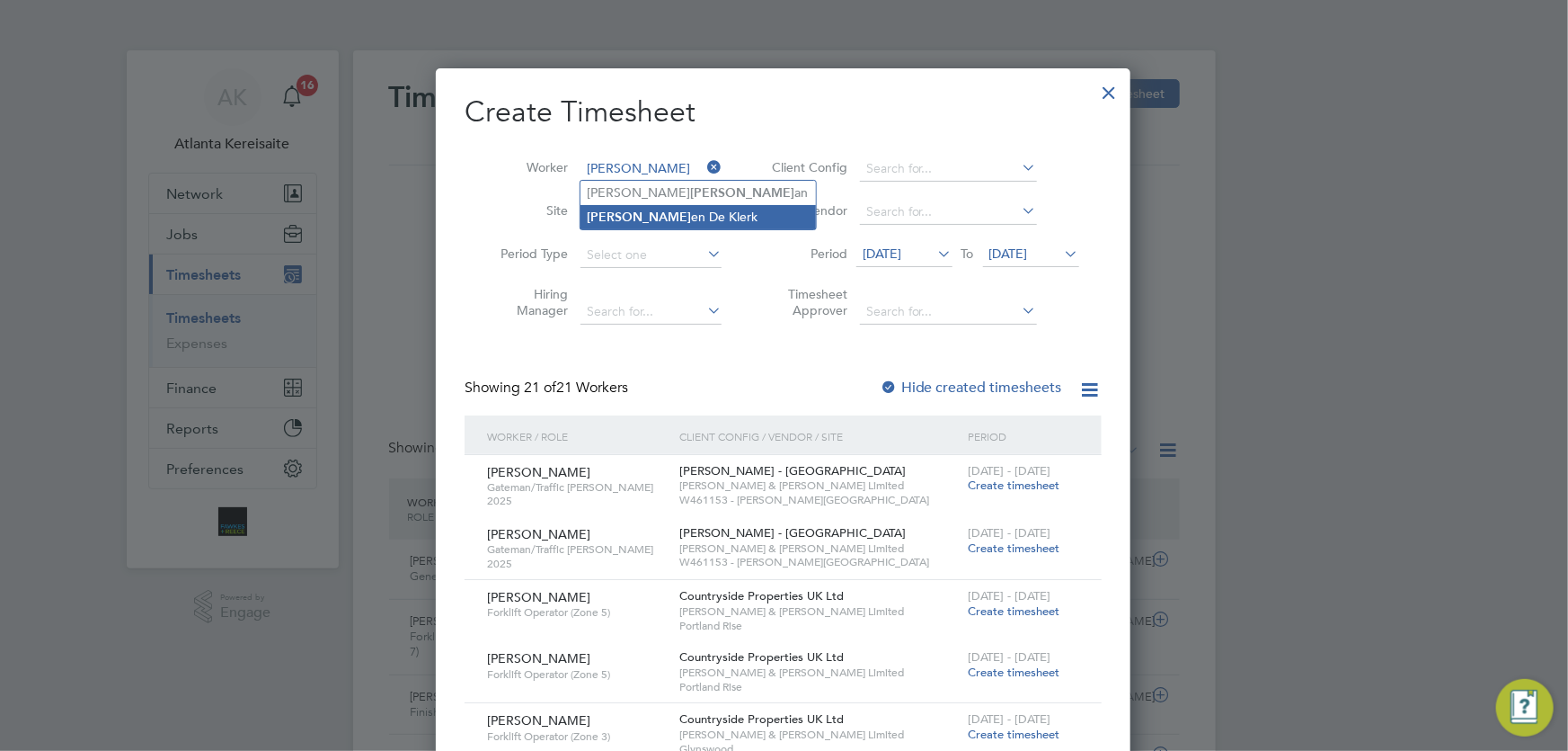
click at [666, 213] on li "Berg en De Klerk" at bounding box center [698, 217] width 236 height 24
type input "Bergen De Klerk"
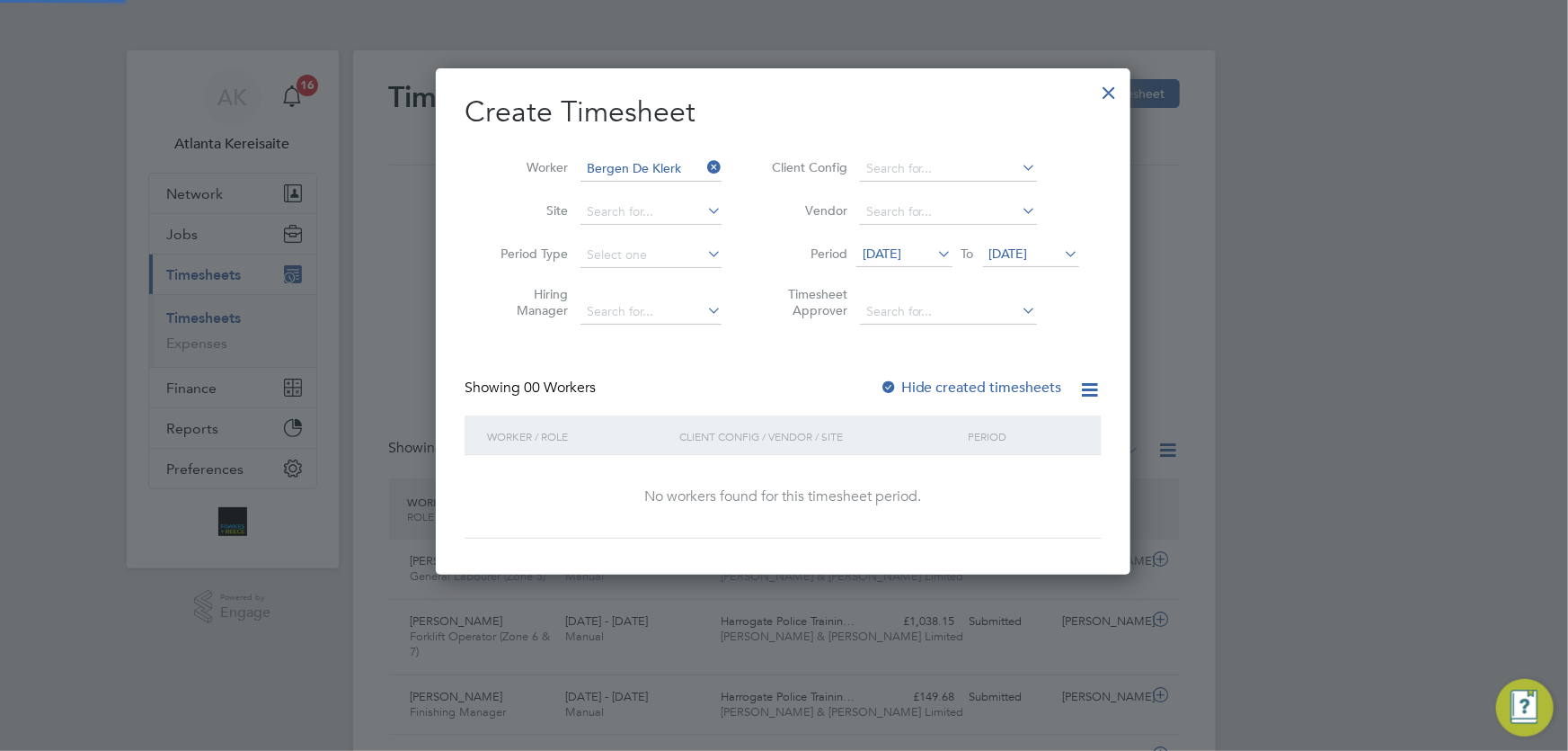
click at [901, 255] on span "[DATE]" at bounding box center [881, 253] width 39 height 16
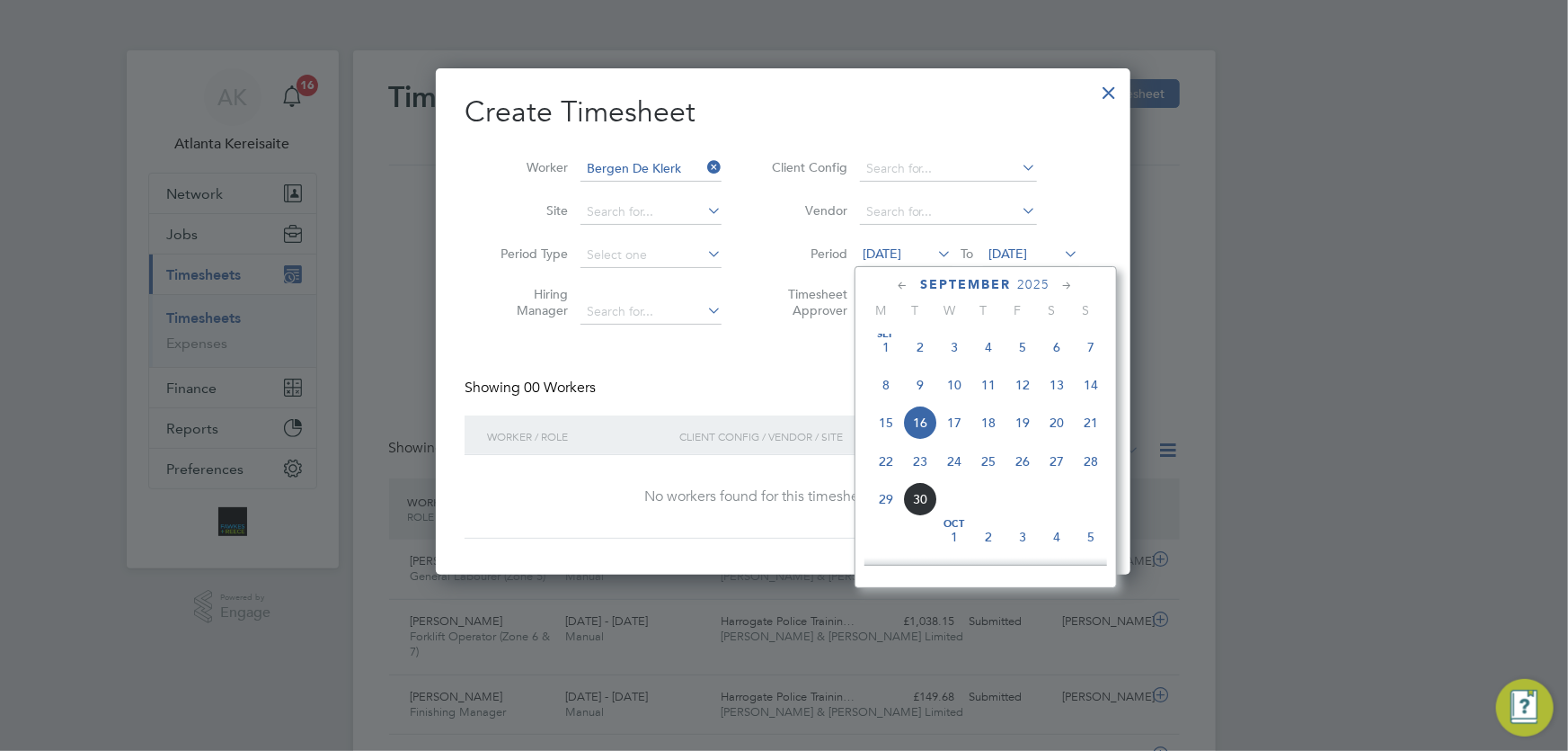
drag, startPoint x: 885, startPoint y: 348, endPoint x: 963, endPoint y: 339, distance: 78.5
click at [888, 346] on span "Sep 1" at bounding box center [886, 347] width 34 height 34
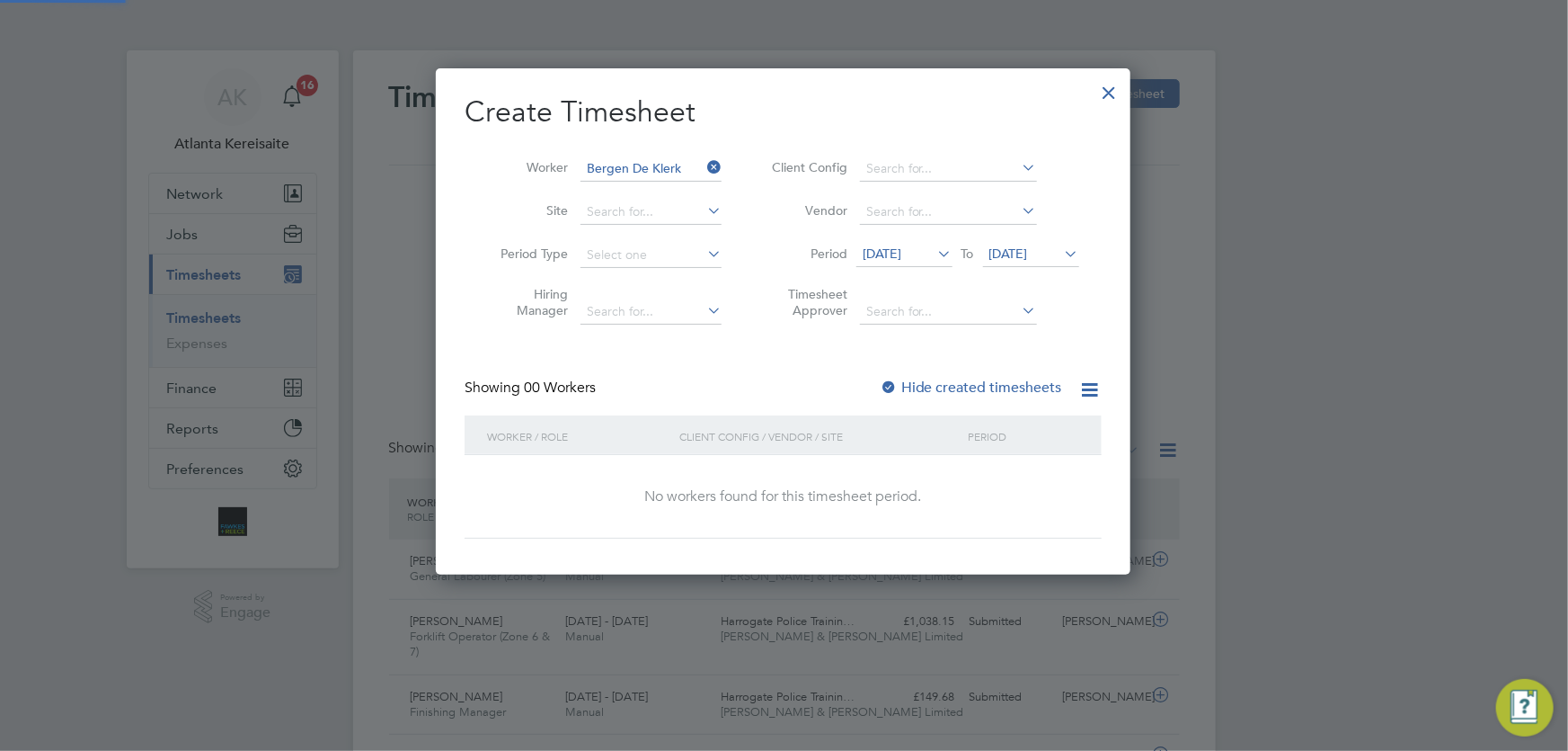
click at [1062, 248] on icon at bounding box center [1062, 253] width 0 height 25
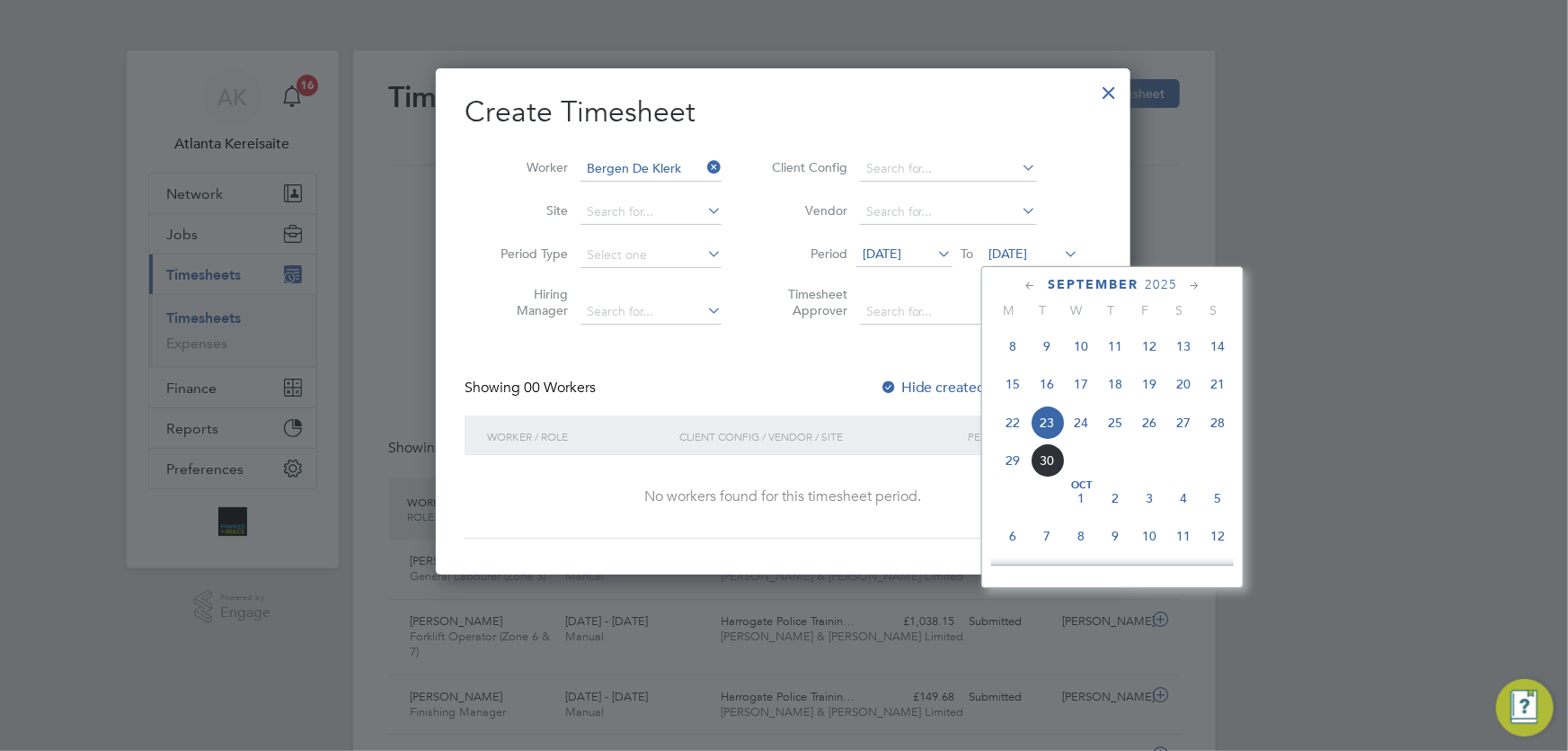
click at [1219, 388] on span "21" at bounding box center [1218, 383] width 34 height 34
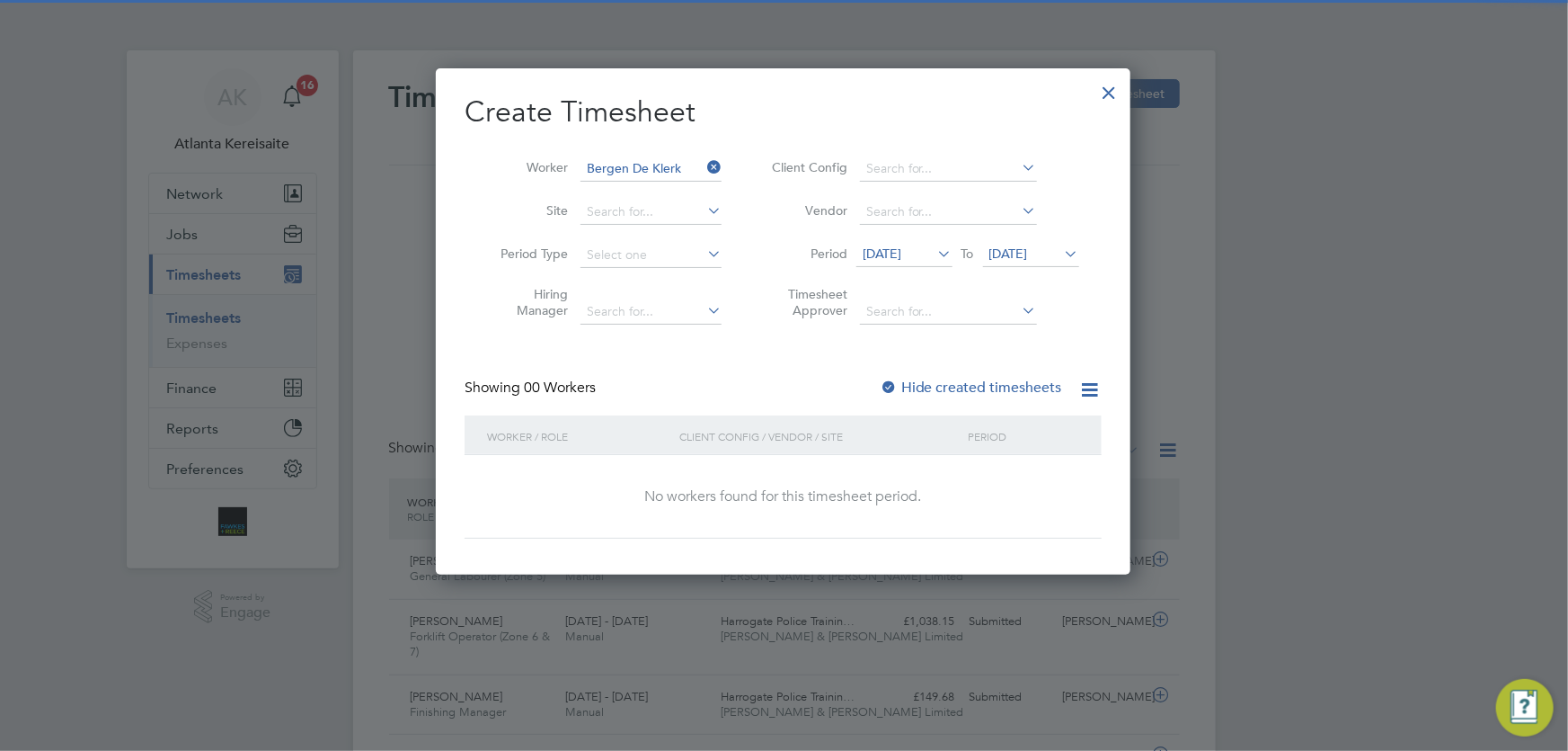
click at [926, 385] on label "Hide created timesheets" at bounding box center [970, 387] width 182 height 18
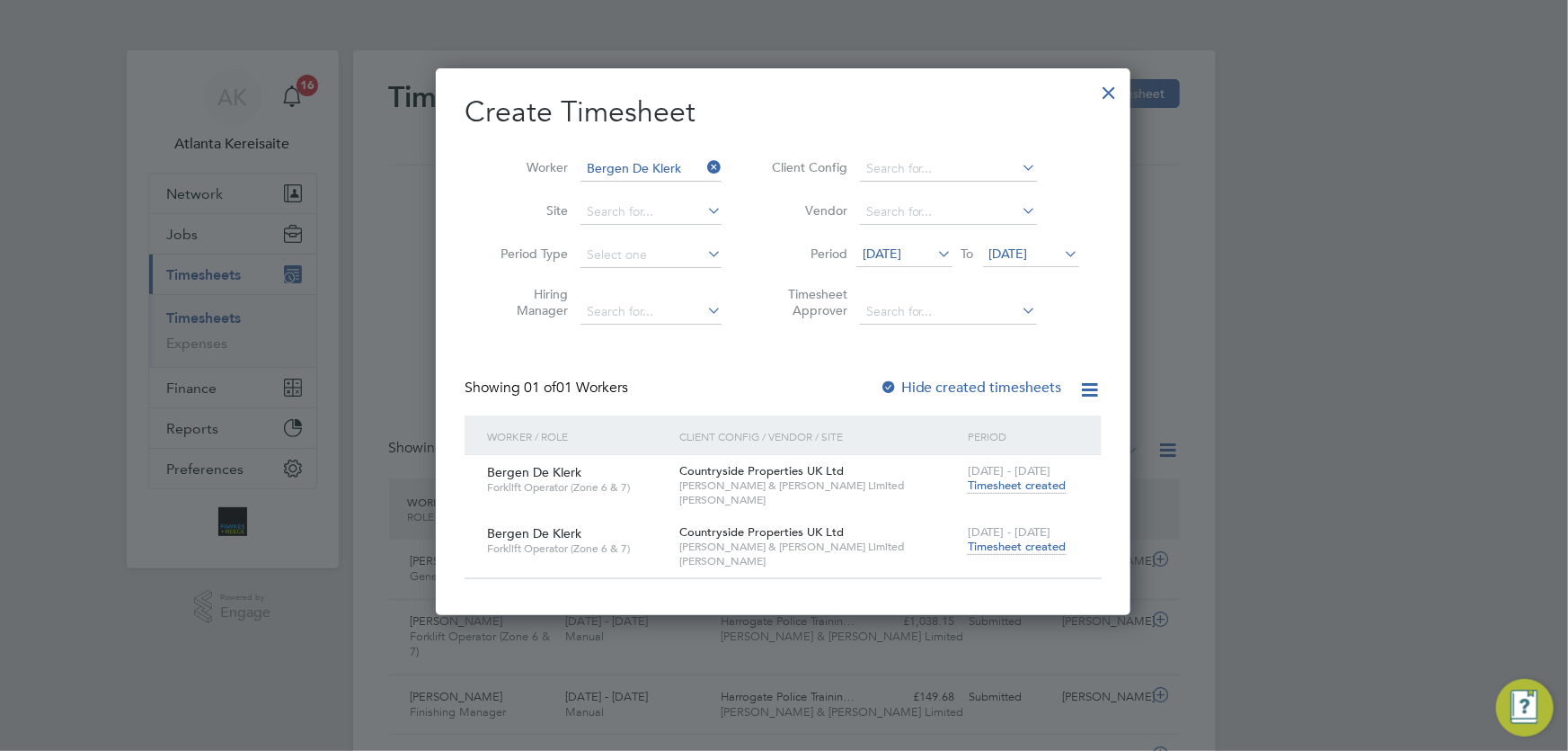
click at [1026, 550] on span "Timesheet created" at bounding box center [1017, 546] width 98 height 16
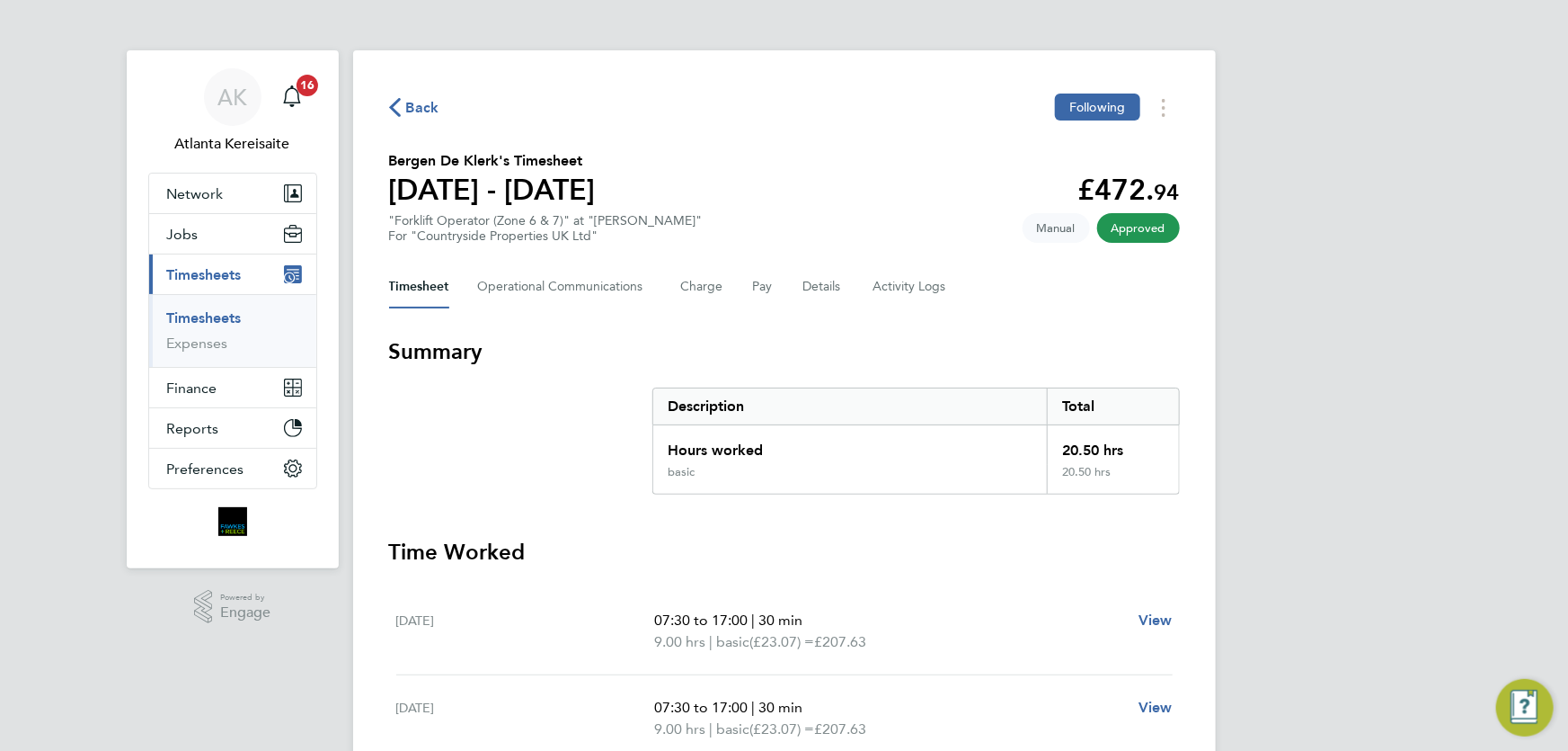
click at [426, 107] on span "Back" at bounding box center [422, 107] width 33 height 22
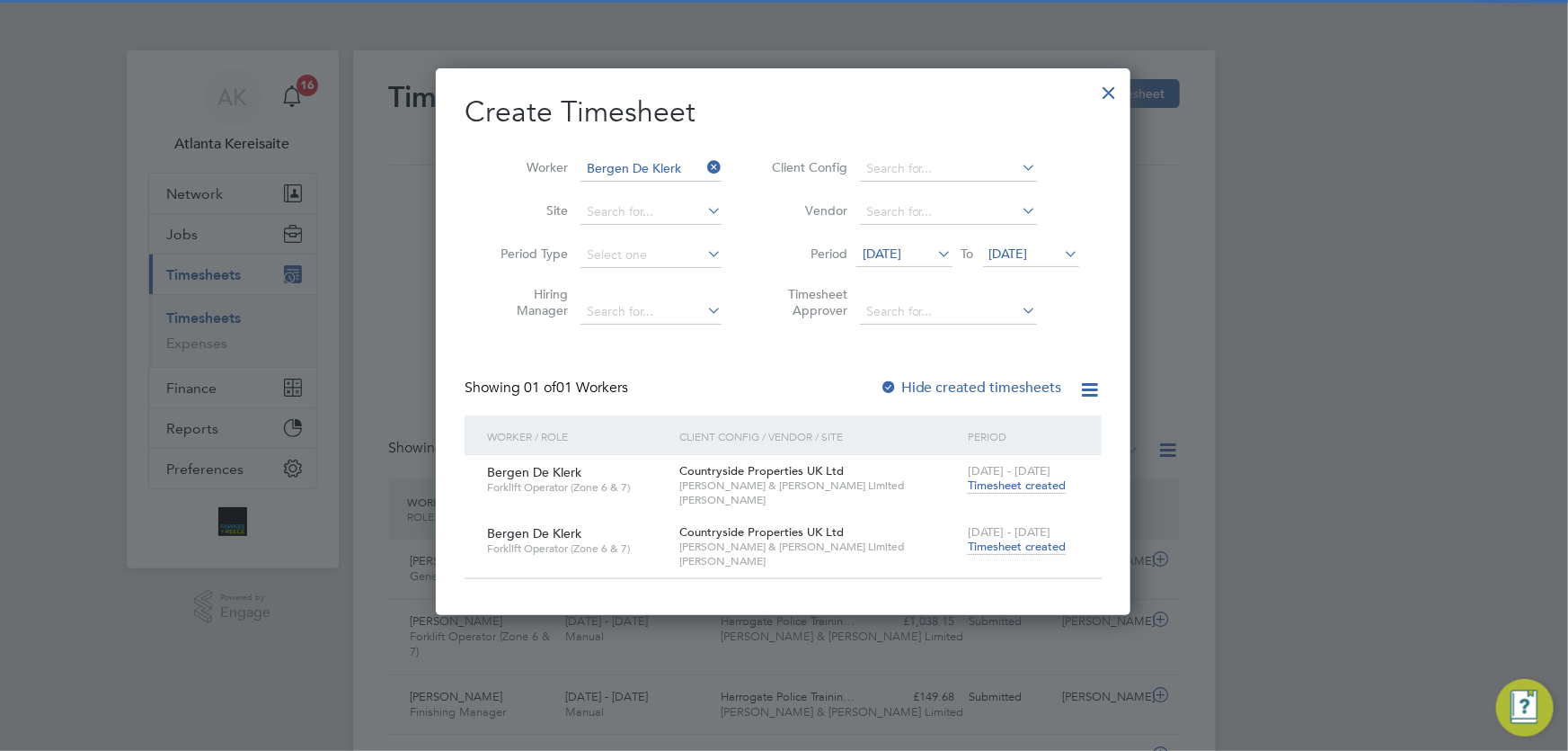
click at [1035, 491] on span "Timesheet created" at bounding box center [1017, 485] width 98 height 16
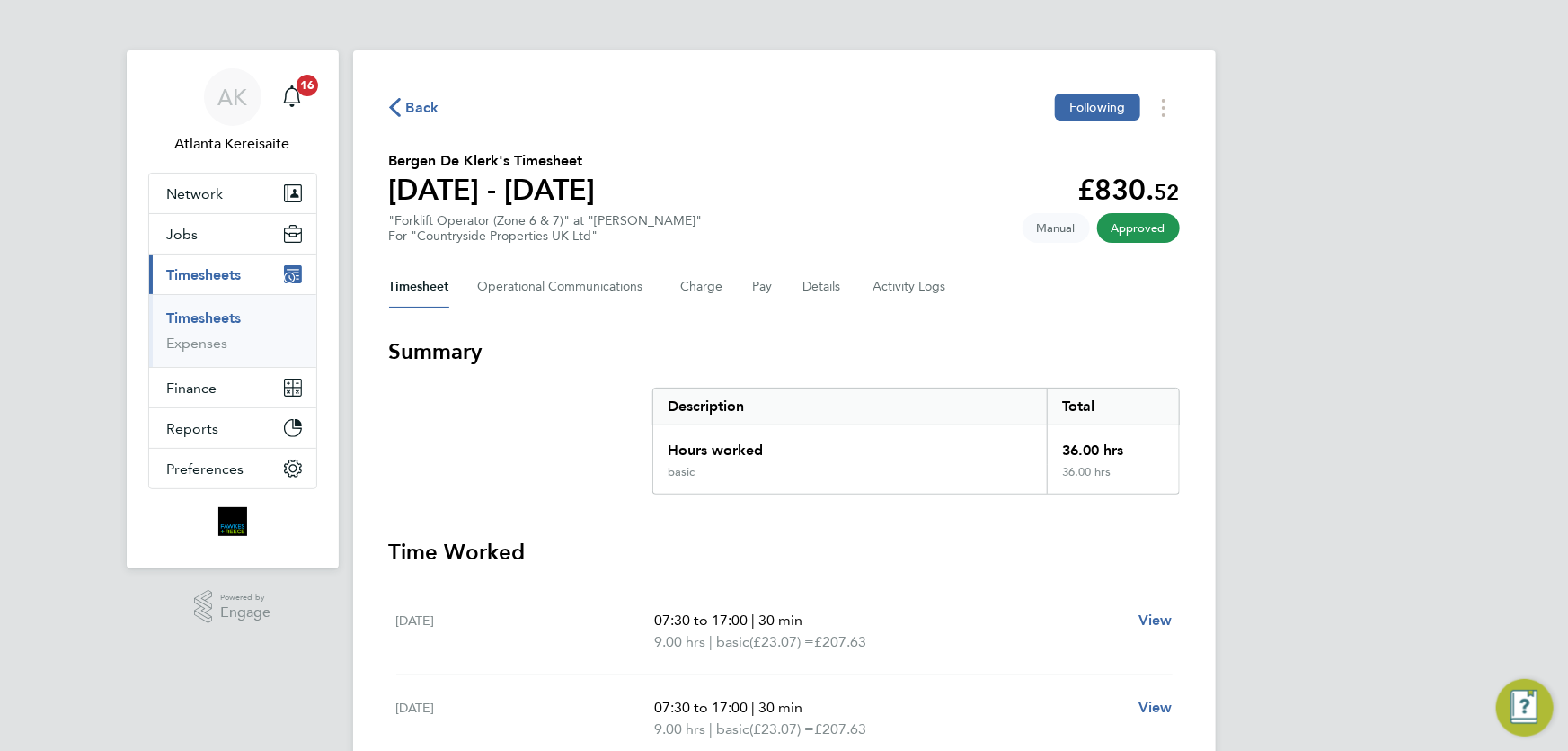
click at [411, 106] on span "Back" at bounding box center [422, 107] width 33 height 22
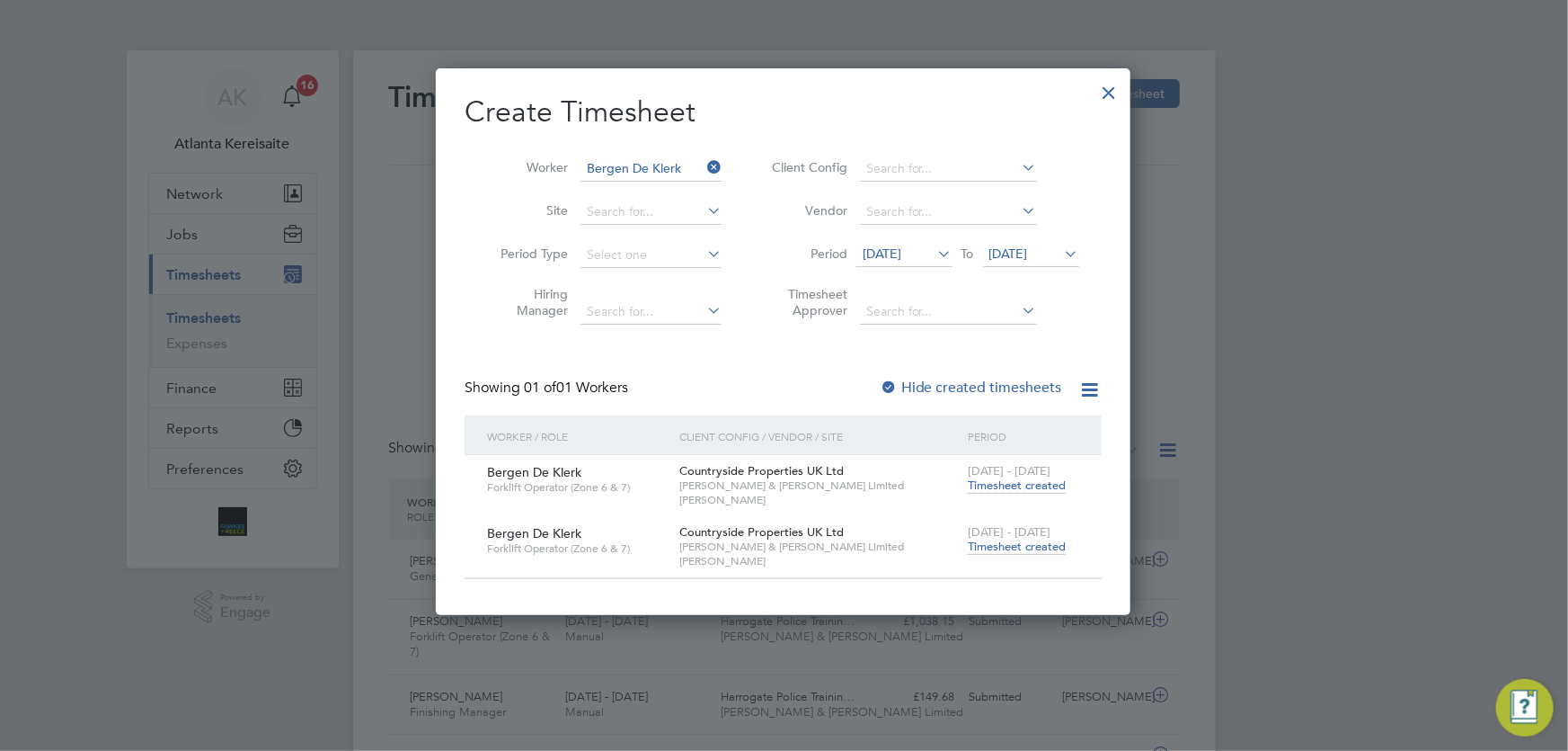
click at [1109, 93] on div at bounding box center [1110, 88] width 32 height 32
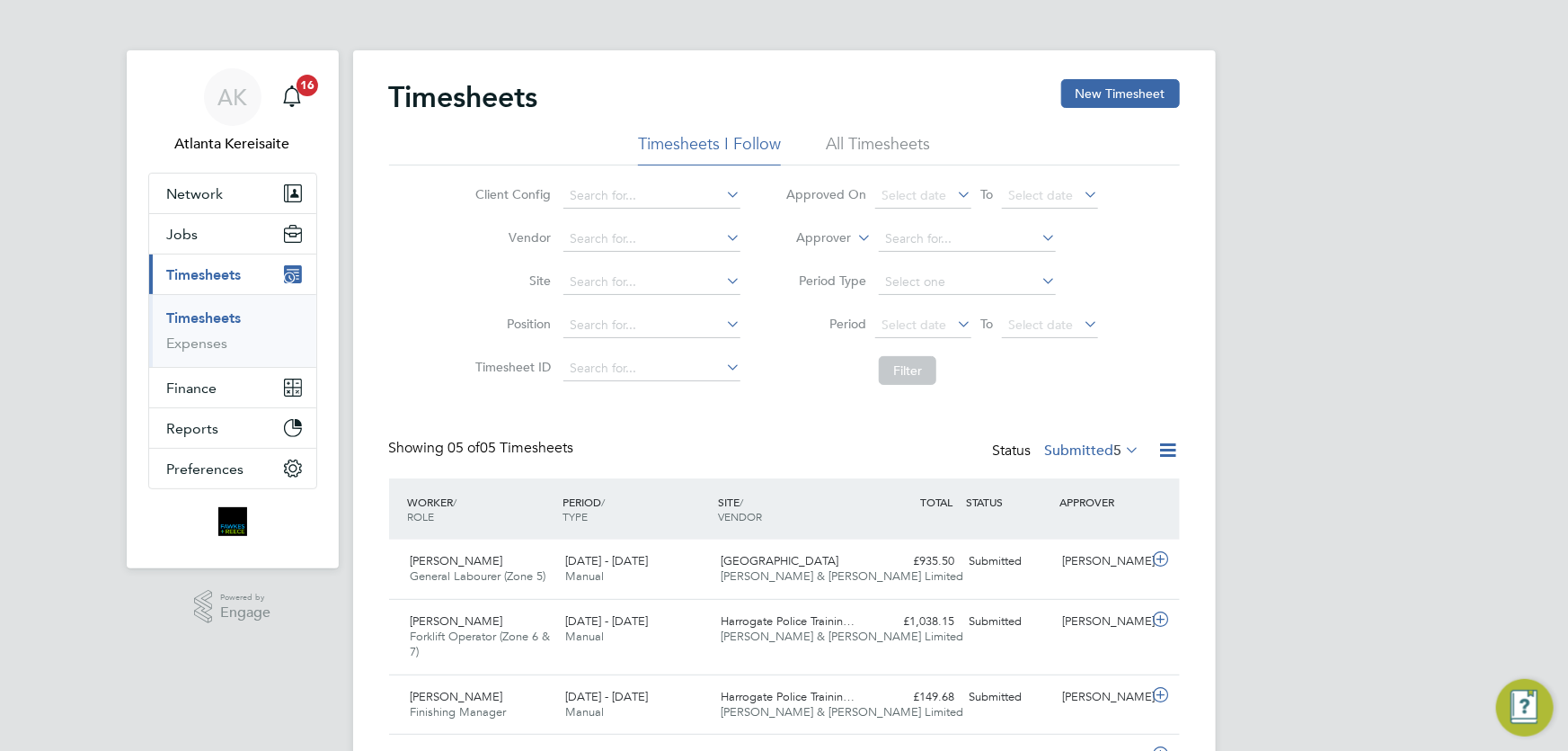
click at [866, 430] on div "Timesheets New Timesheet Timesheets I Follow All Timesheets Client Config Vendo…" at bounding box center [784, 466] width 791 height 775
click at [302, 102] on icon "Main navigation" at bounding box center [291, 96] width 22 height 22
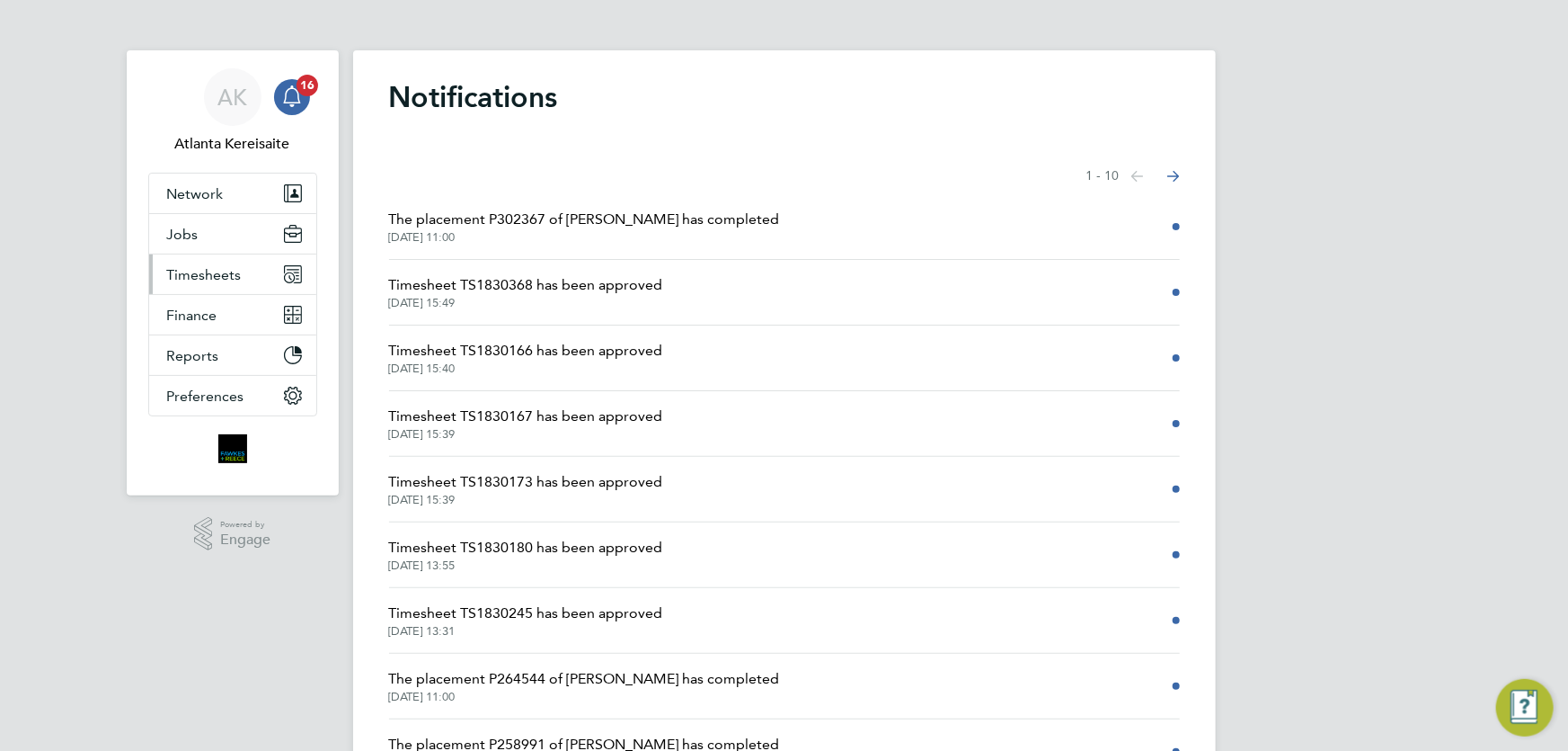
click at [244, 276] on button "Timesheets" at bounding box center [233, 274] width 167 height 39
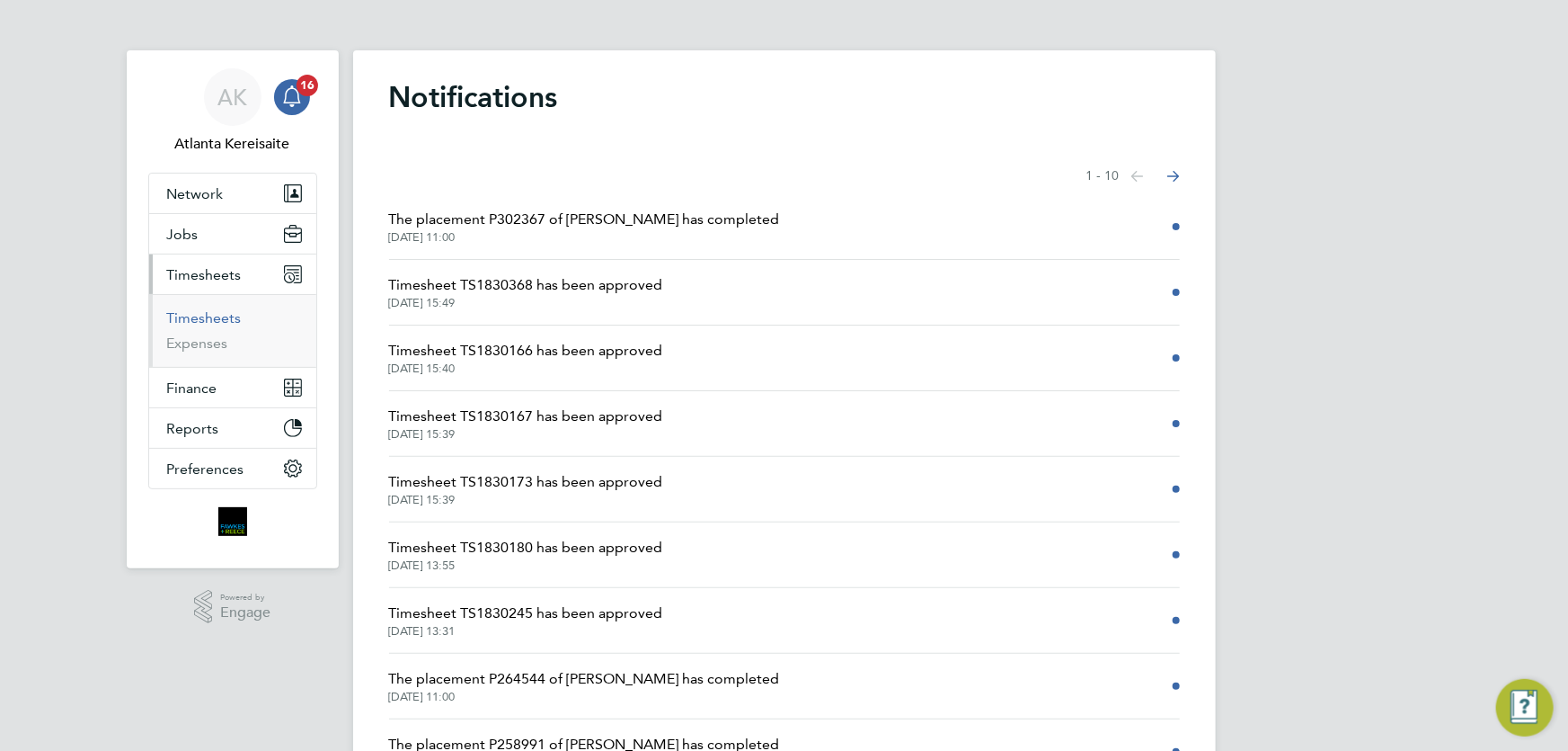
click at [217, 316] on link "Timesheets" at bounding box center [204, 318] width 74 height 17
click at [216, 232] on button "Jobs" at bounding box center [233, 234] width 167 height 39
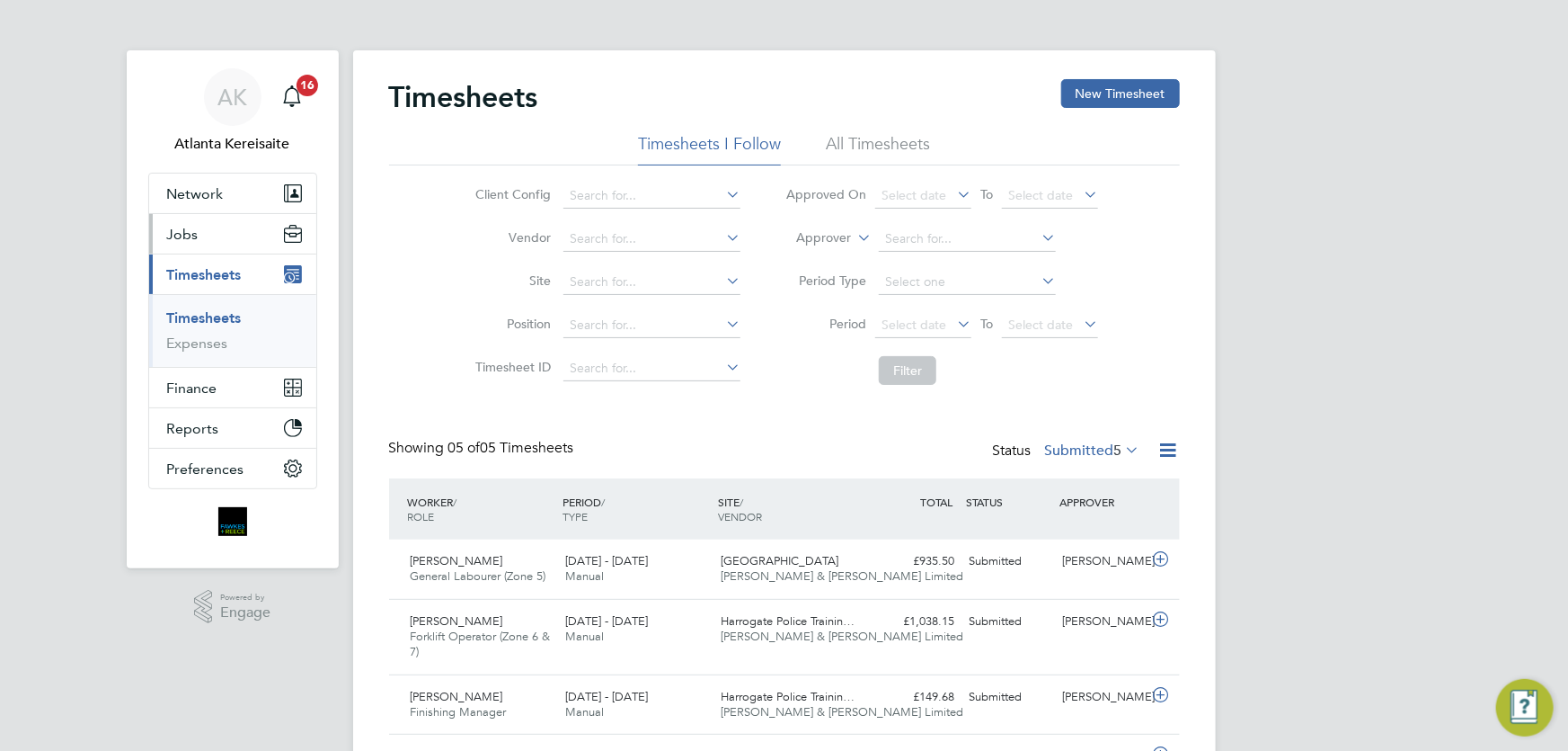
click at [205, 243] on button "Jobs" at bounding box center [233, 234] width 167 height 39
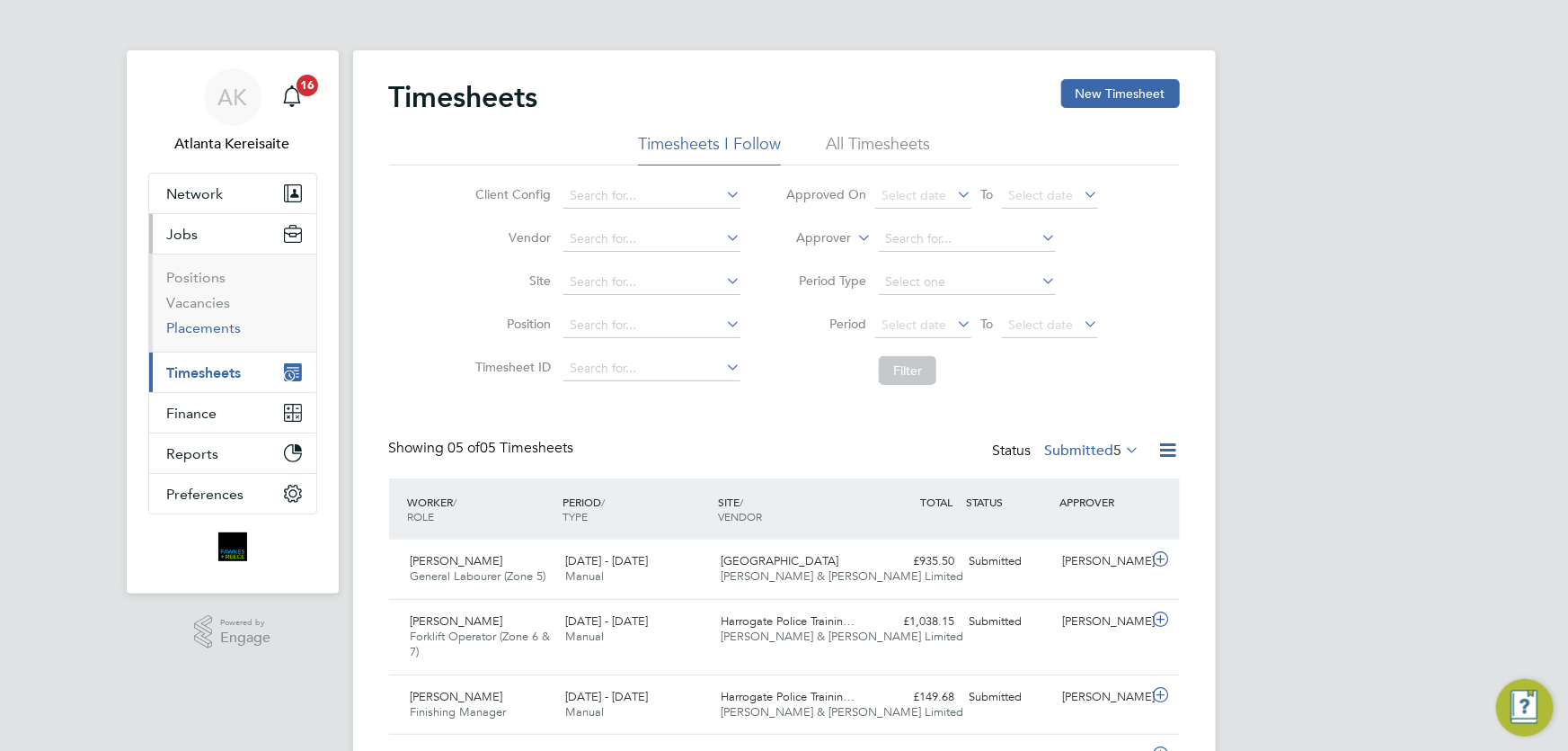
click at [213, 321] on link "Placements" at bounding box center [204, 328] width 74 height 17
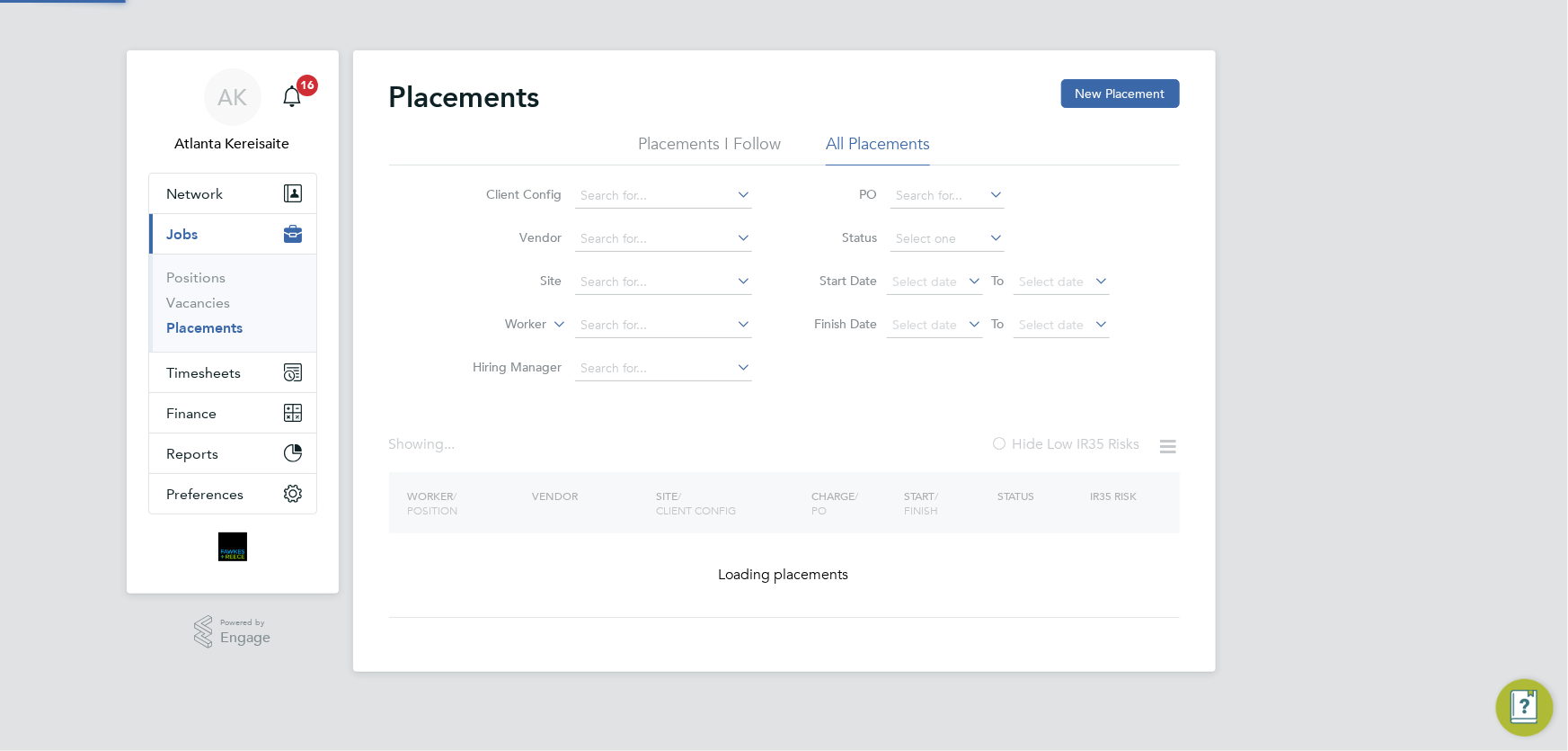
click at [1141, 101] on button "New Placement" at bounding box center [1121, 93] width 118 height 29
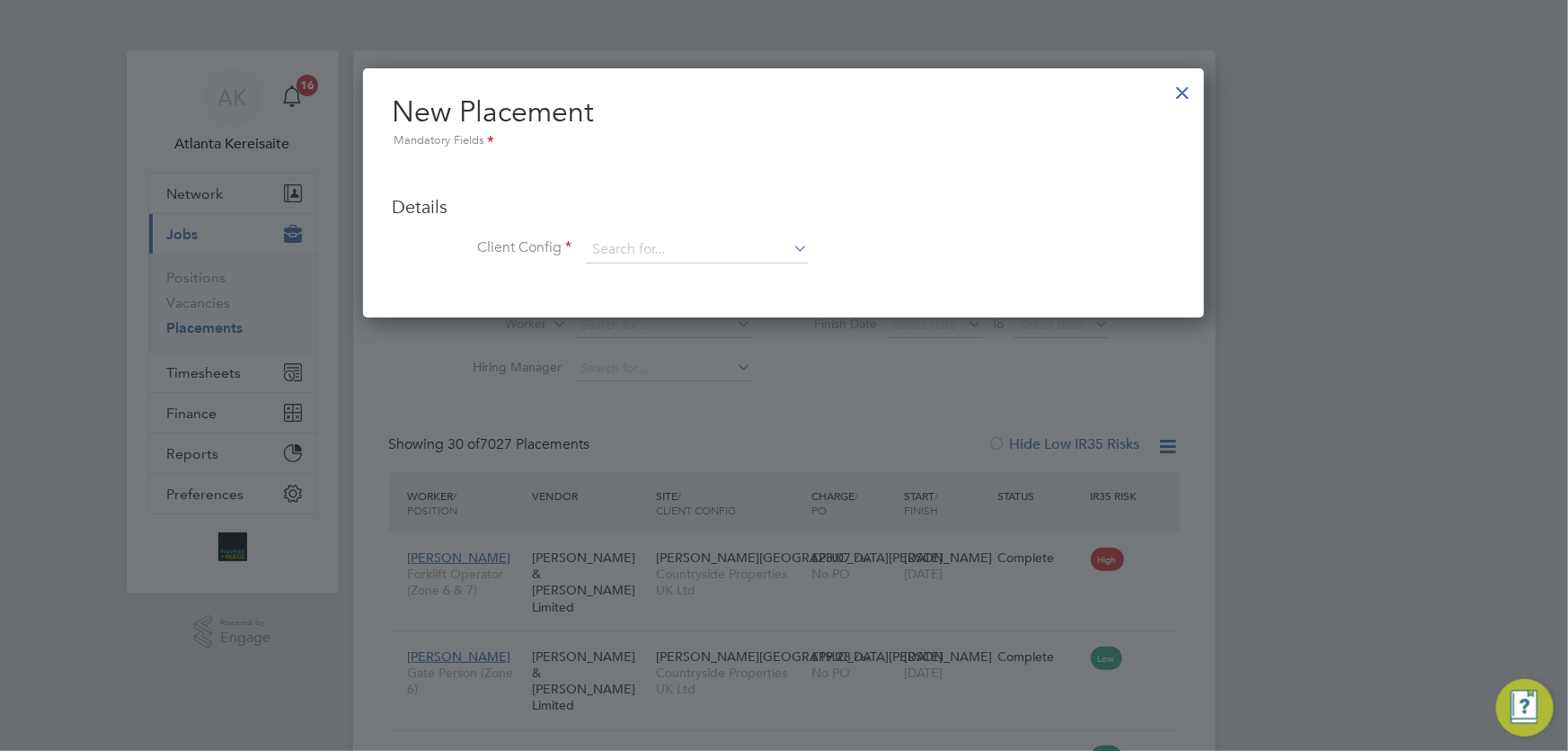
click at [1186, 85] on div at bounding box center [1183, 88] width 32 height 32
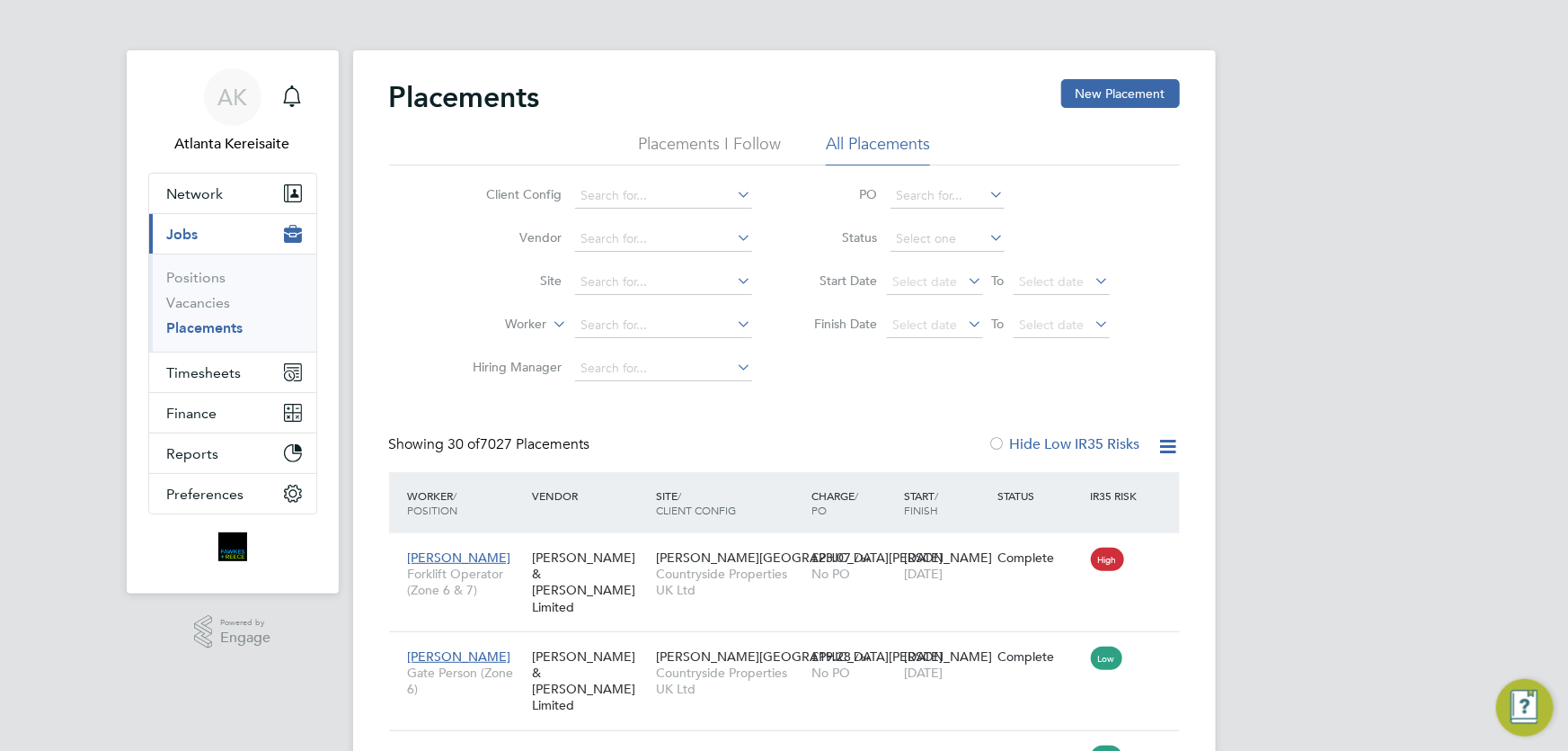
click at [689, 146] on li "Placements I Follow" at bounding box center [709, 149] width 143 height 32
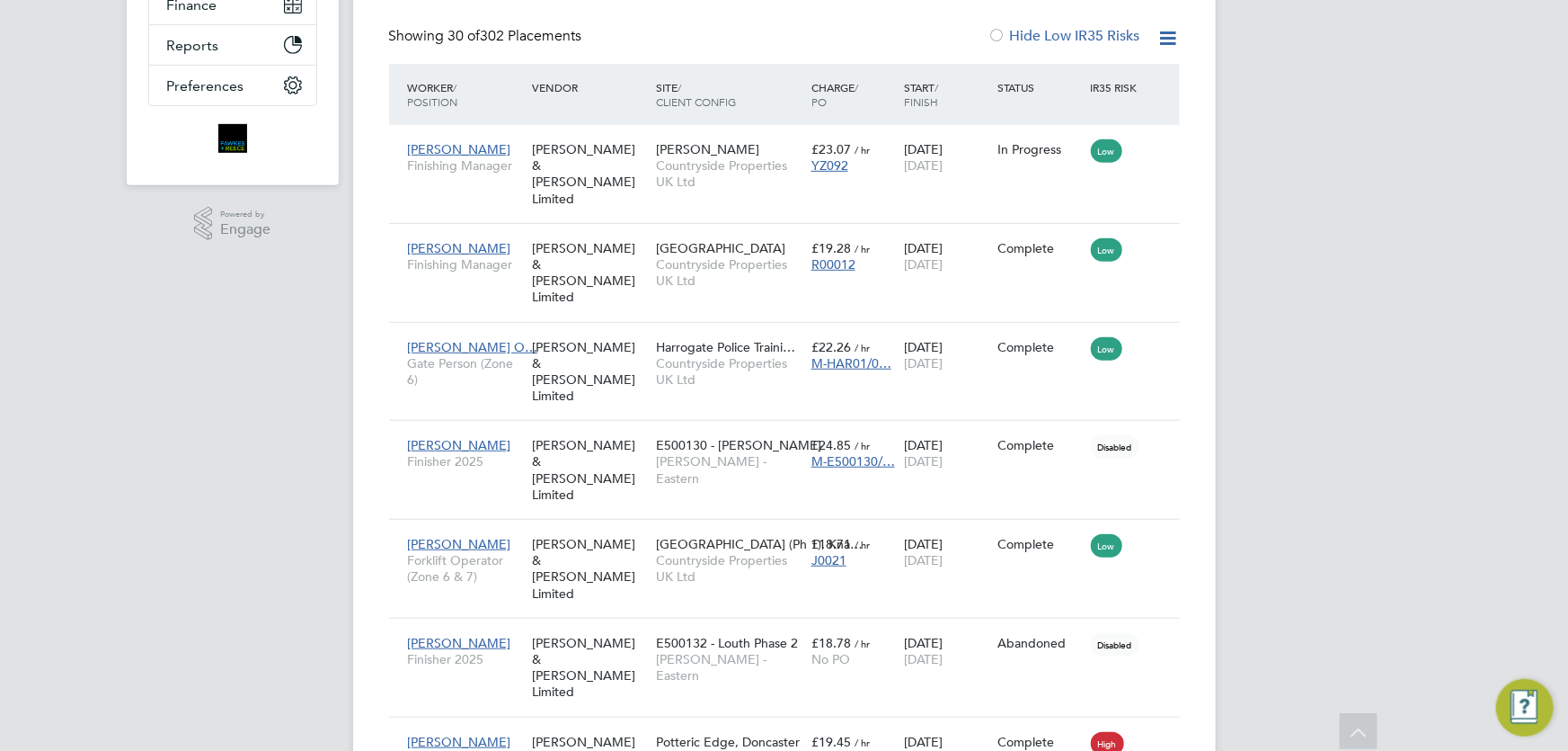
click at [1019, 87] on div "Status" at bounding box center [1039, 87] width 93 height 32
click at [1036, 82] on div "Status" at bounding box center [1039, 87] width 93 height 32
click at [1045, 84] on div "Status" at bounding box center [1039, 87] width 93 height 32
click at [1003, 83] on div "Status" at bounding box center [1039, 87] width 93 height 32
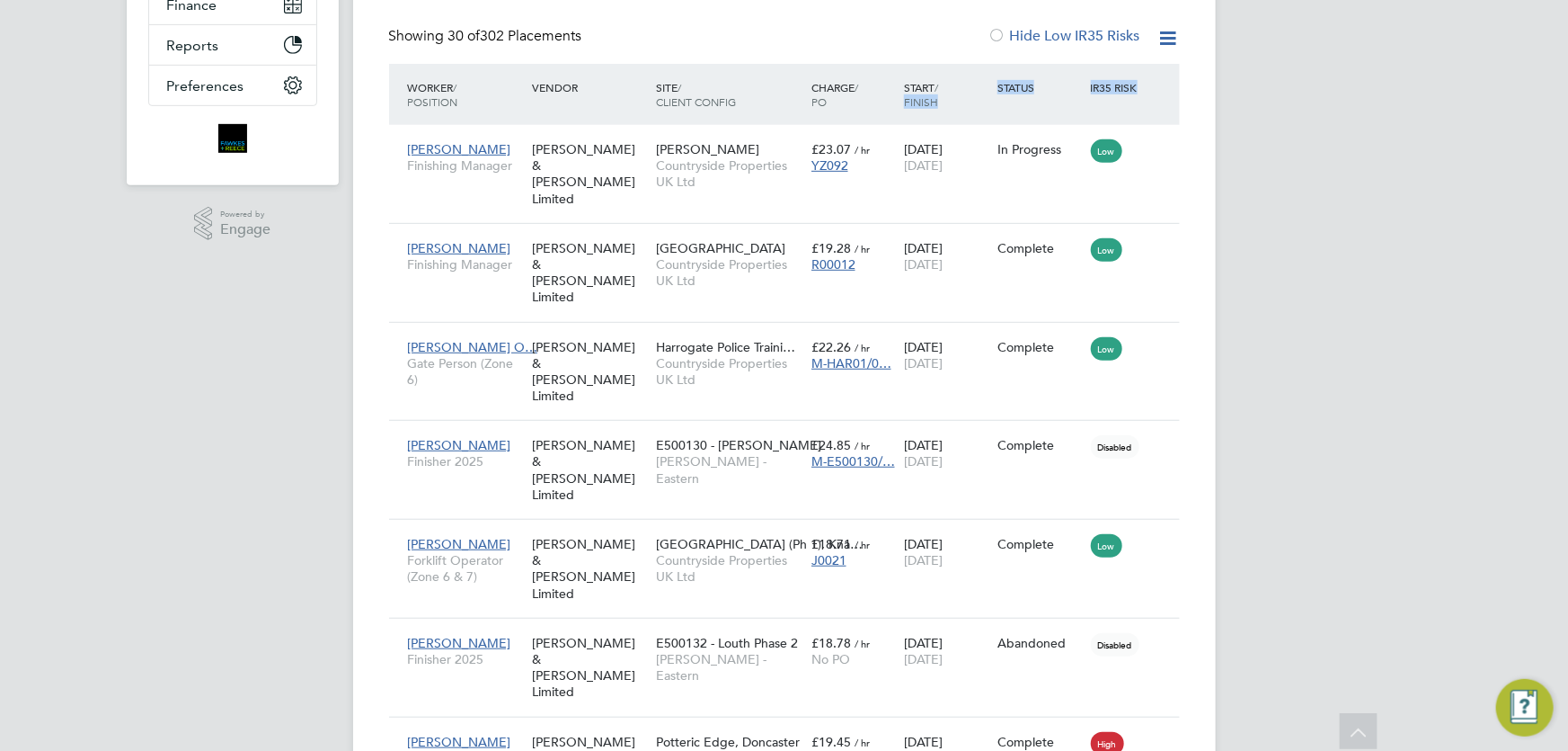
click at [1003, 83] on div "Status" at bounding box center [1039, 87] width 93 height 32
click at [1011, 86] on div "Status" at bounding box center [1039, 87] width 93 height 32
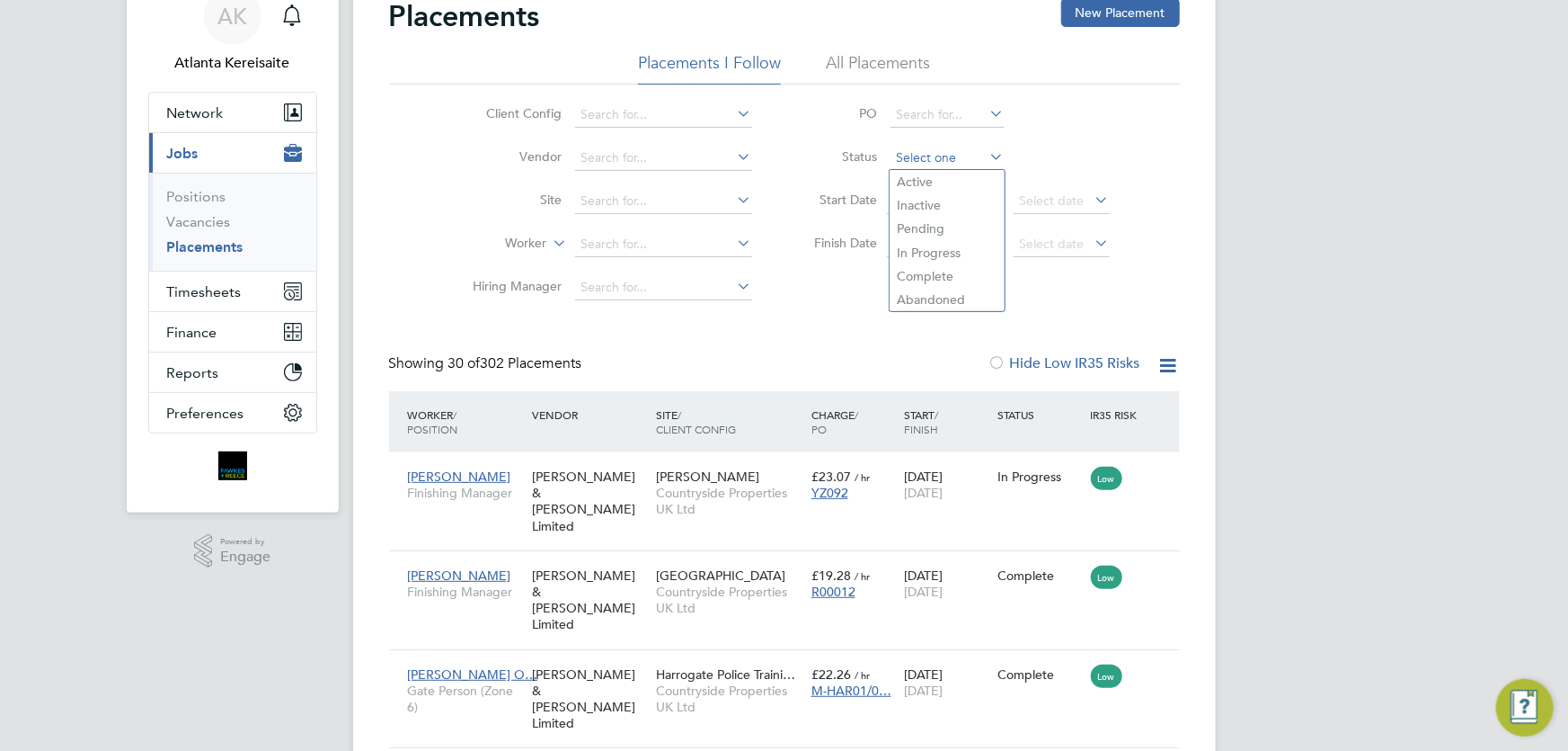
click at [921, 156] on input at bounding box center [947, 158] width 114 height 25
click at [935, 184] on li "Active" at bounding box center [947, 181] width 115 height 23
type input "Active"
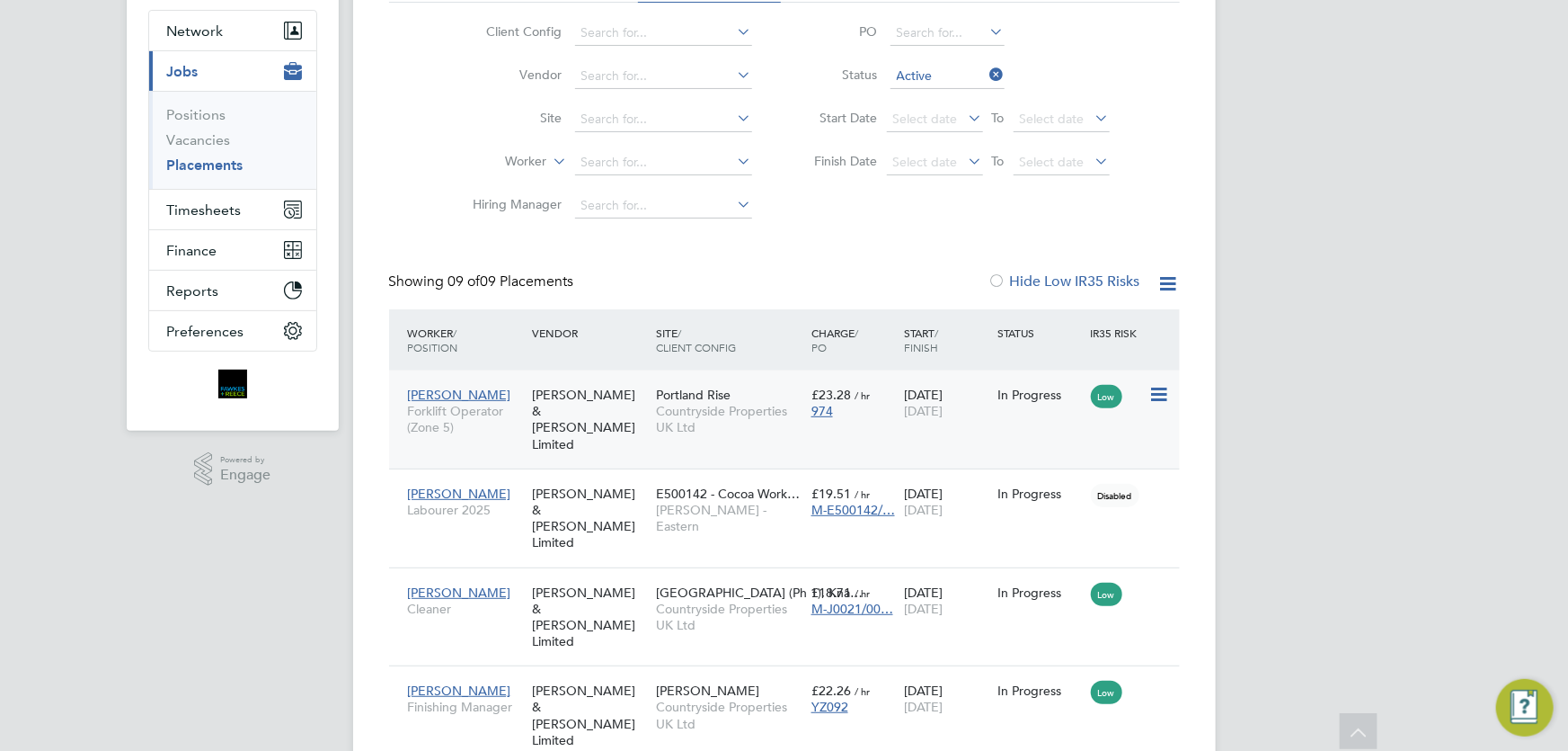
click at [917, 427] on div "03 Jan 2023 26 Oct 2025" at bounding box center [945, 403] width 93 height 51
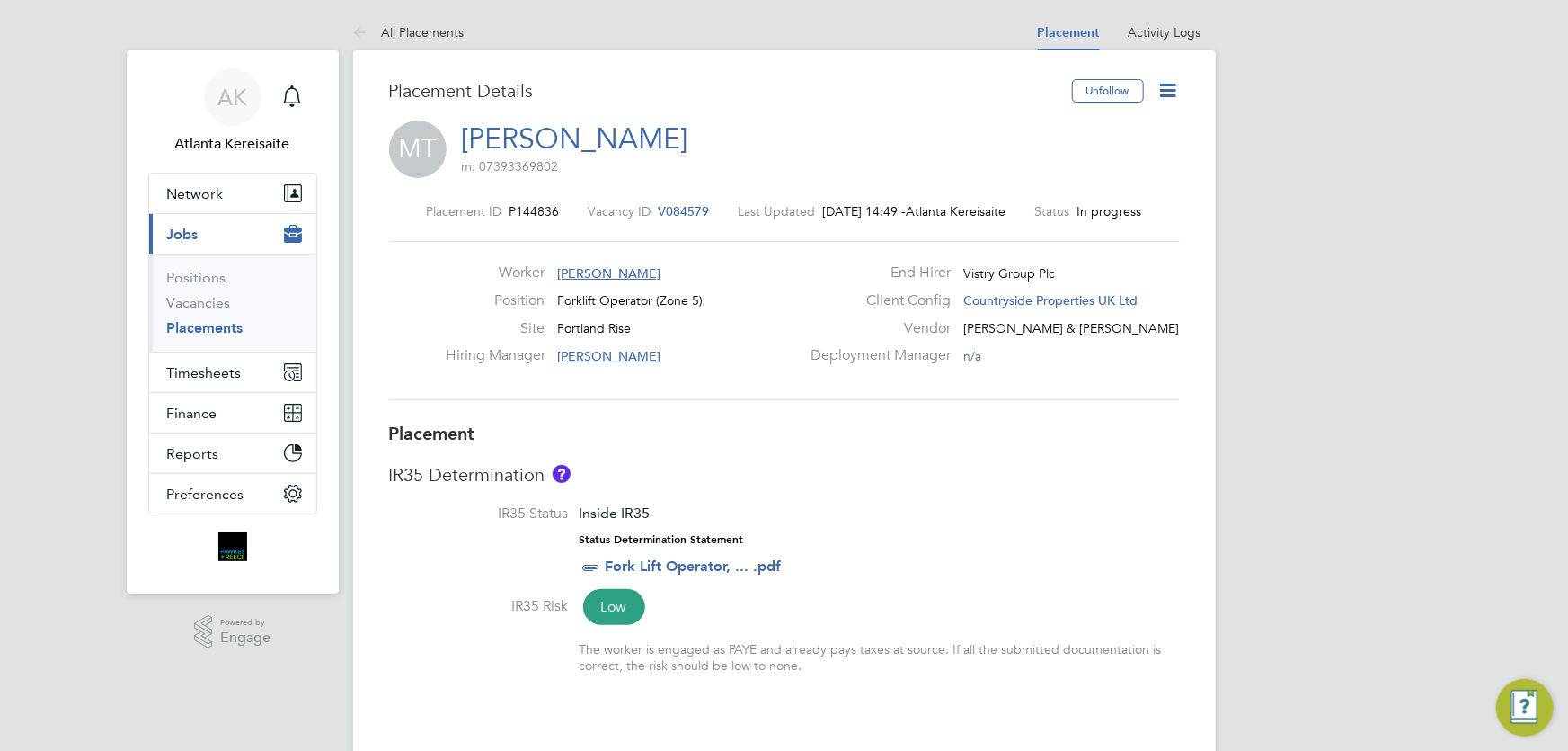
click at [1165, 88] on icon at bounding box center [1169, 90] width 23 height 23
click at [1094, 134] on li "Edit Placement e" at bounding box center [1110, 133] width 132 height 25
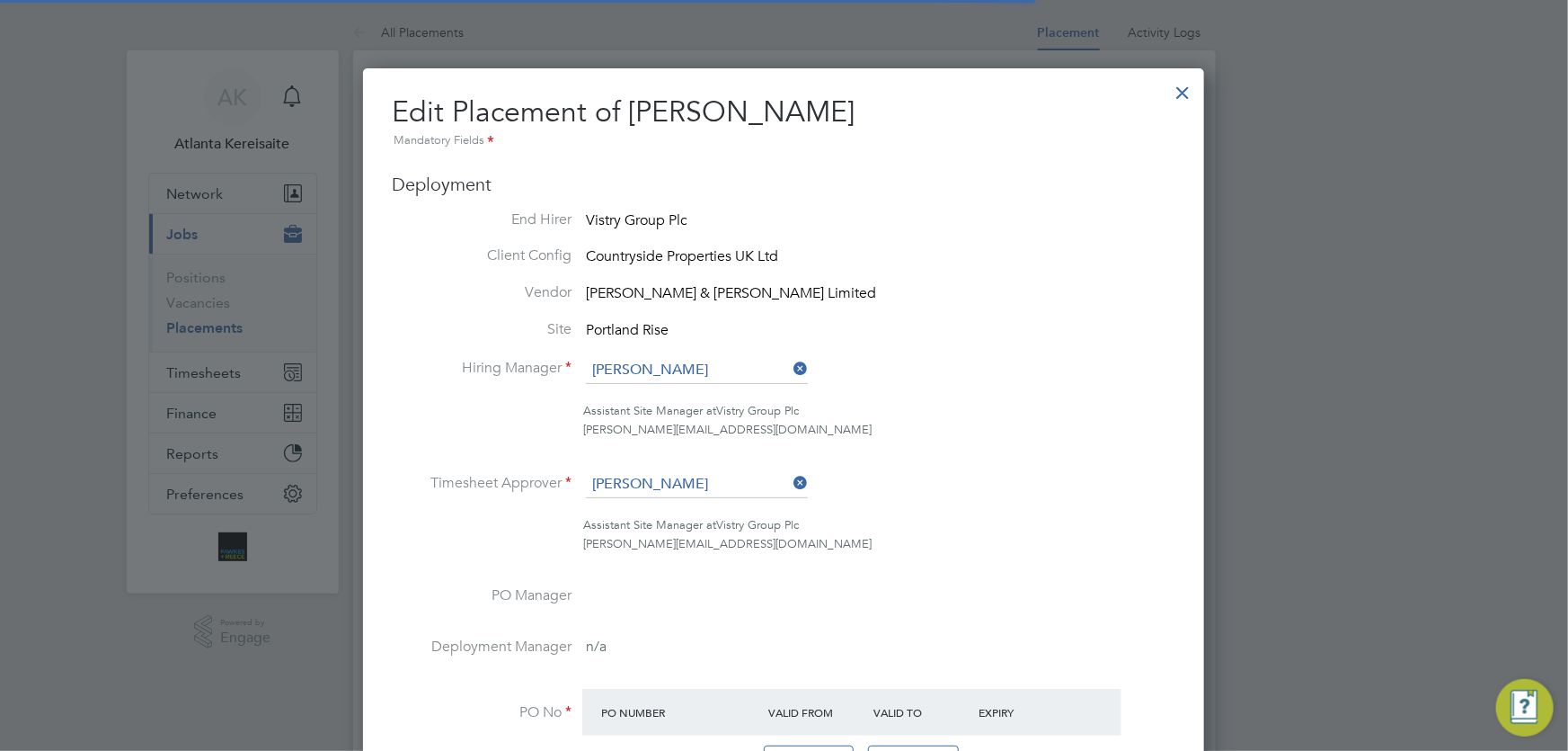
scroll to position [9, 9]
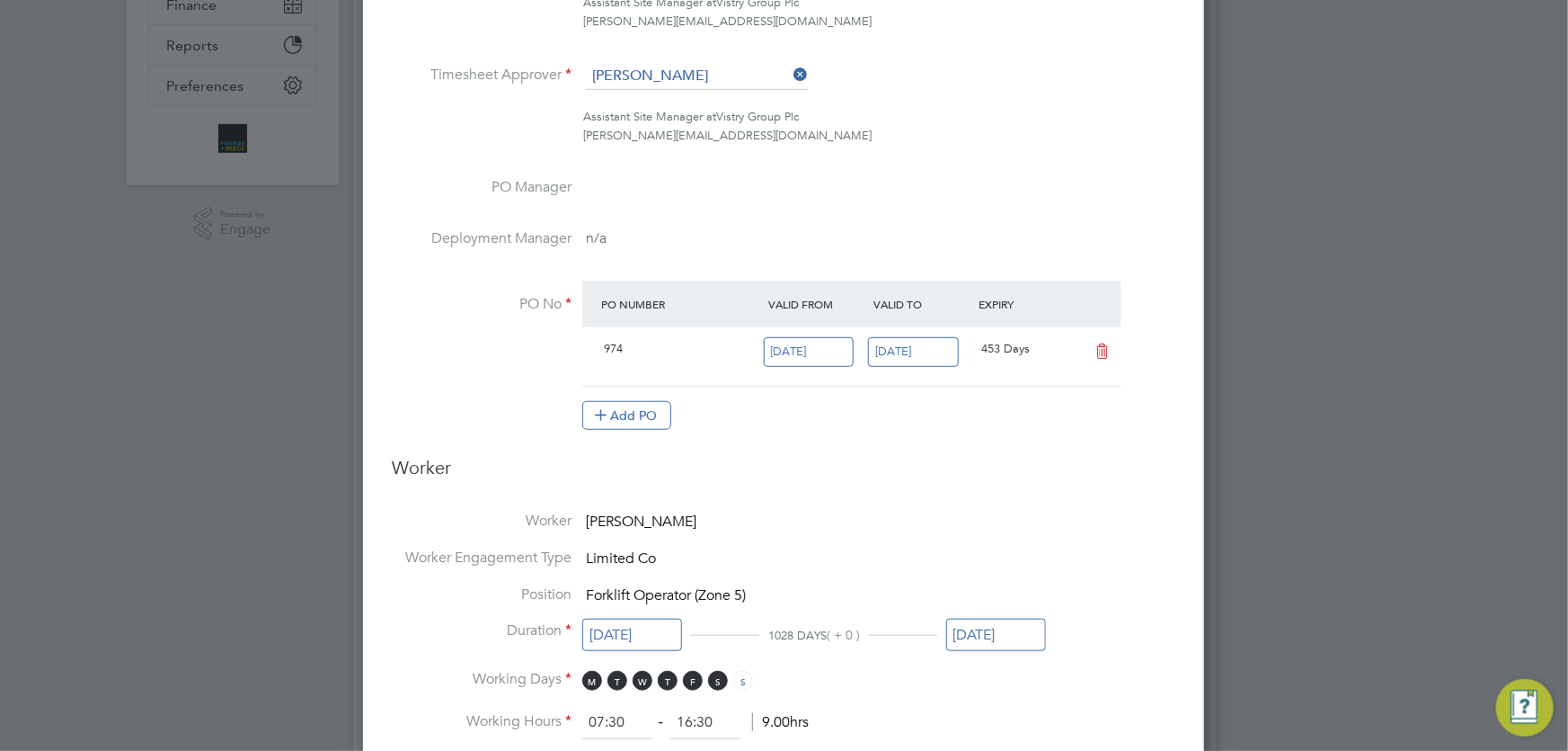
click at [1027, 626] on input "[DATE]" at bounding box center [996, 634] width 100 height 33
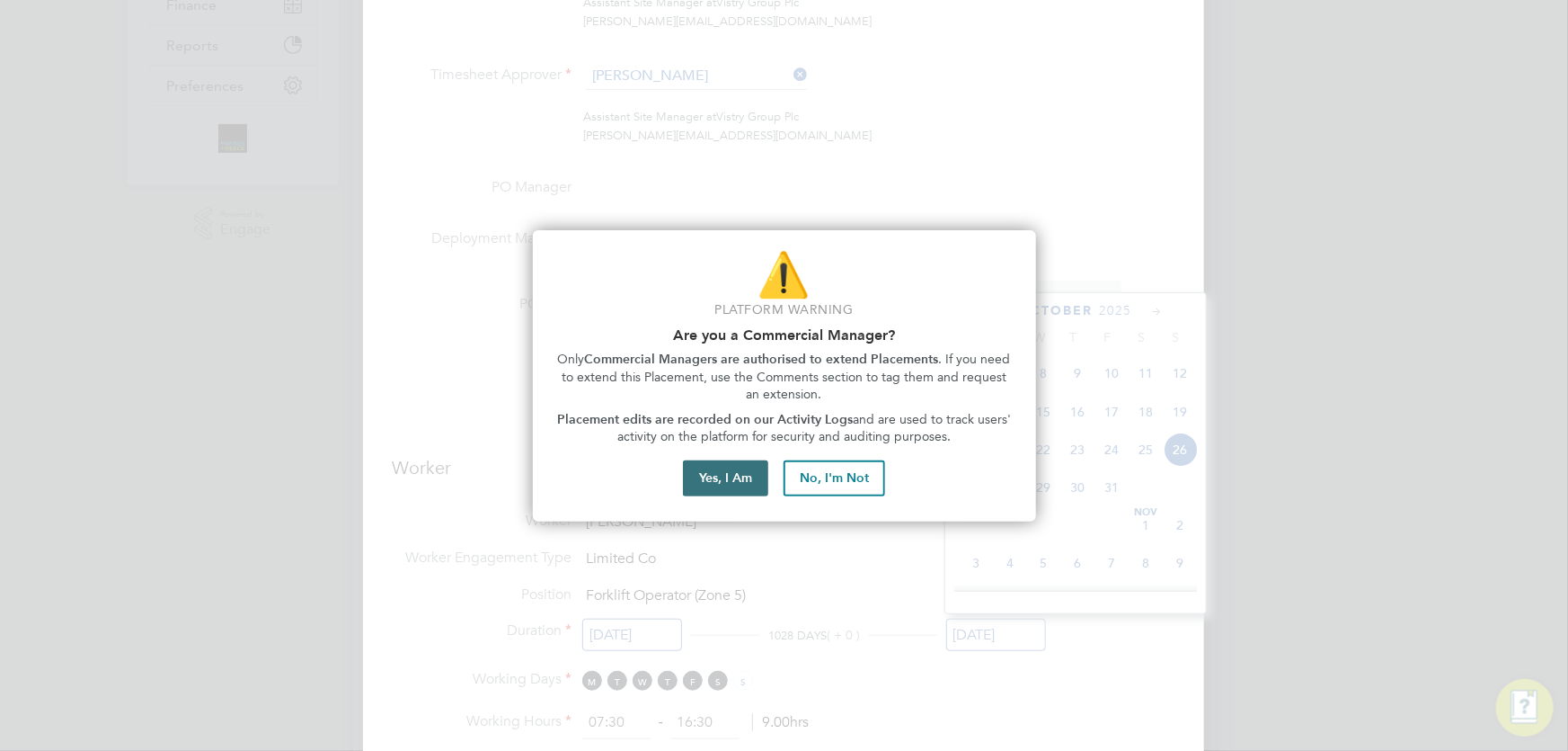
click at [740, 484] on button "Yes, I Am" at bounding box center [725, 478] width 85 height 36
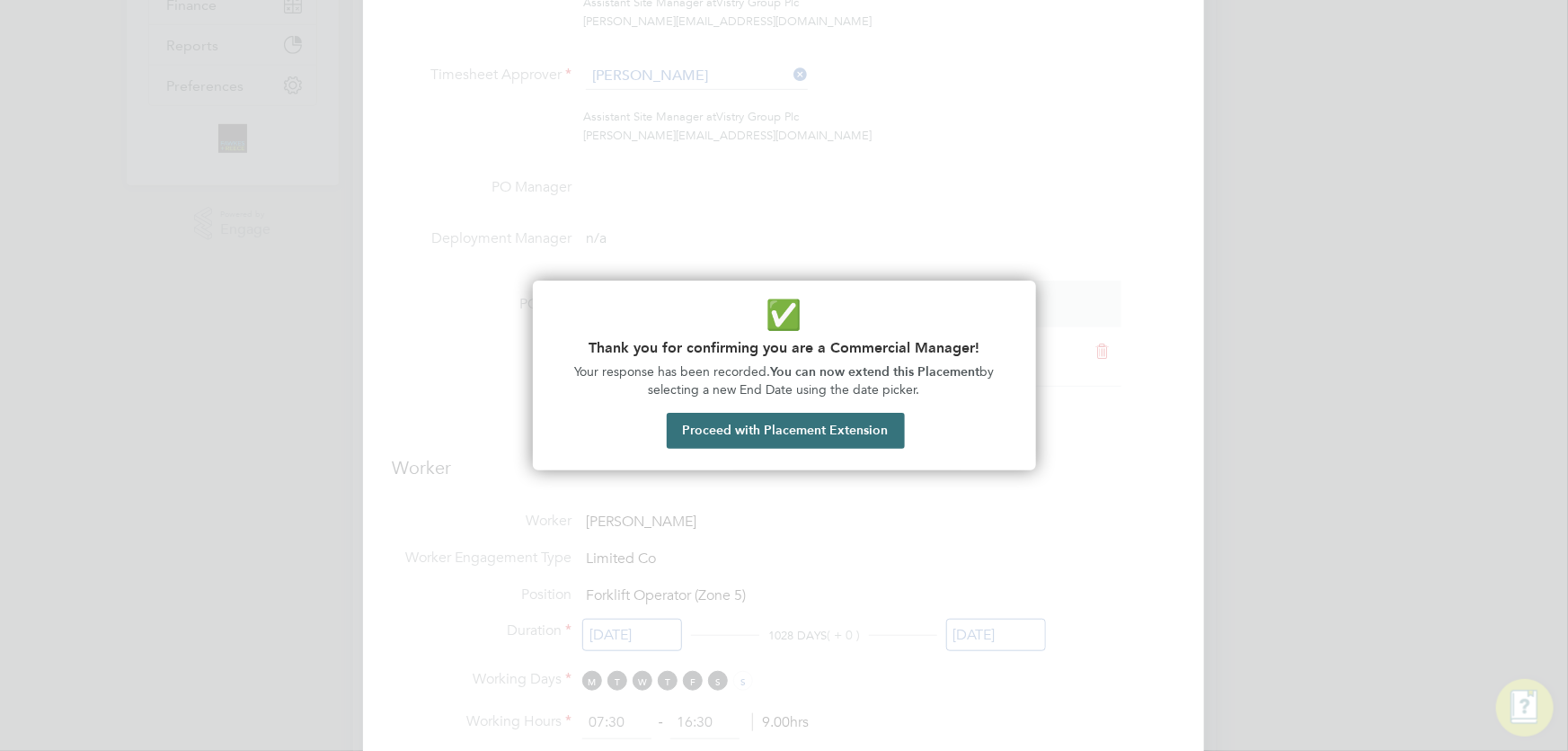
click at [804, 433] on button "Proceed with Placement Extension" at bounding box center [785, 430] width 238 height 36
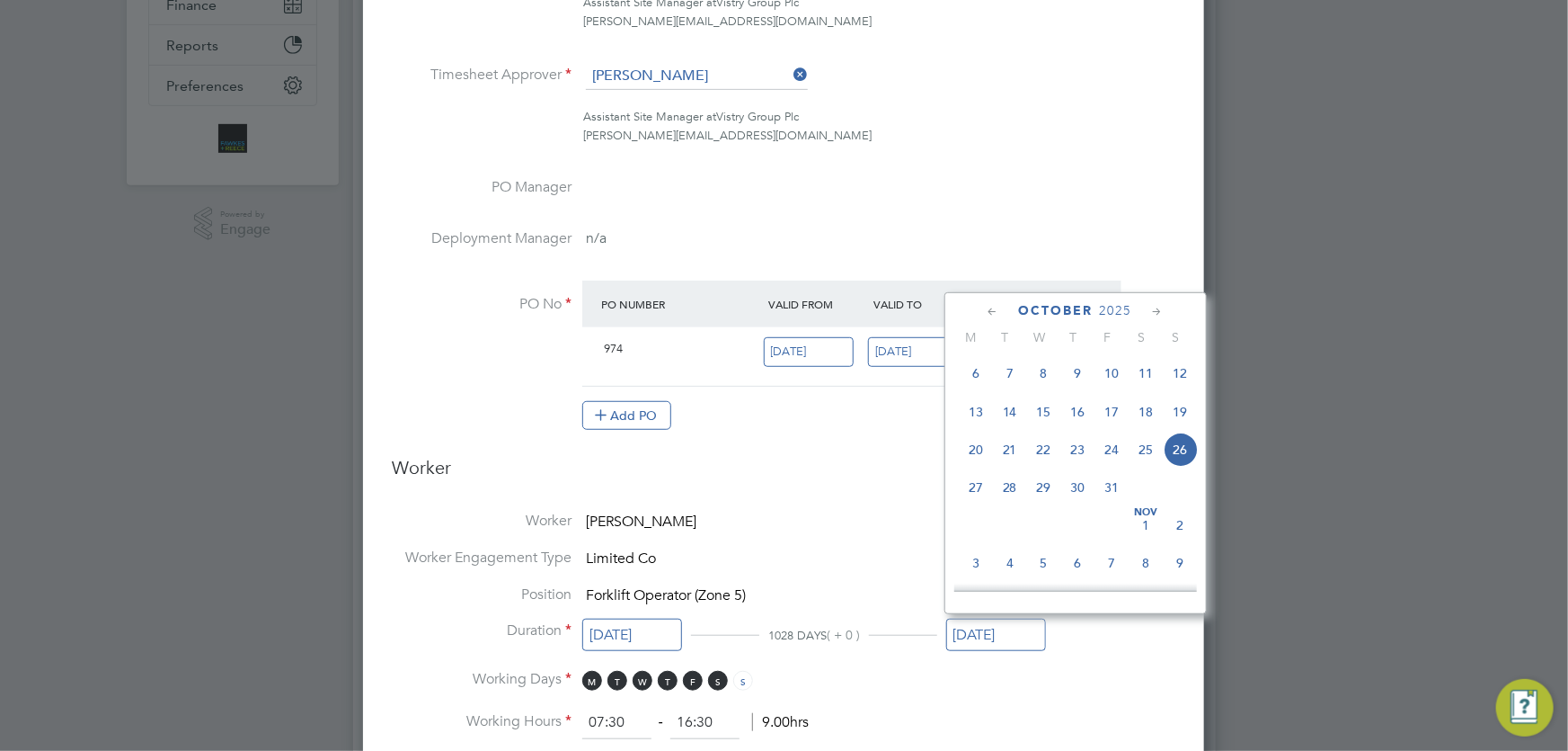
click at [991, 313] on icon at bounding box center [993, 311] width 17 height 20
click at [1182, 375] on span "7" at bounding box center [1181, 375] width 34 height 34
type input "07 Sep 2025"
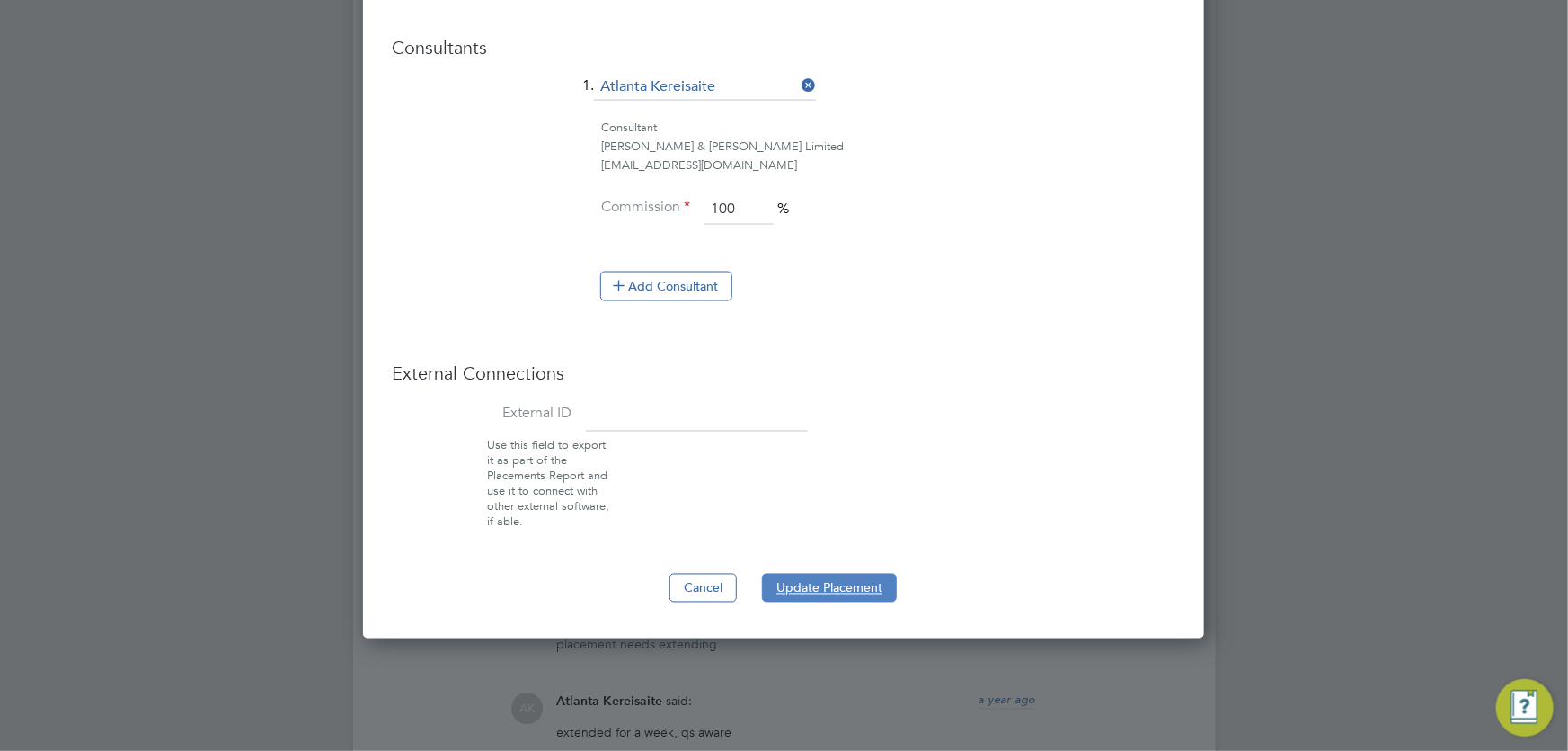
click at [860, 581] on button "Update Placement" at bounding box center [829, 587] width 134 height 29
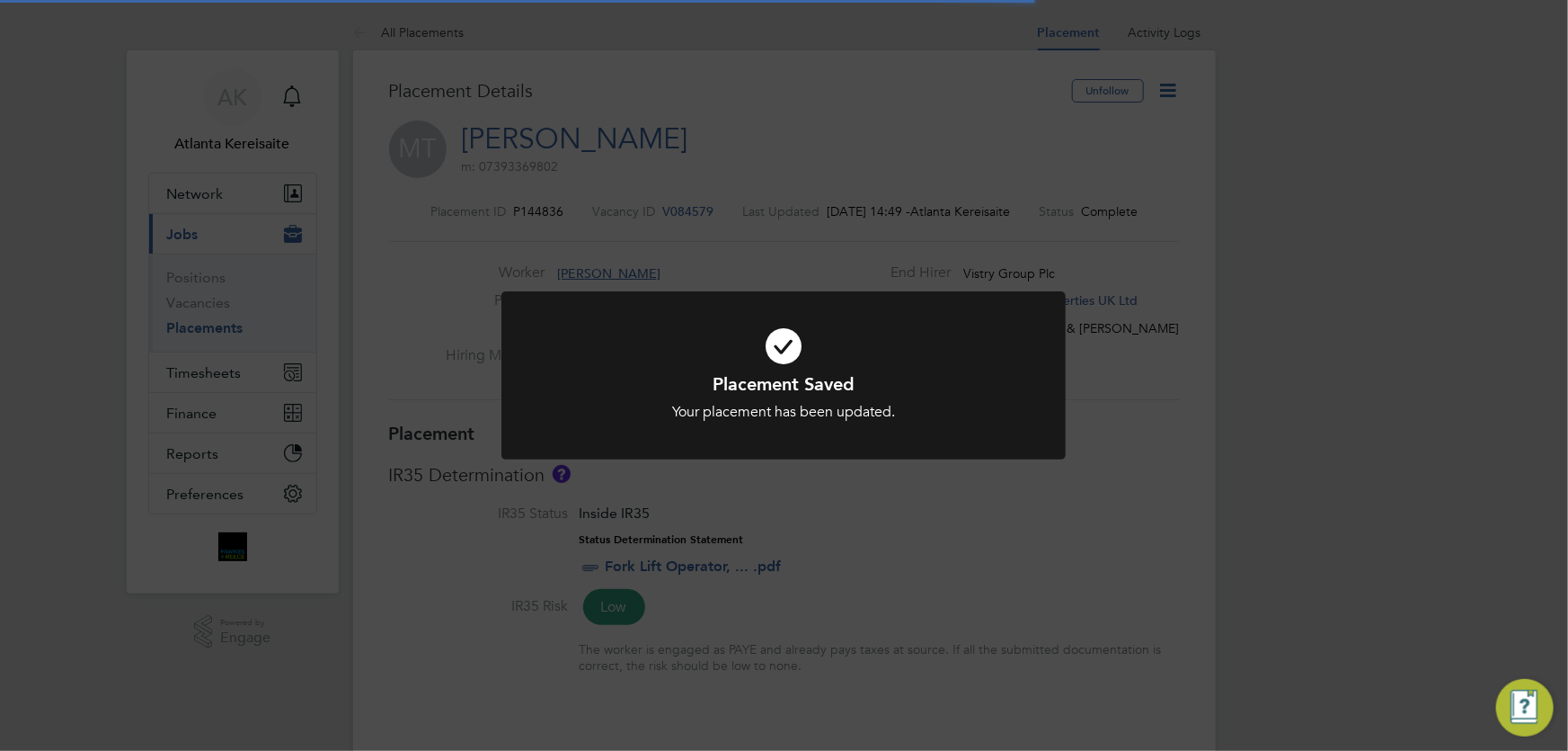
click at [860, 575] on div "Placement Saved Your placement has been updated. Cancel Okay" at bounding box center [784, 375] width 1568 height 751
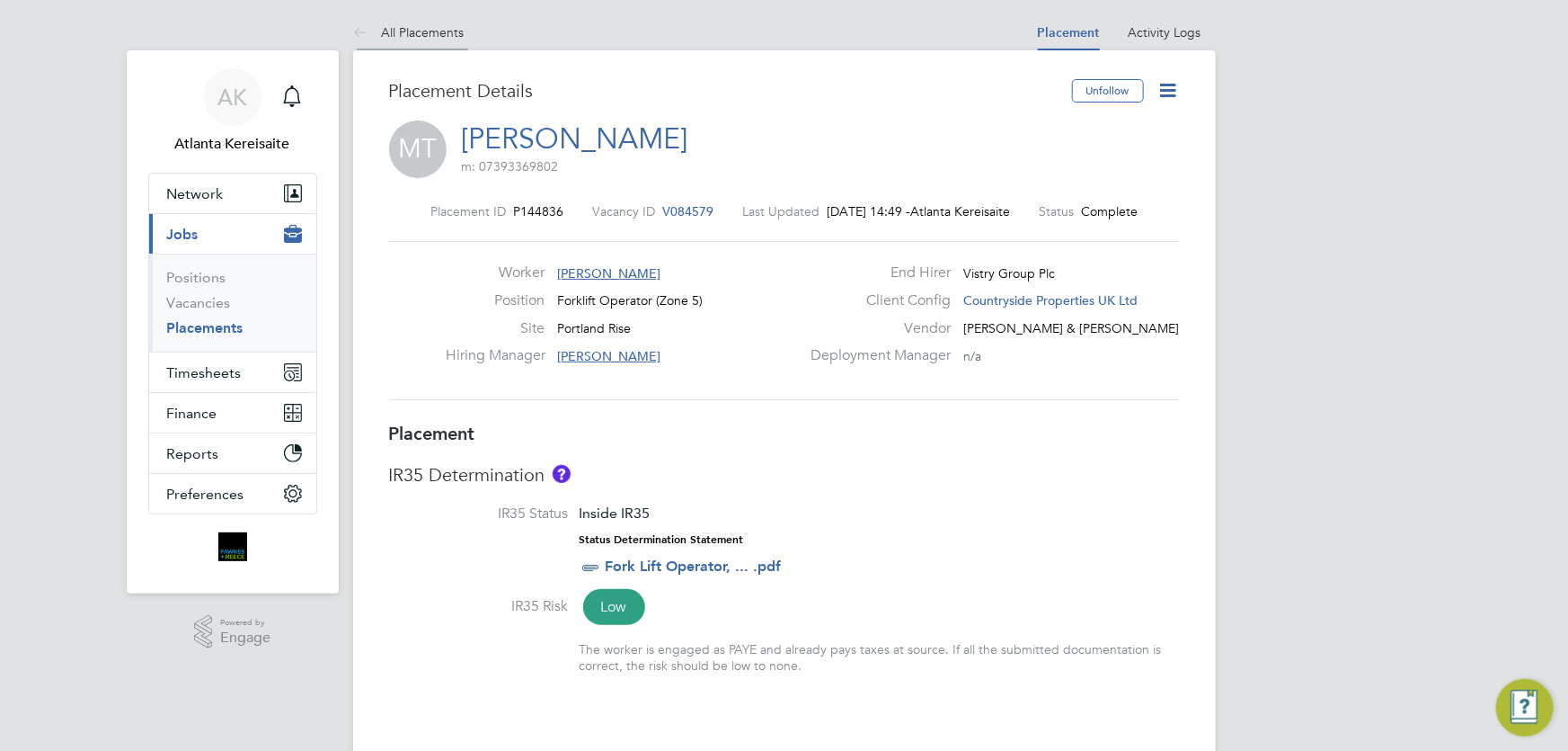
click at [361, 30] on icon at bounding box center [365, 34] width 23 height 23
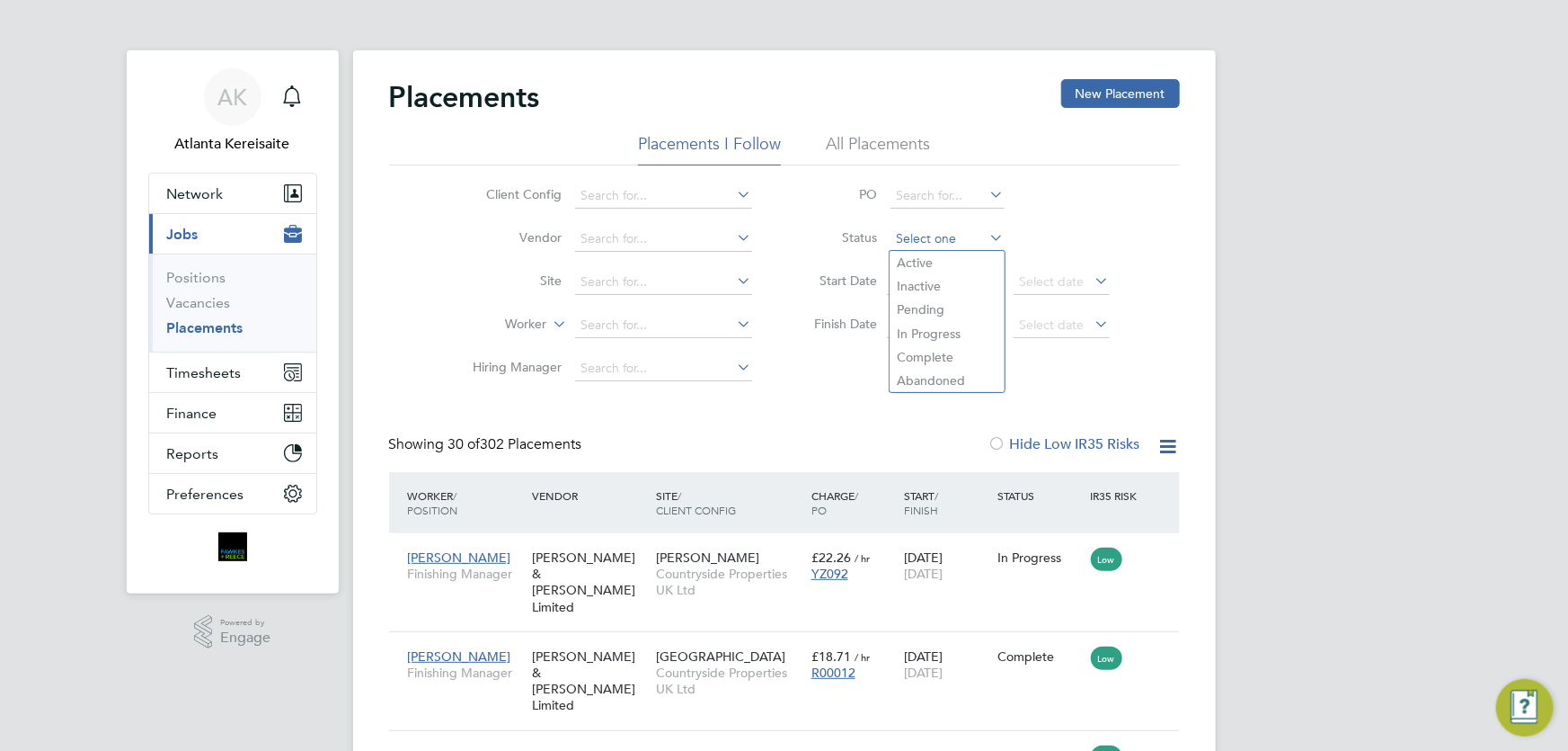
click at [932, 240] on input at bounding box center [947, 239] width 114 height 25
click at [940, 259] on li "Active" at bounding box center [947, 262] width 115 height 23
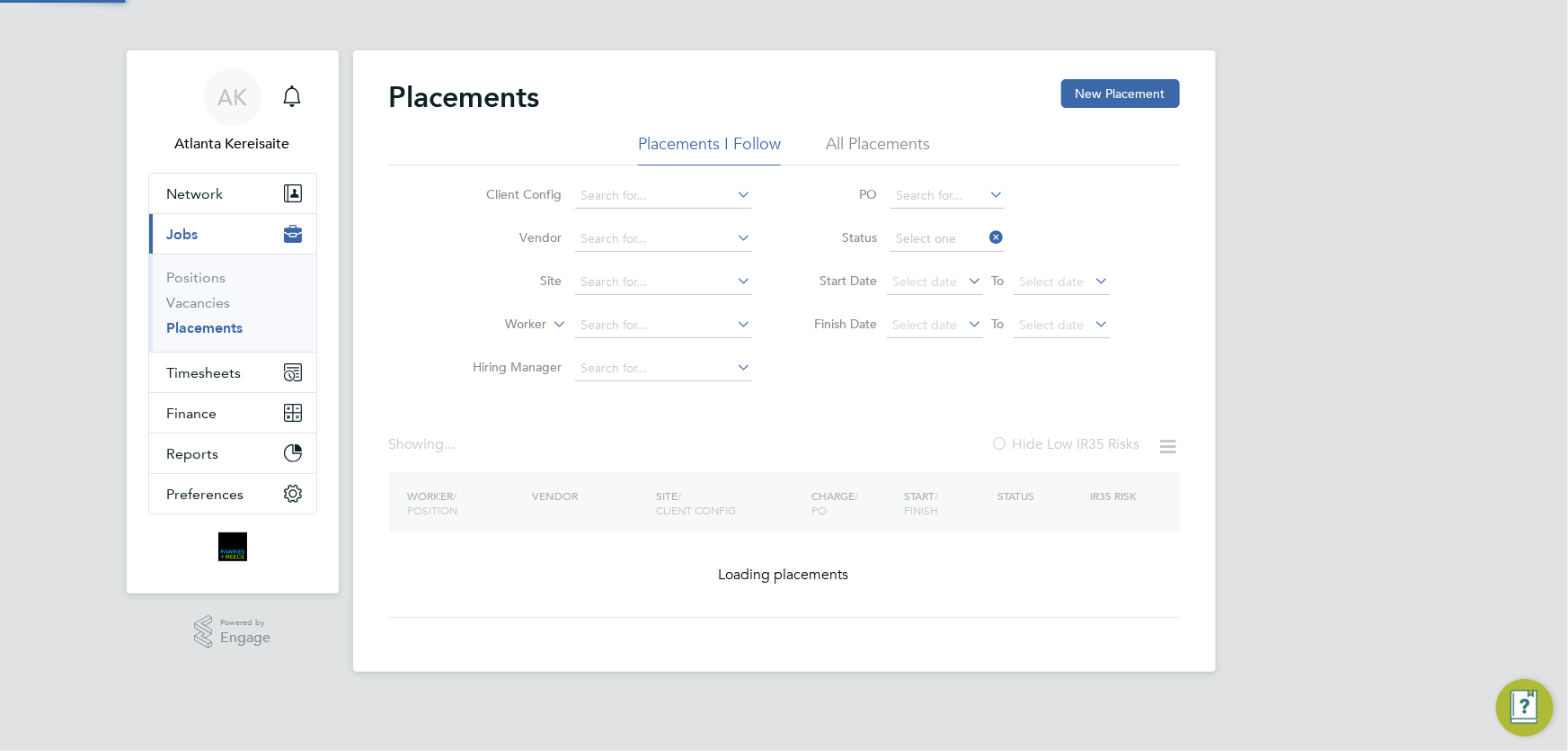
type input "Active"
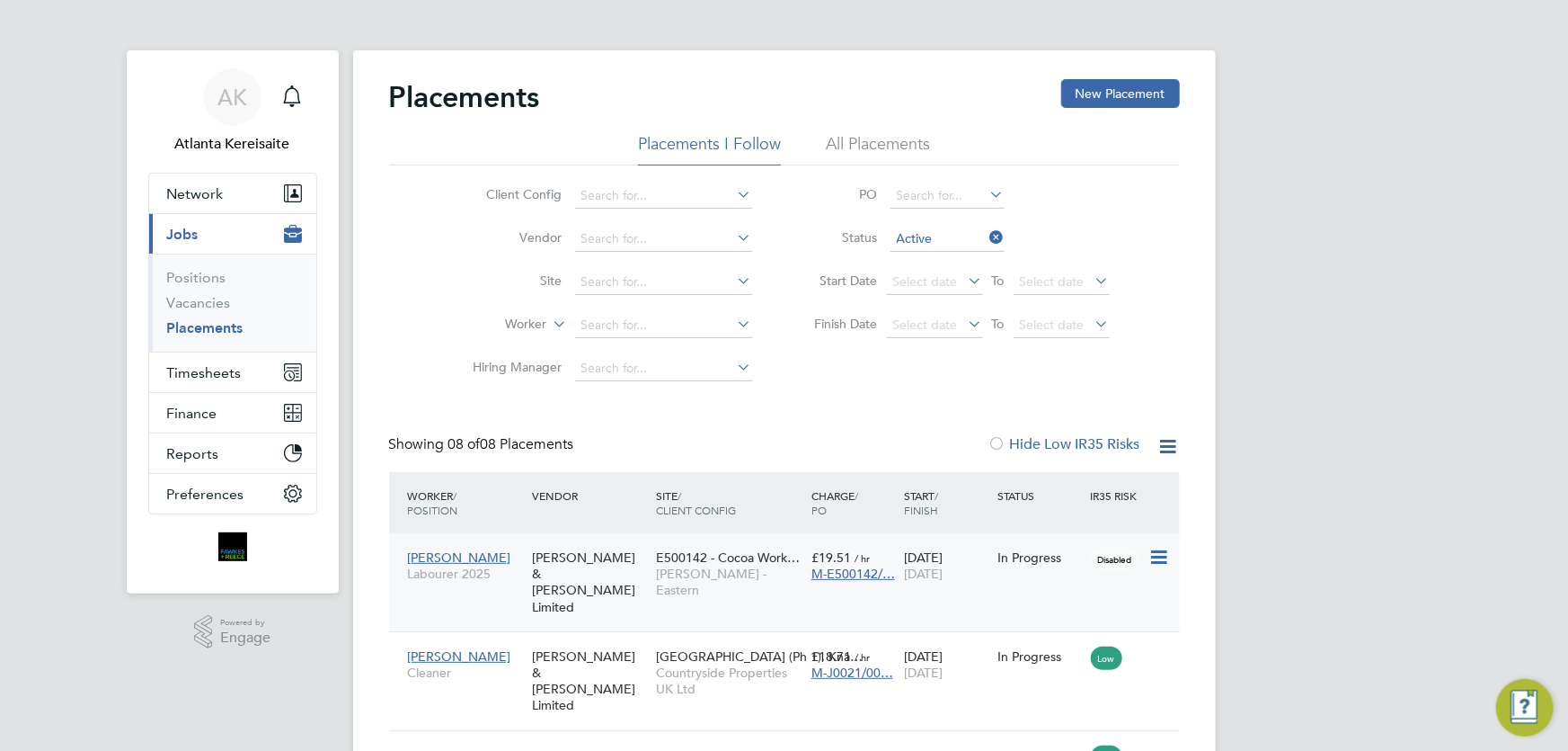
click at [1004, 586] on div "Michael Fahey Labourer 2025 Fawkes & Reece Limited E500142 - Cocoa Work… Lovell…" at bounding box center [784, 582] width 791 height 98
click at [494, 559] on div "Michael Fahey Labourer 2025" at bounding box center [465, 566] width 124 height 51
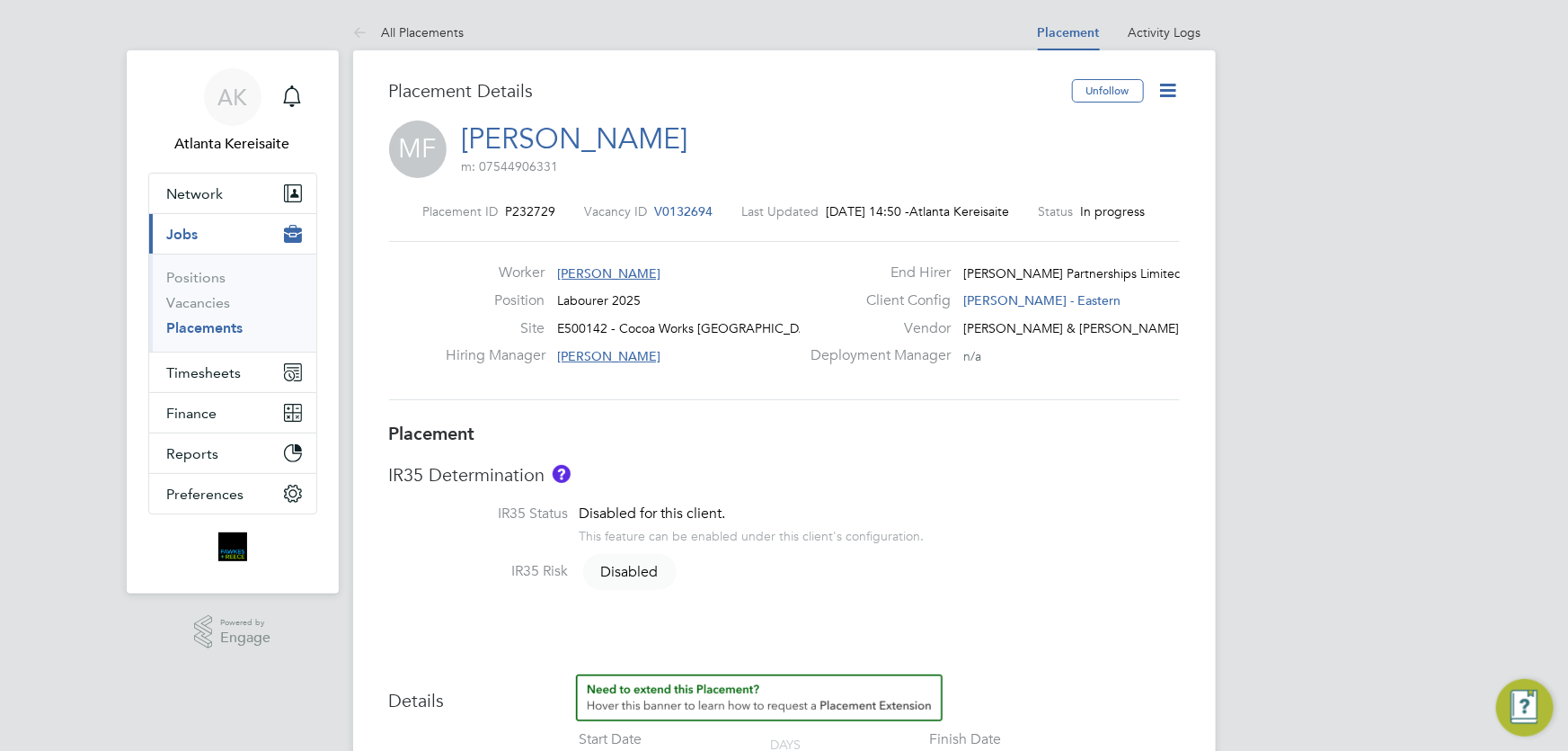
click at [1165, 87] on icon at bounding box center [1169, 90] width 23 height 23
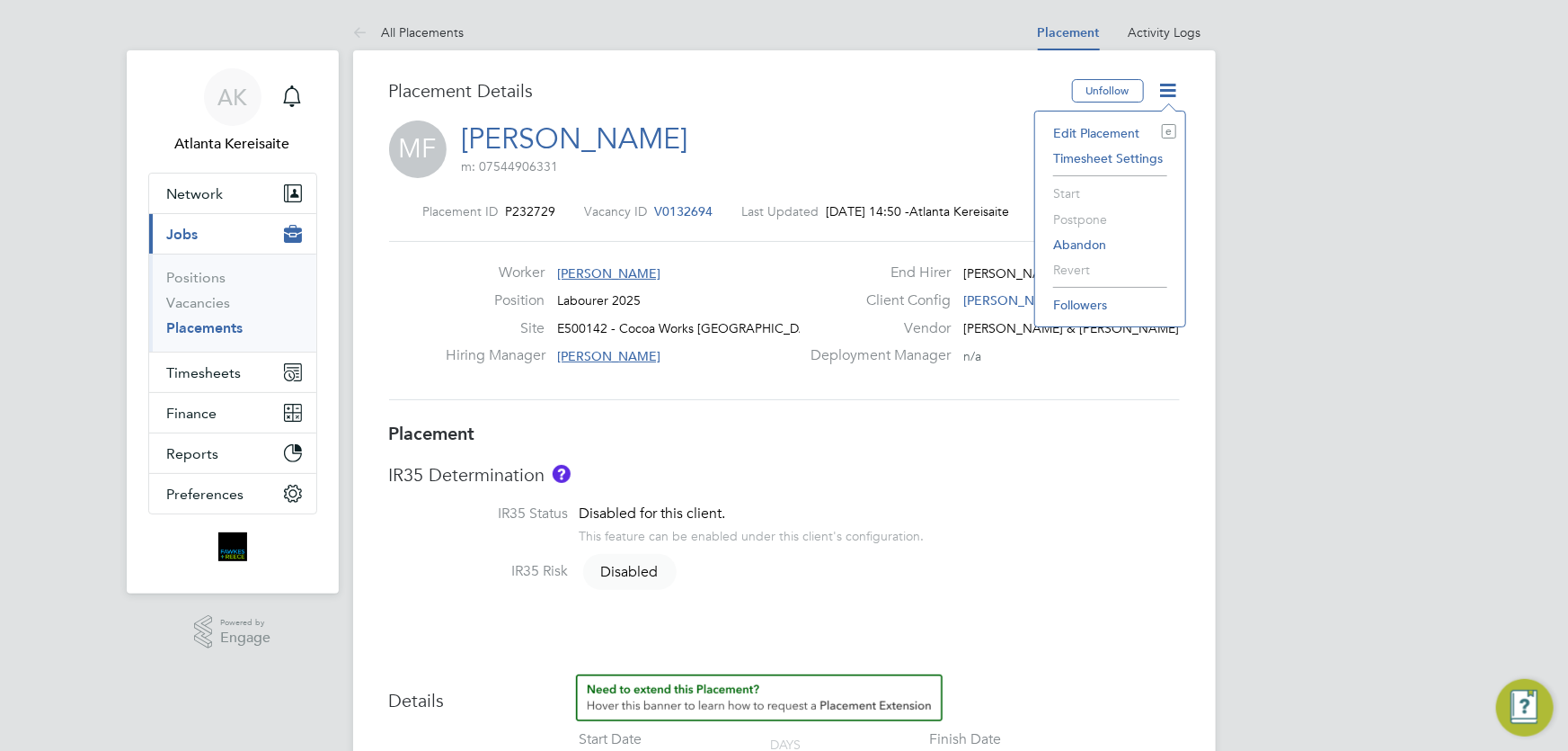
click at [1102, 129] on li "Edit Placement e" at bounding box center [1110, 133] width 132 height 25
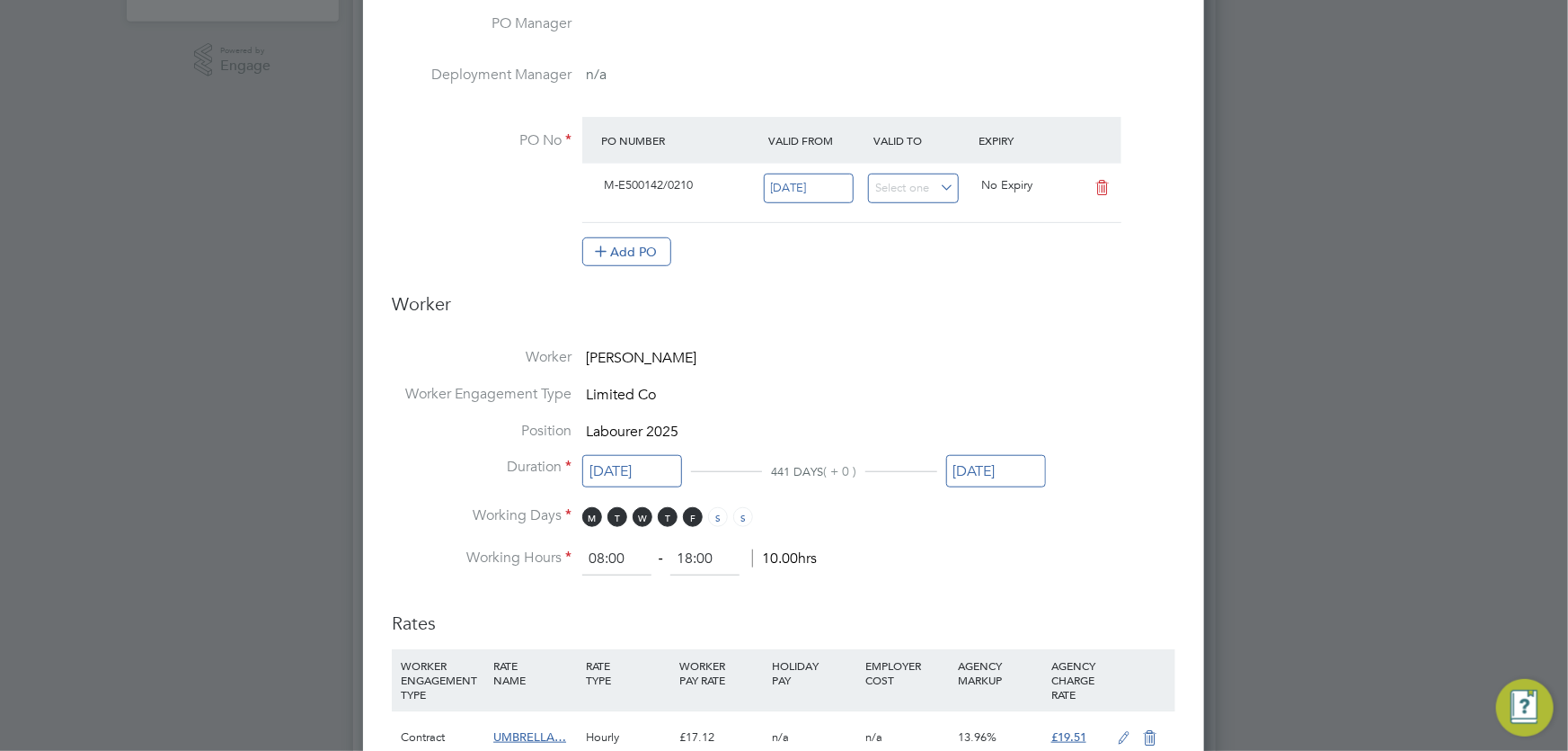
click at [1001, 465] on input "[DATE]" at bounding box center [996, 471] width 100 height 33
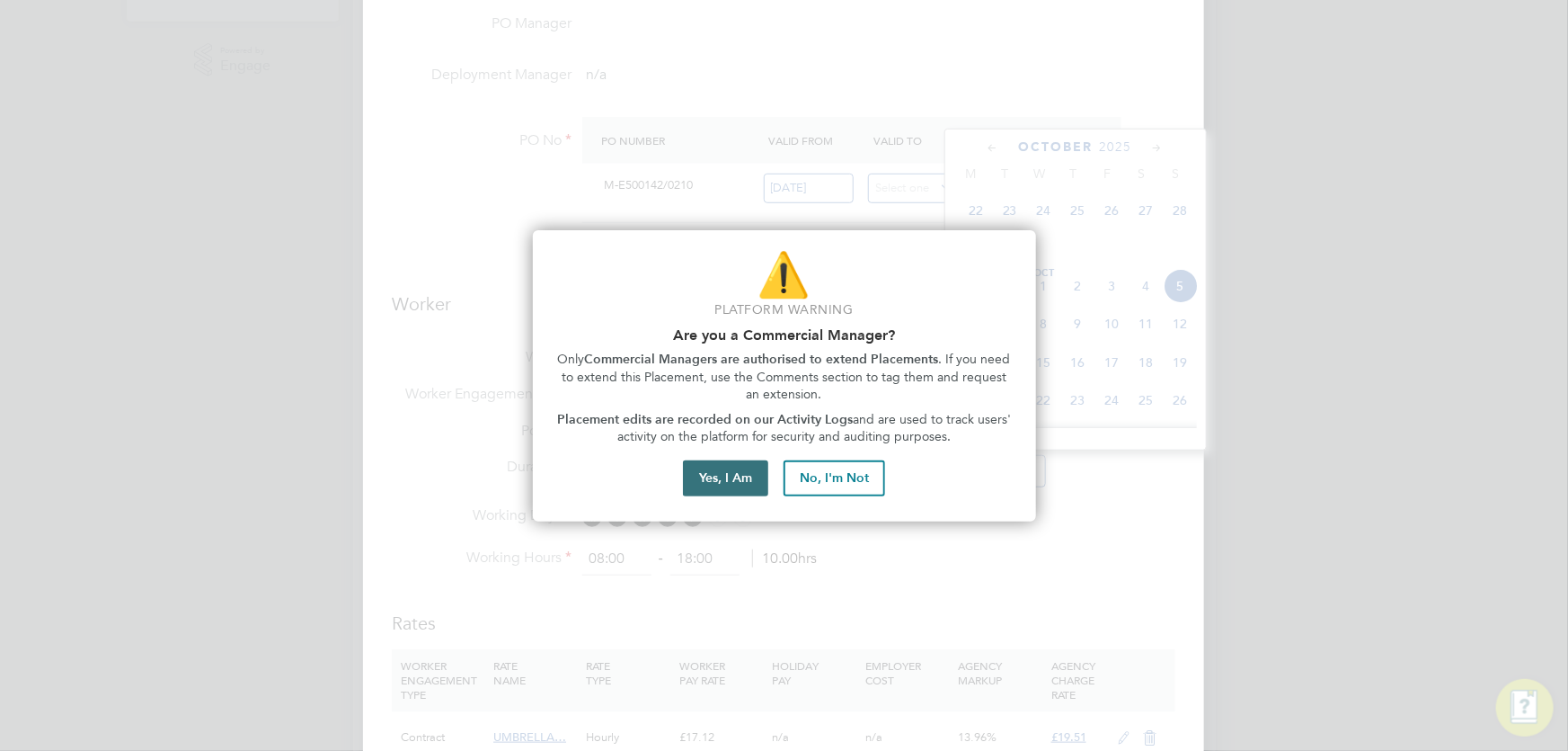
click at [729, 476] on button "Yes, I Am" at bounding box center [725, 478] width 85 height 36
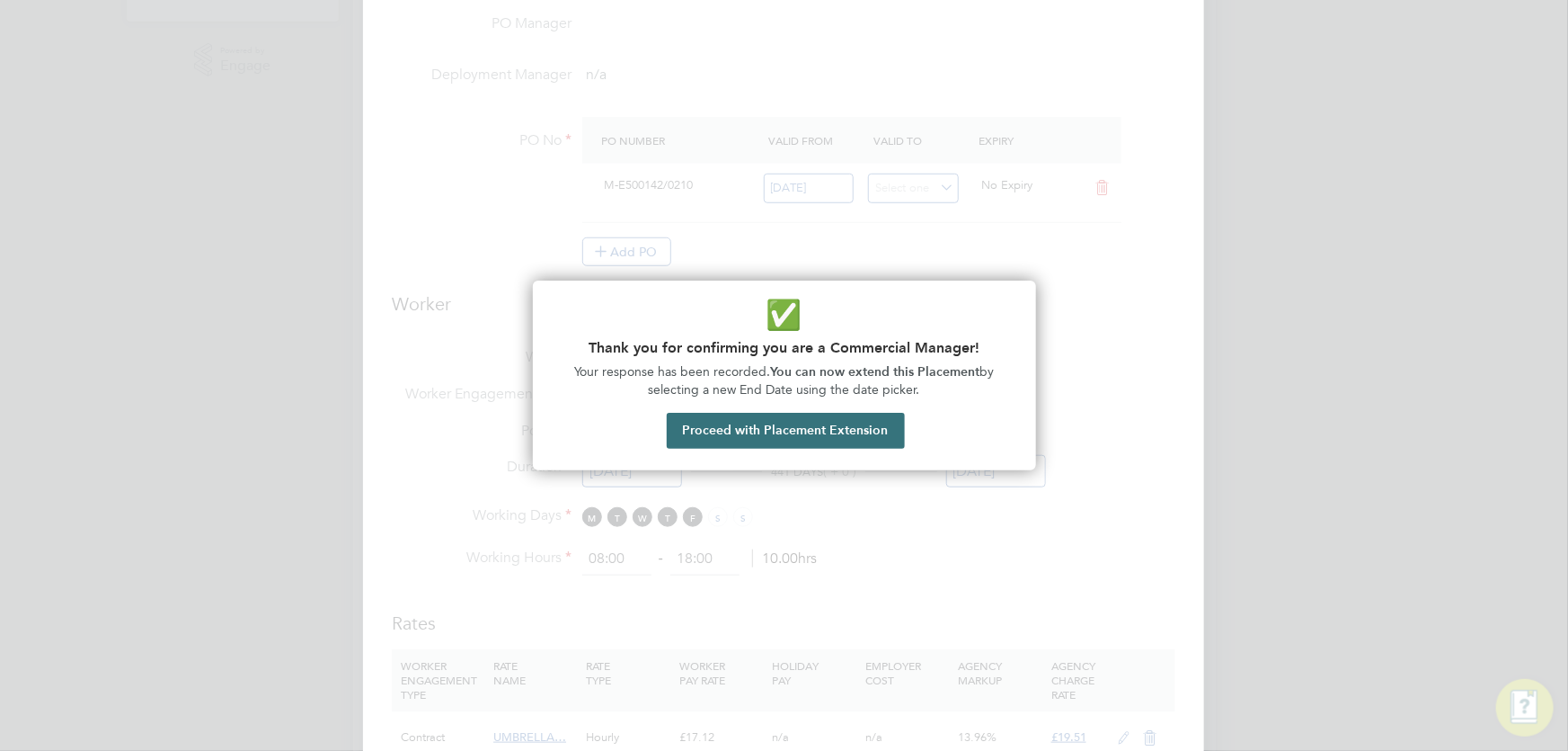
click at [789, 427] on button "Proceed with Placement Extension" at bounding box center [785, 430] width 238 height 36
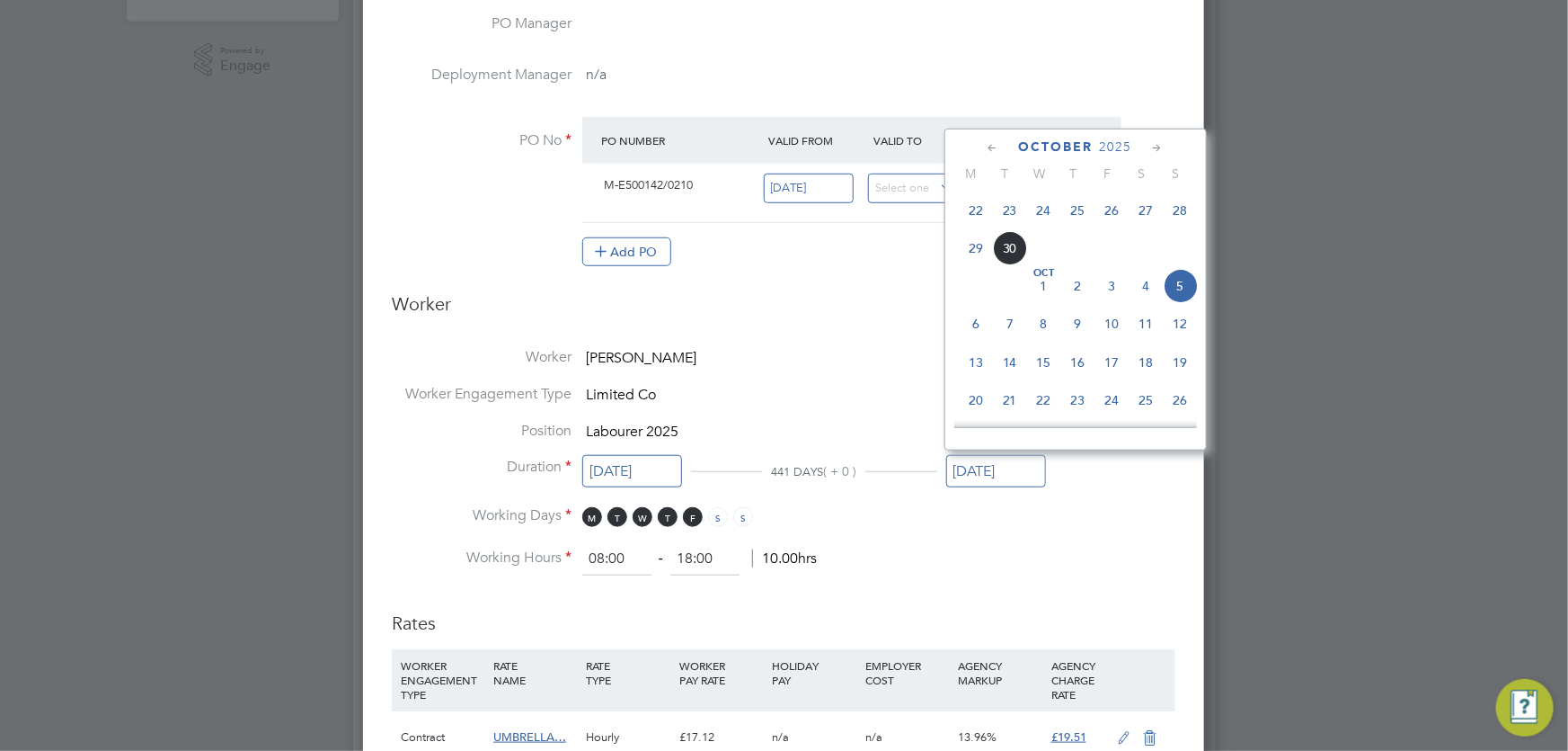
click at [989, 139] on icon at bounding box center [993, 148] width 17 height 20
click at [986, 149] on icon at bounding box center [993, 148] width 17 height 20
click at [1157, 145] on icon at bounding box center [1157, 148] width 17 height 20
click at [1182, 253] on span "14" at bounding box center [1181, 249] width 34 height 34
type input "14 Sep 2025"
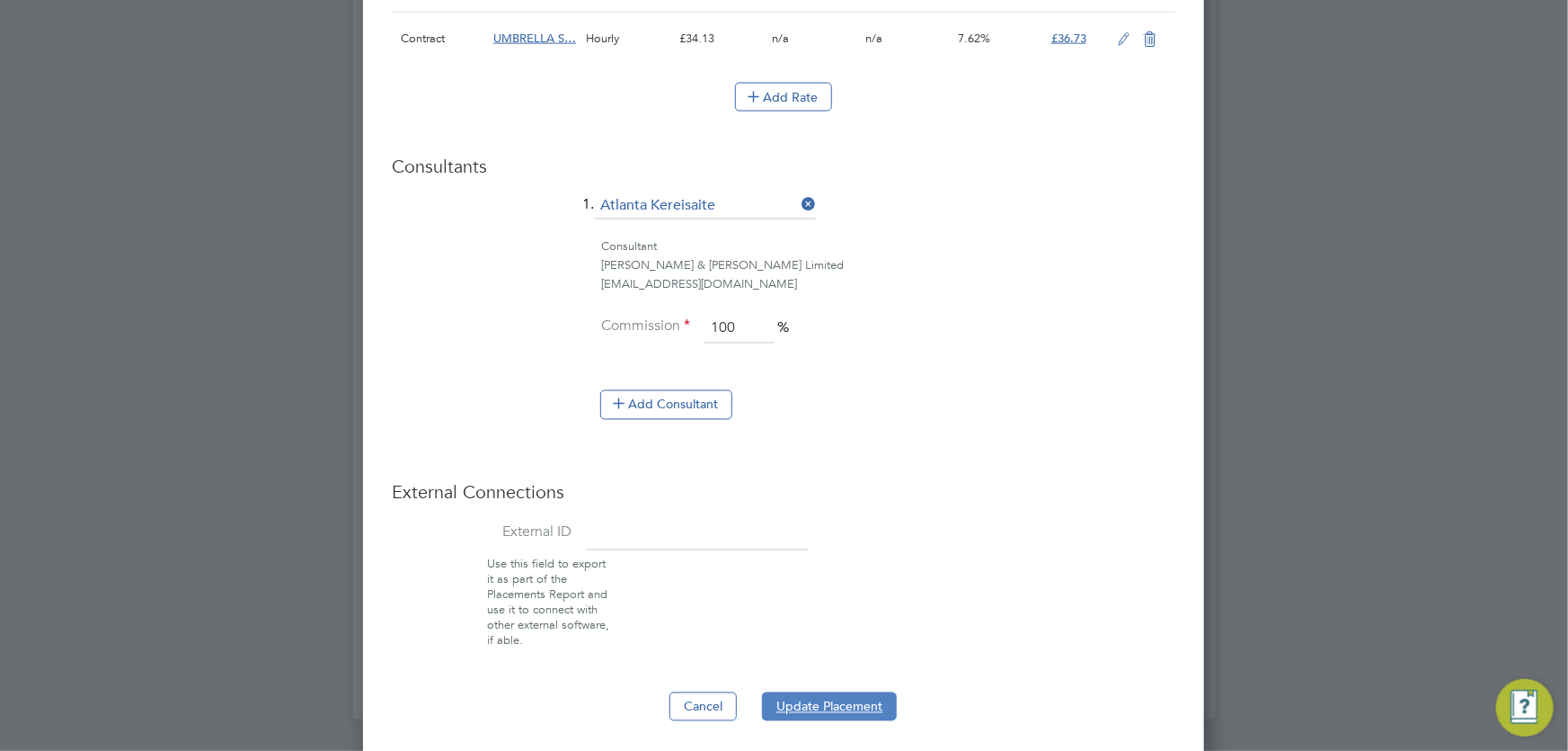
click at [814, 698] on button "Update Placement" at bounding box center [829, 706] width 134 height 29
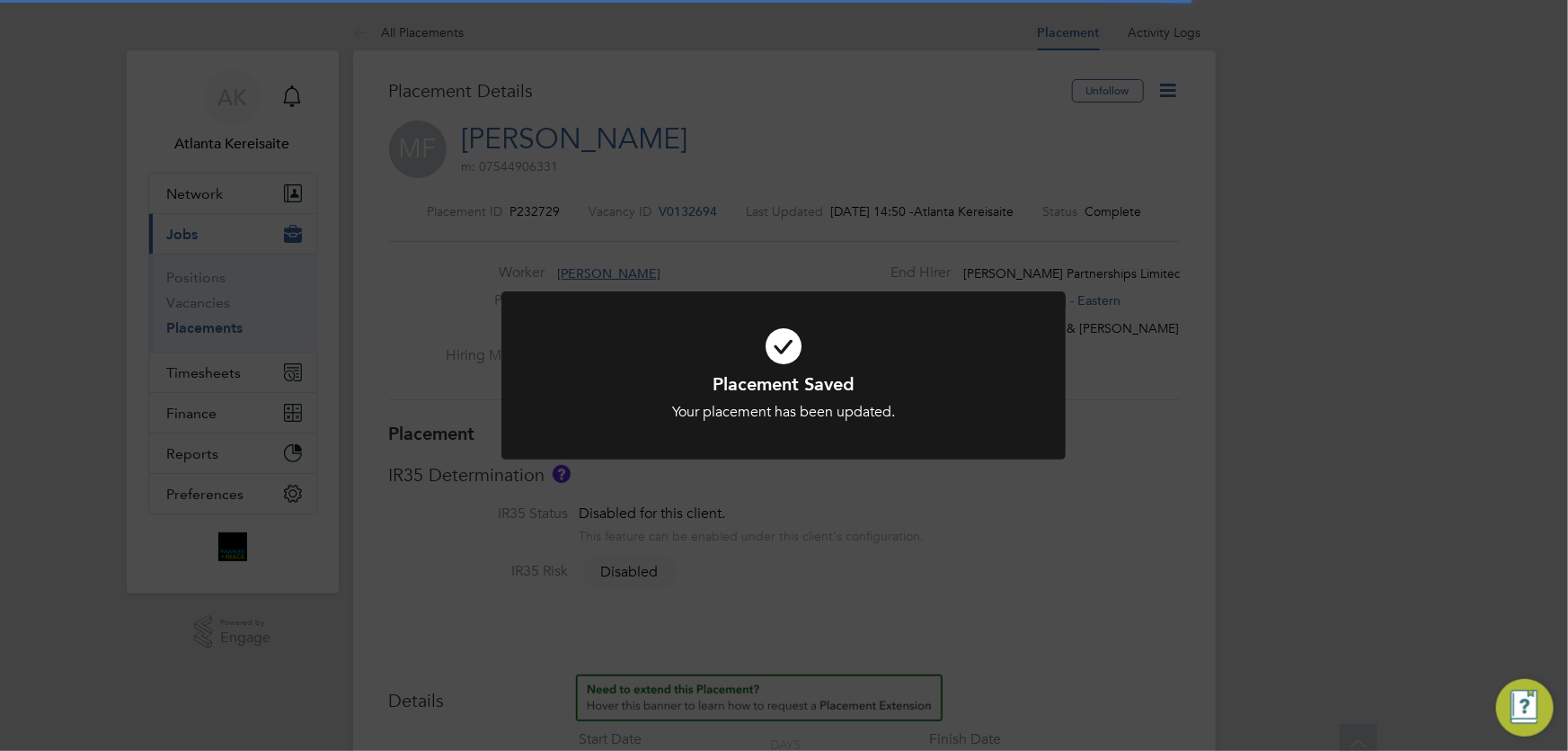
click at [937, 508] on div "Placement Saved Your placement has been updated. Cancel Okay" at bounding box center [784, 375] width 1568 height 751
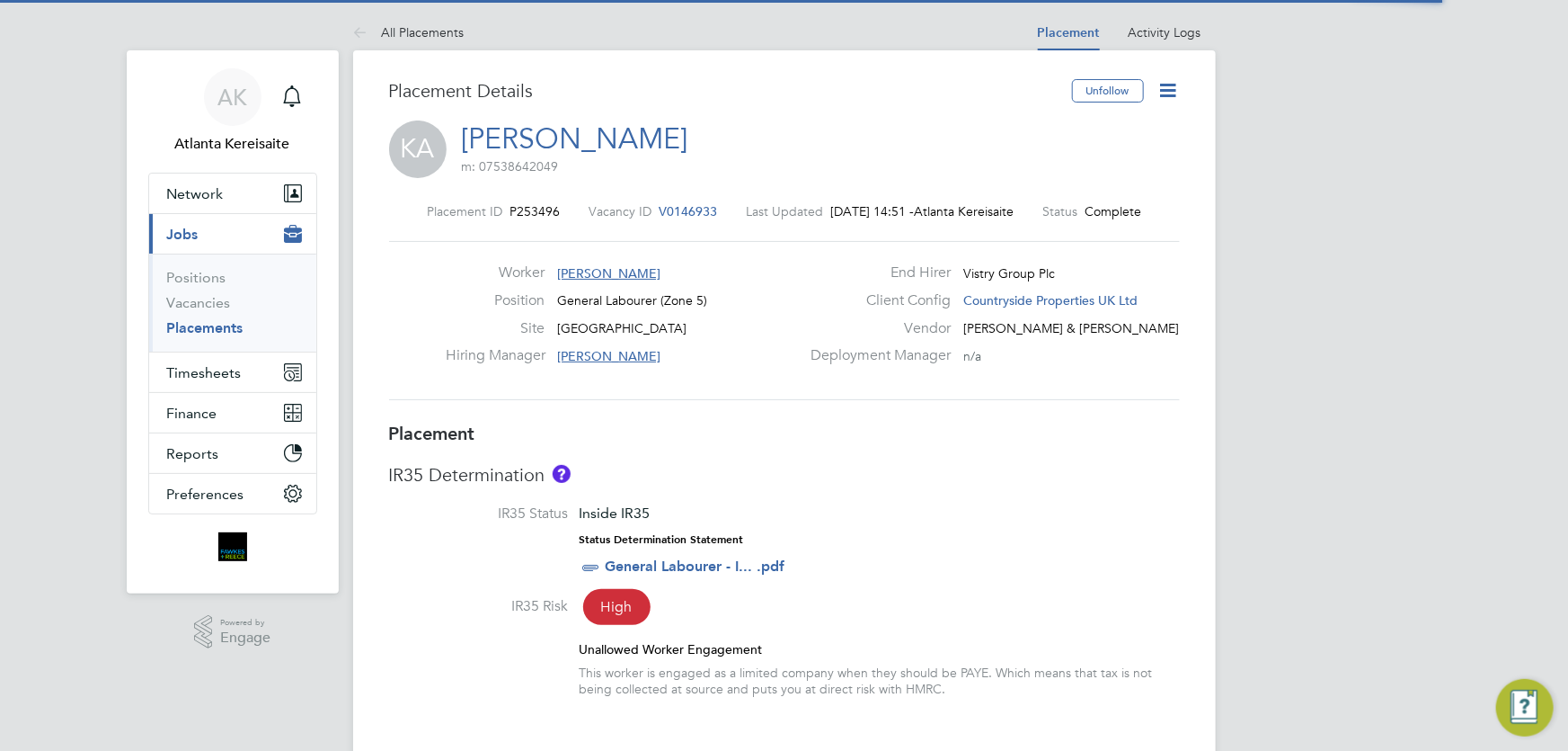
click at [1170, 89] on icon at bounding box center [1169, 90] width 23 height 23
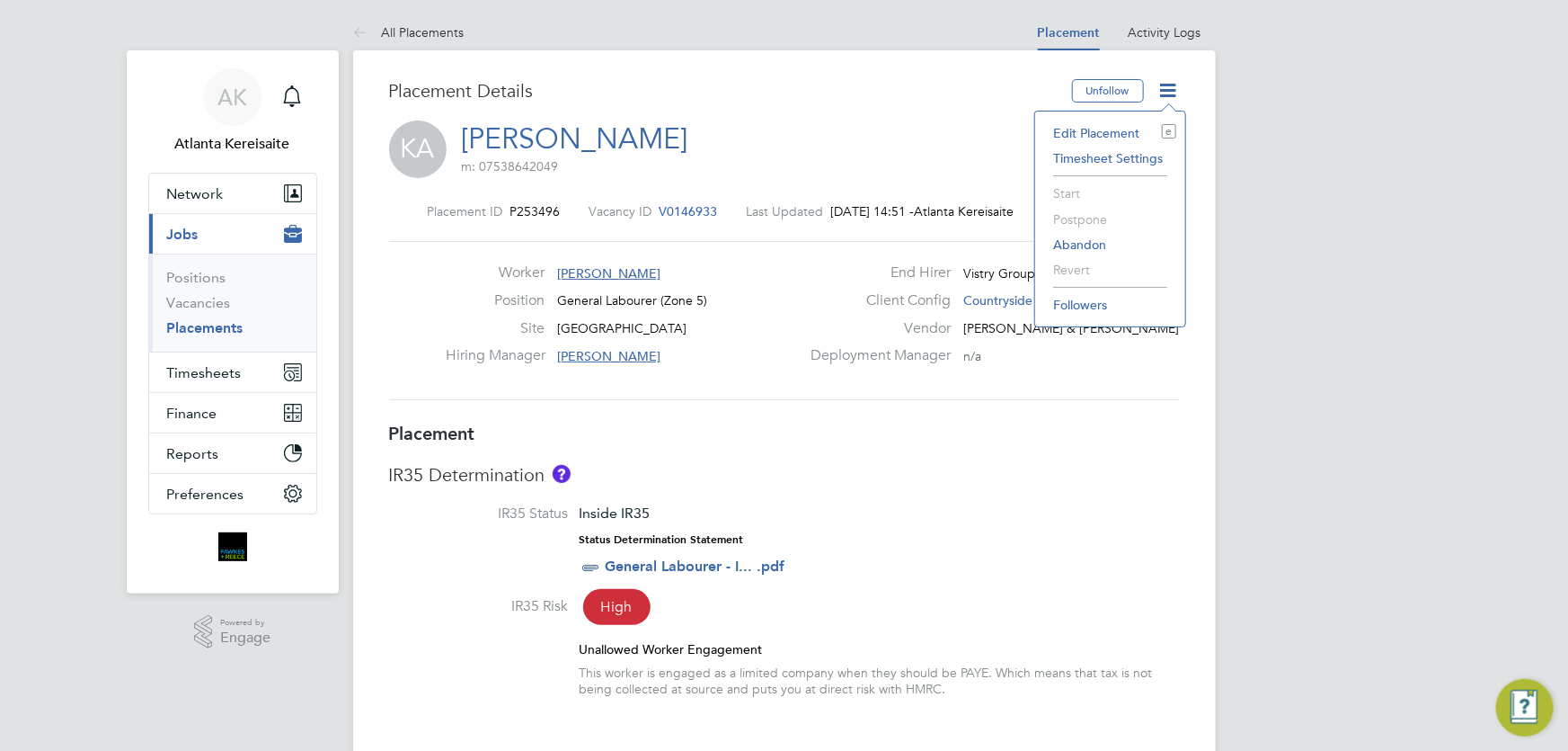
click at [1096, 133] on li "Edit Placement e" at bounding box center [1110, 133] width 132 height 25
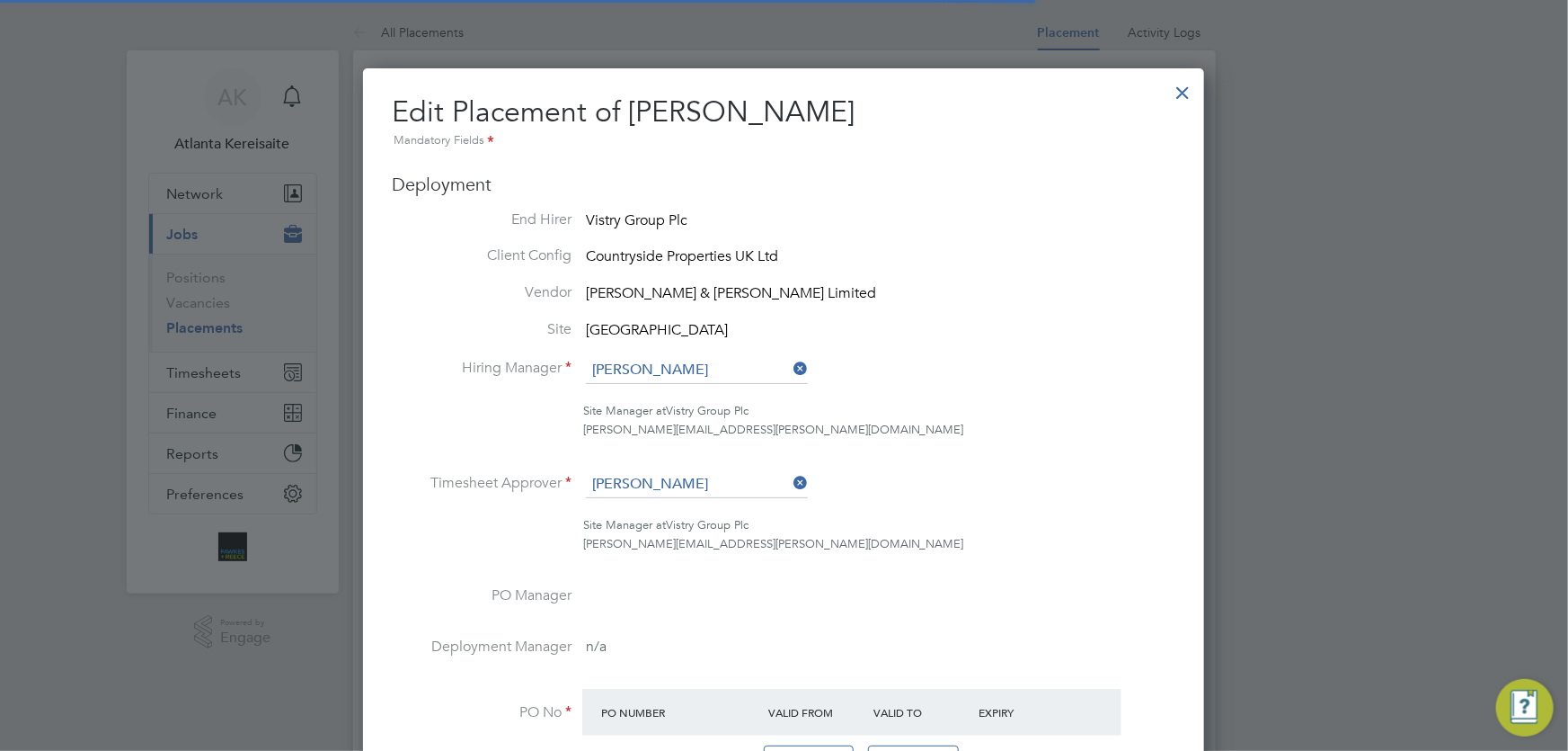
scroll to position [9, 9]
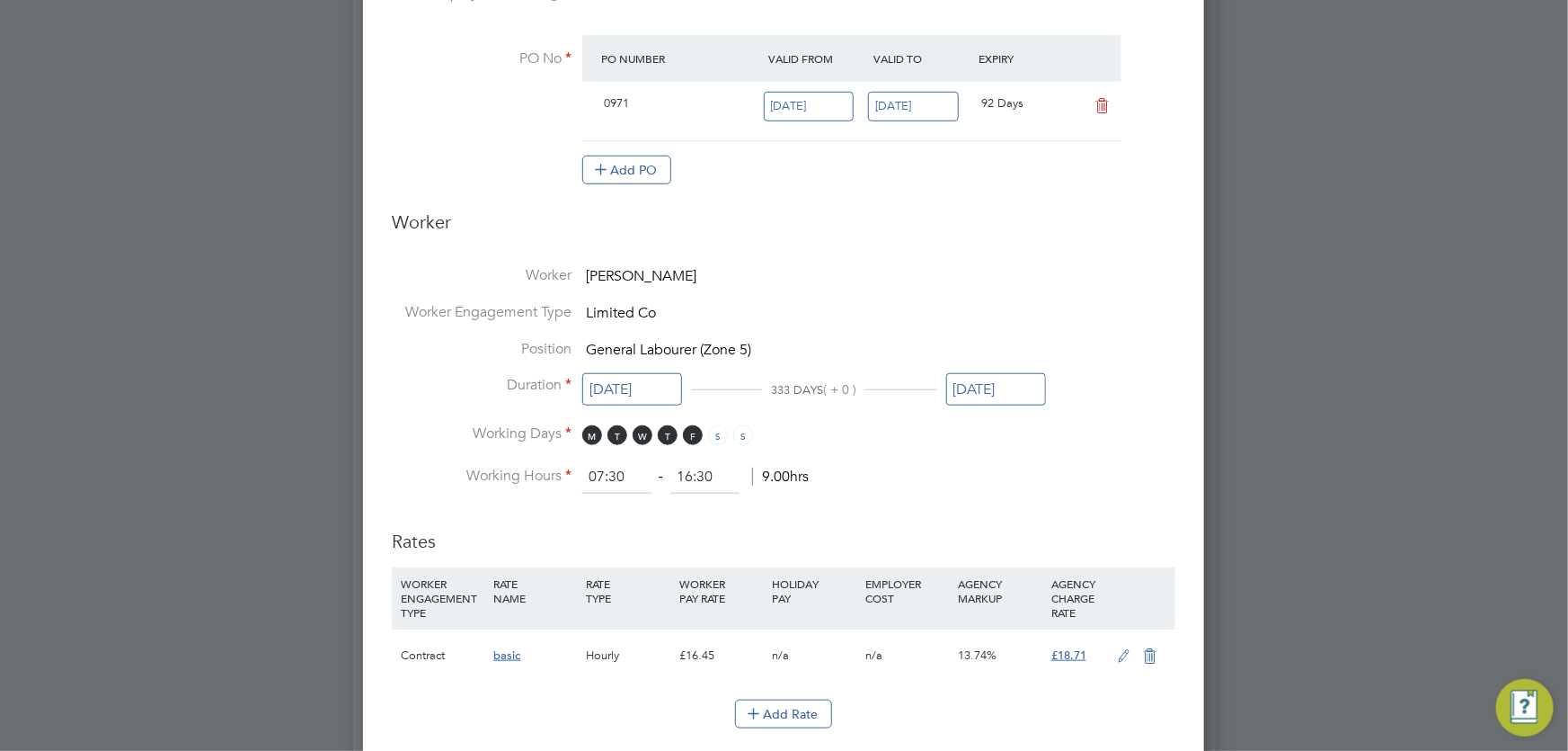
click at [1009, 383] on input "[DATE]" at bounding box center [996, 389] width 100 height 33
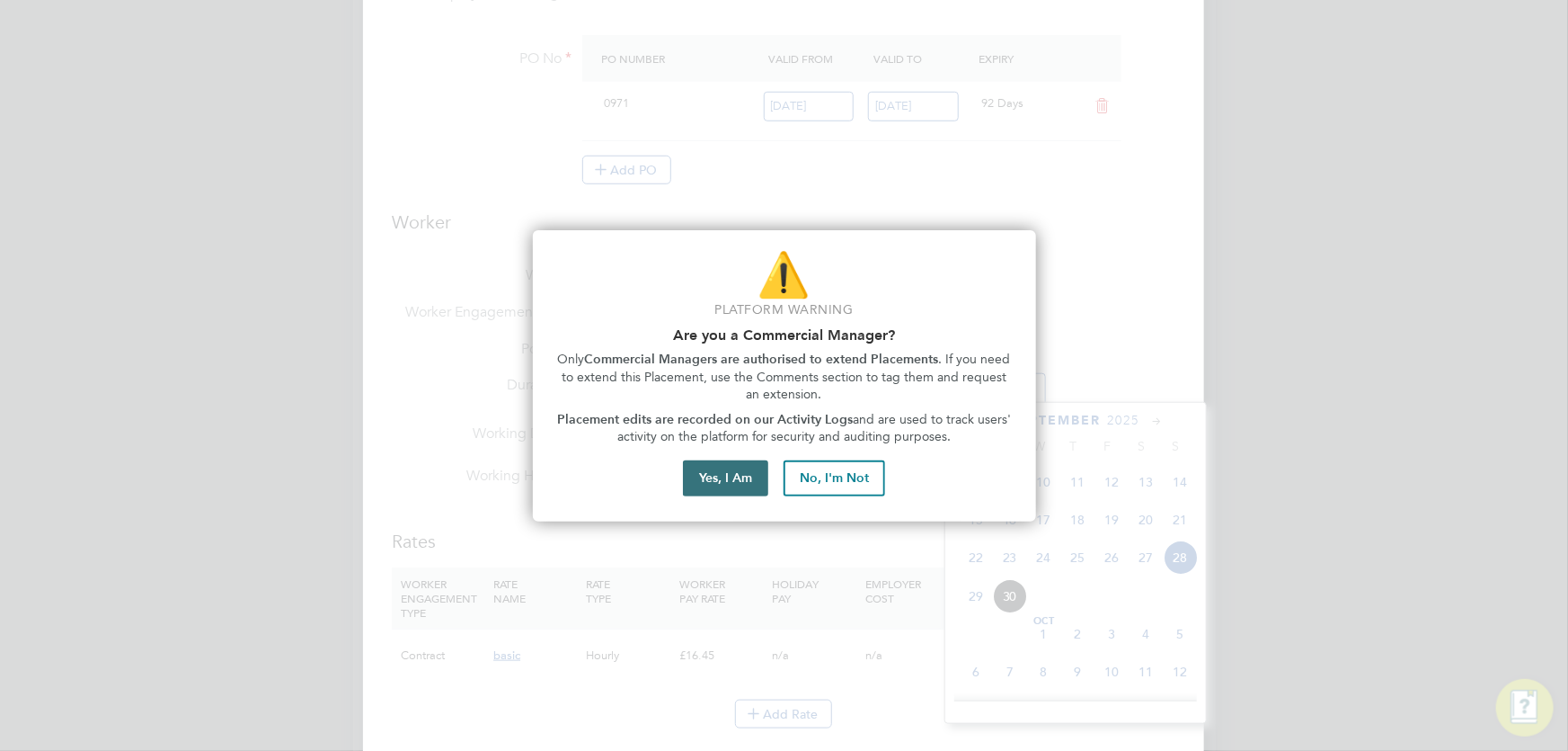
click at [707, 482] on button "Yes, I Am" at bounding box center [725, 478] width 85 height 36
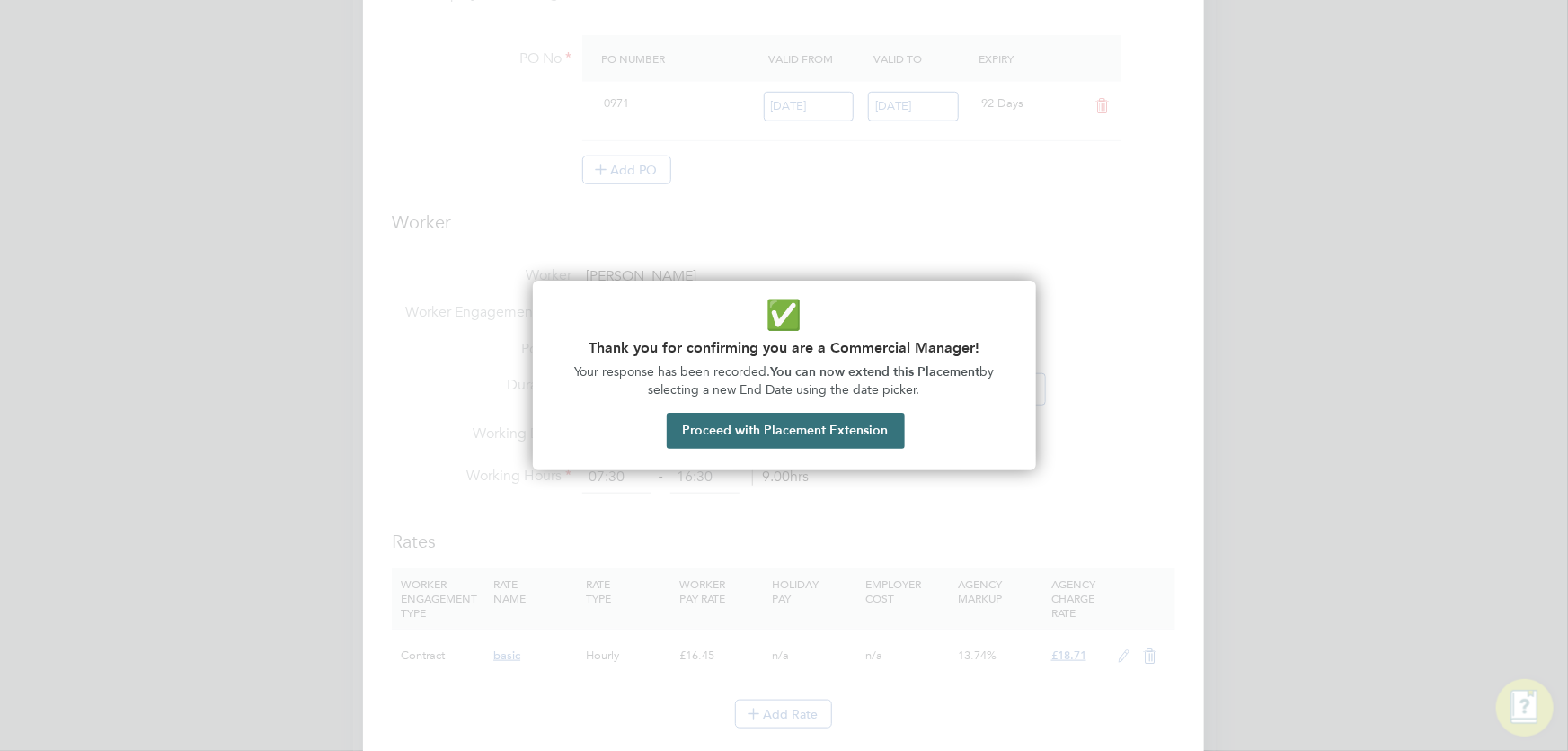
click at [878, 434] on button "Proceed with Placement Extension" at bounding box center [785, 430] width 238 height 36
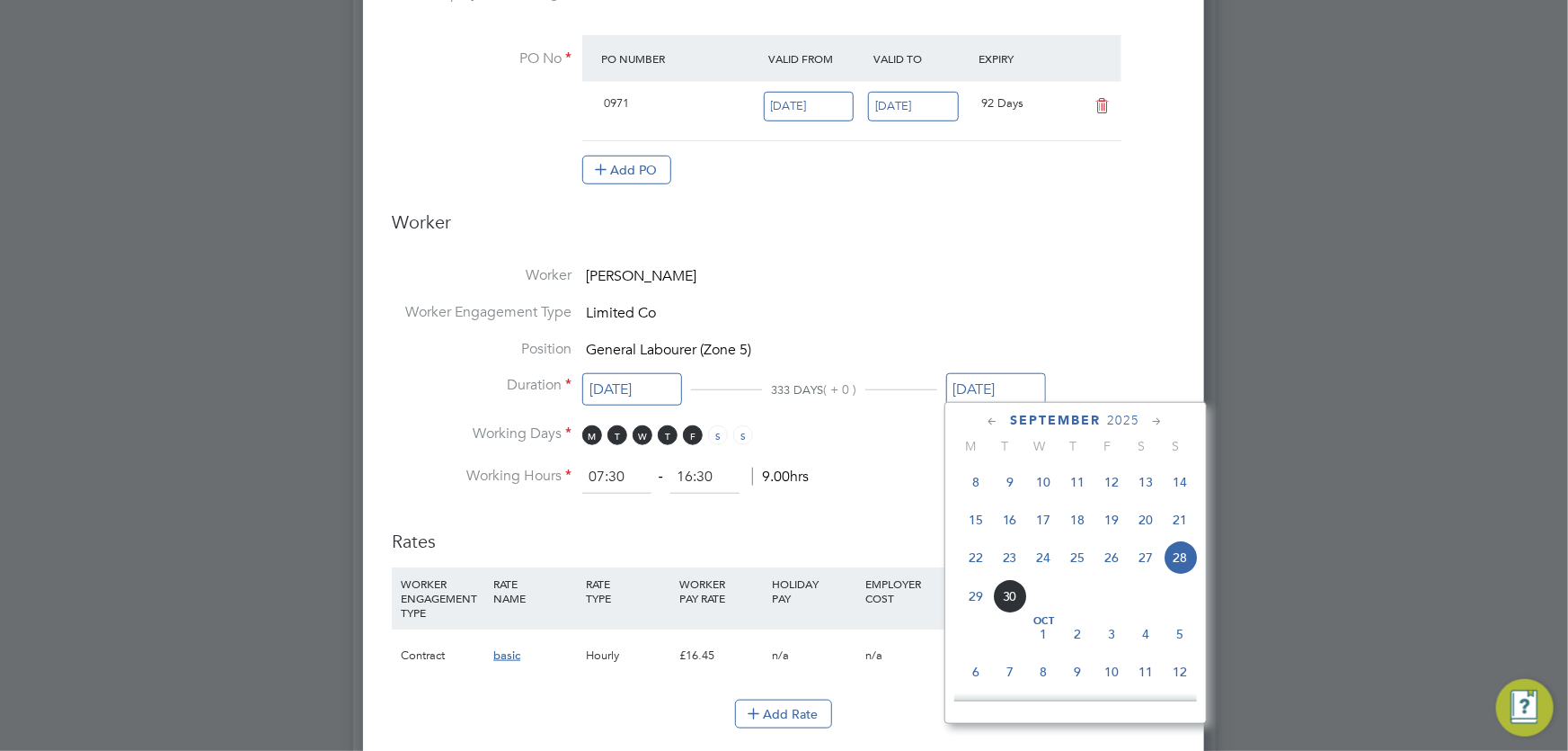
click at [1155, 420] on icon at bounding box center [1157, 421] width 17 height 20
click at [1181, 603] on span "26" at bounding box center [1181, 594] width 34 height 34
type input "[DATE]"
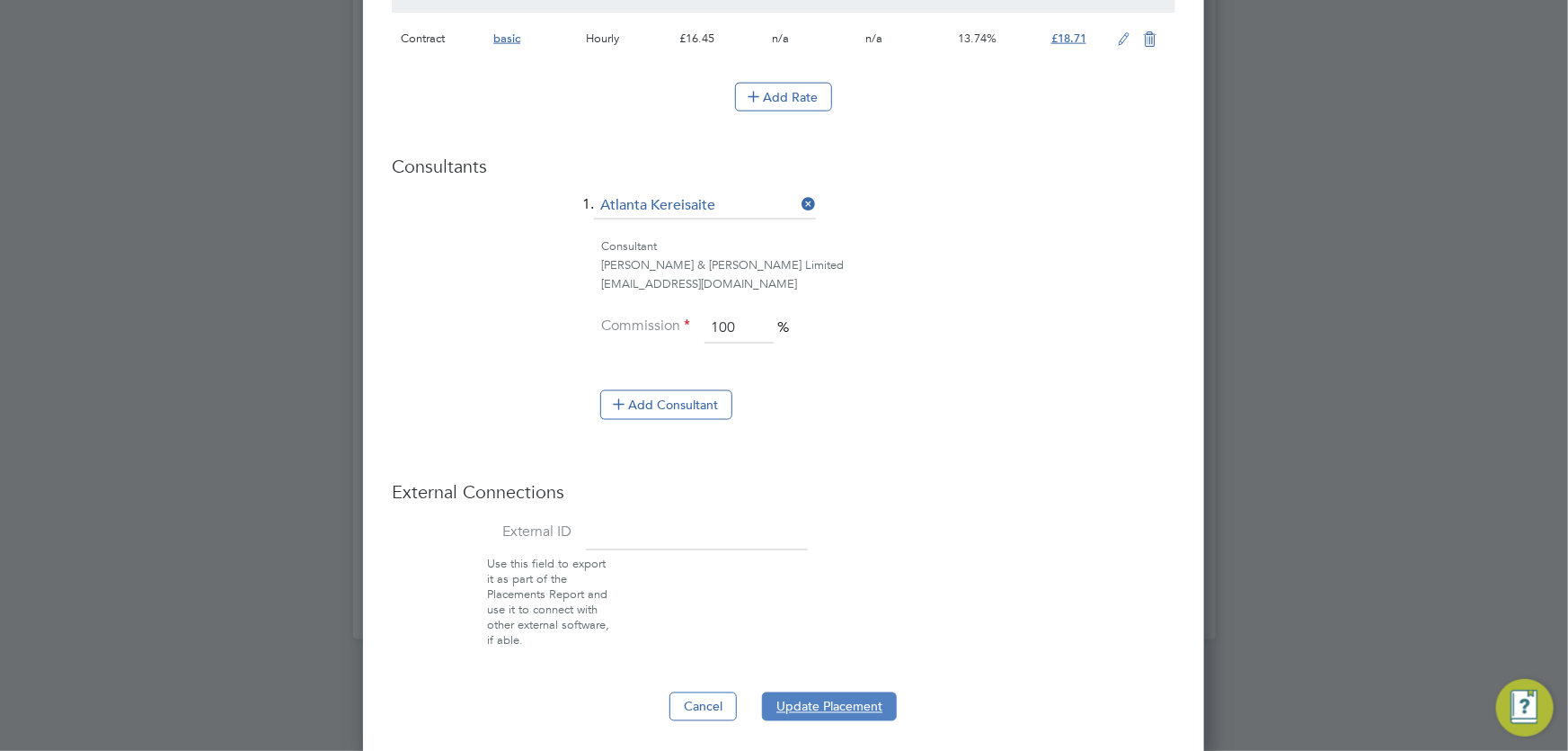
click at [826, 695] on button "Update Placement" at bounding box center [829, 706] width 134 height 29
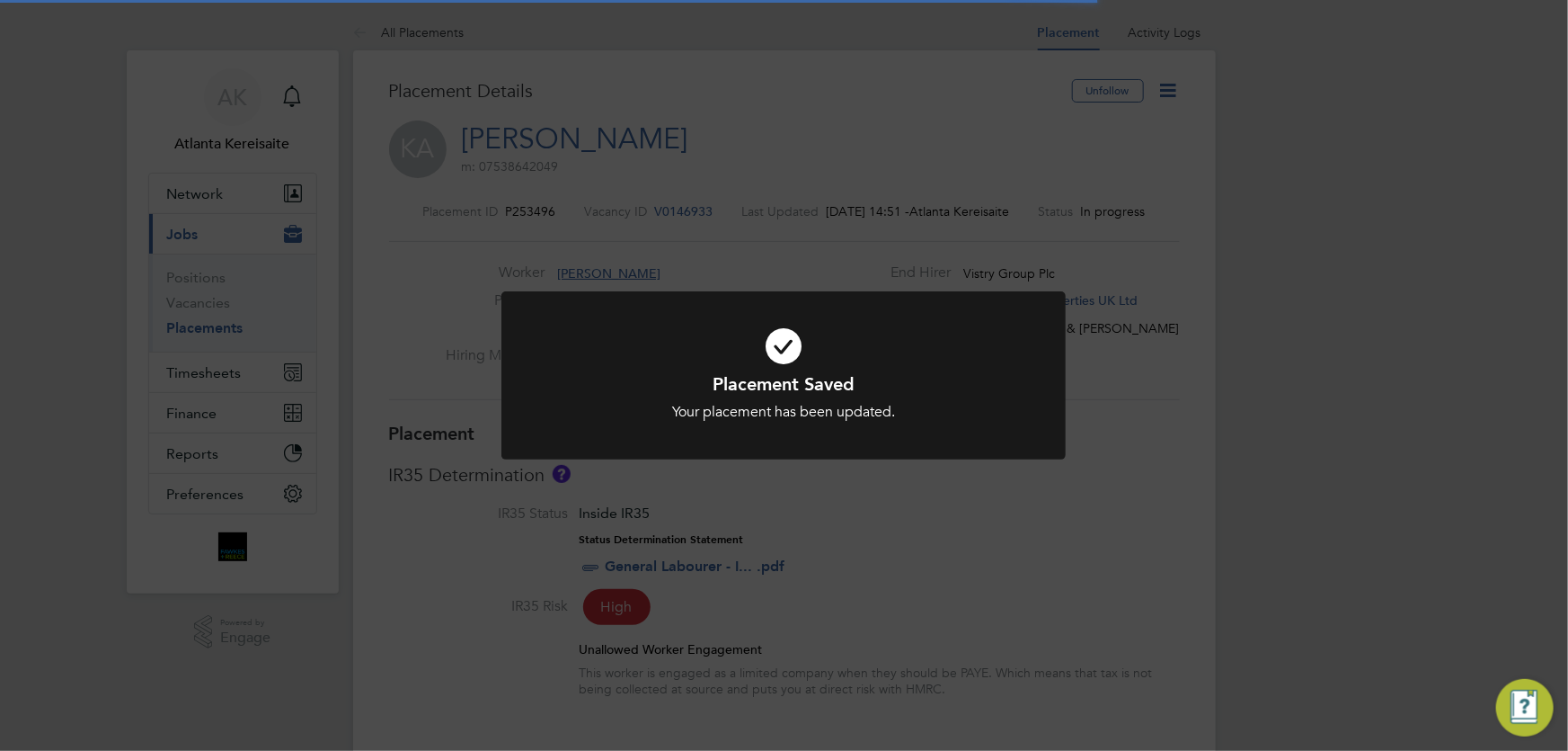
click at [1154, 450] on div "Placement Saved Your placement has been updated. Cancel Okay" at bounding box center [784, 375] width 1568 height 751
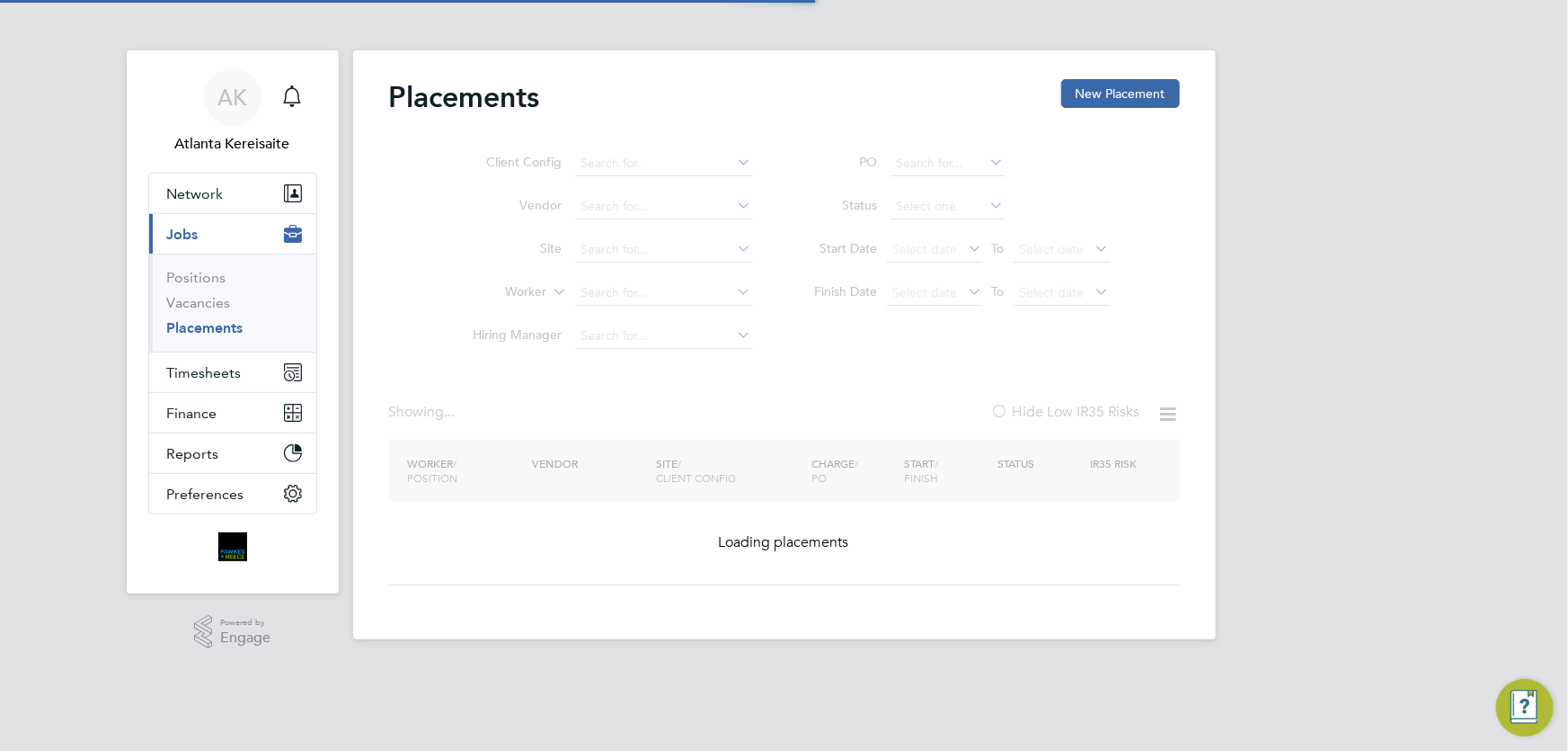
type input "[PERSON_NAME]"
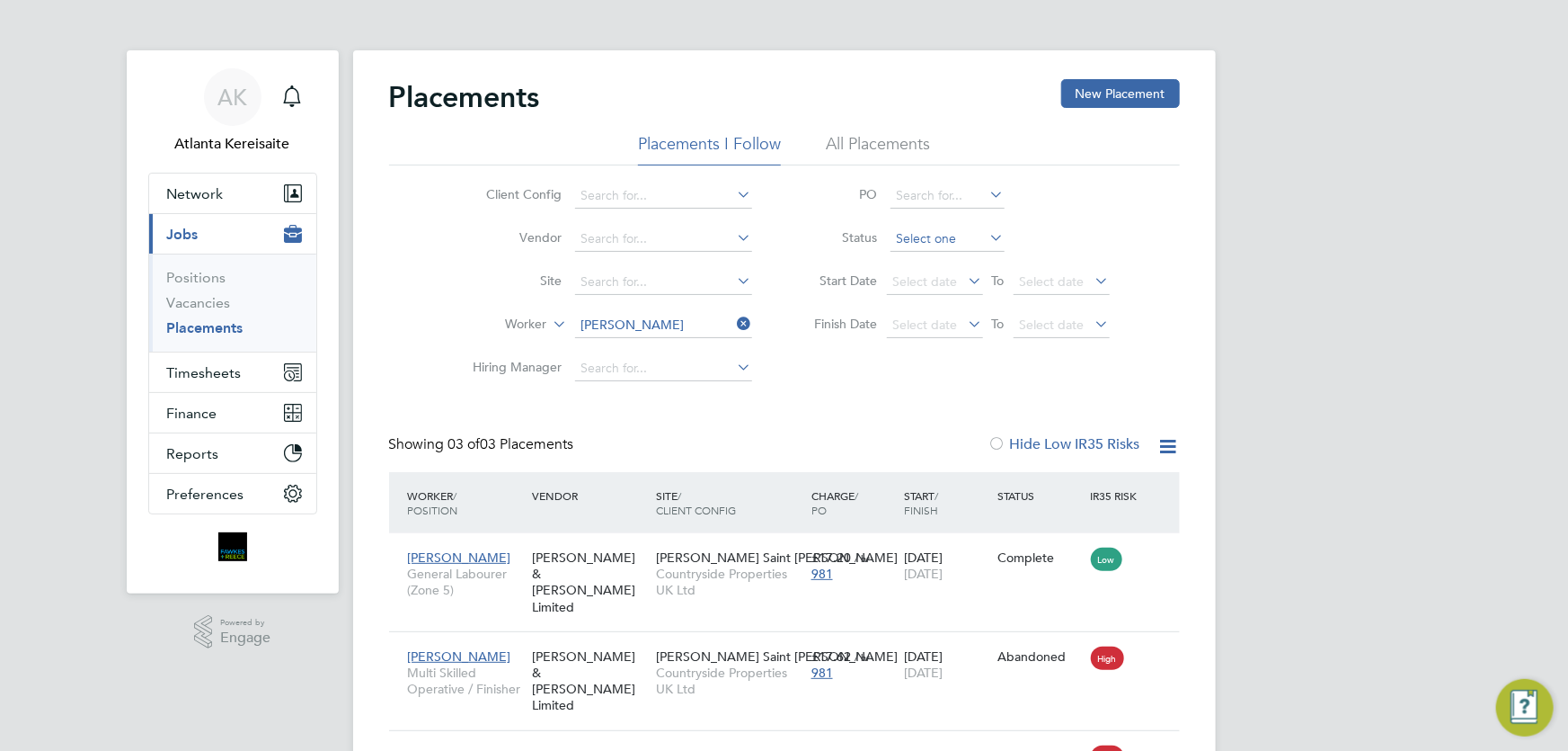
click at [926, 241] on input at bounding box center [947, 239] width 114 height 25
click at [928, 262] on div "Placements New Placement Placements I Follow All Placements Client Config Vendo…" at bounding box center [784, 467] width 862 height 833
click at [734, 325] on icon at bounding box center [734, 323] width 0 height 25
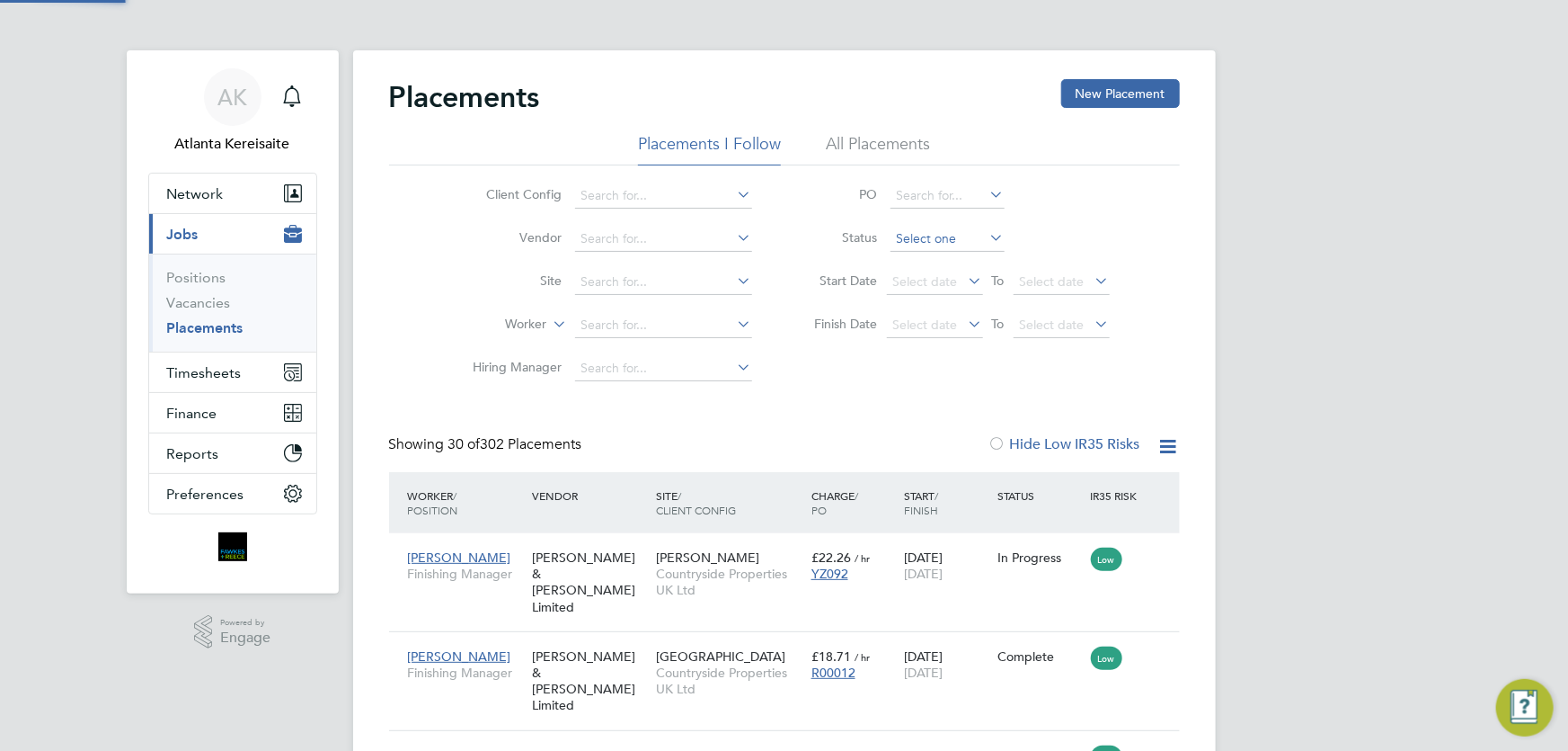
click at [943, 241] on input at bounding box center [947, 239] width 114 height 25
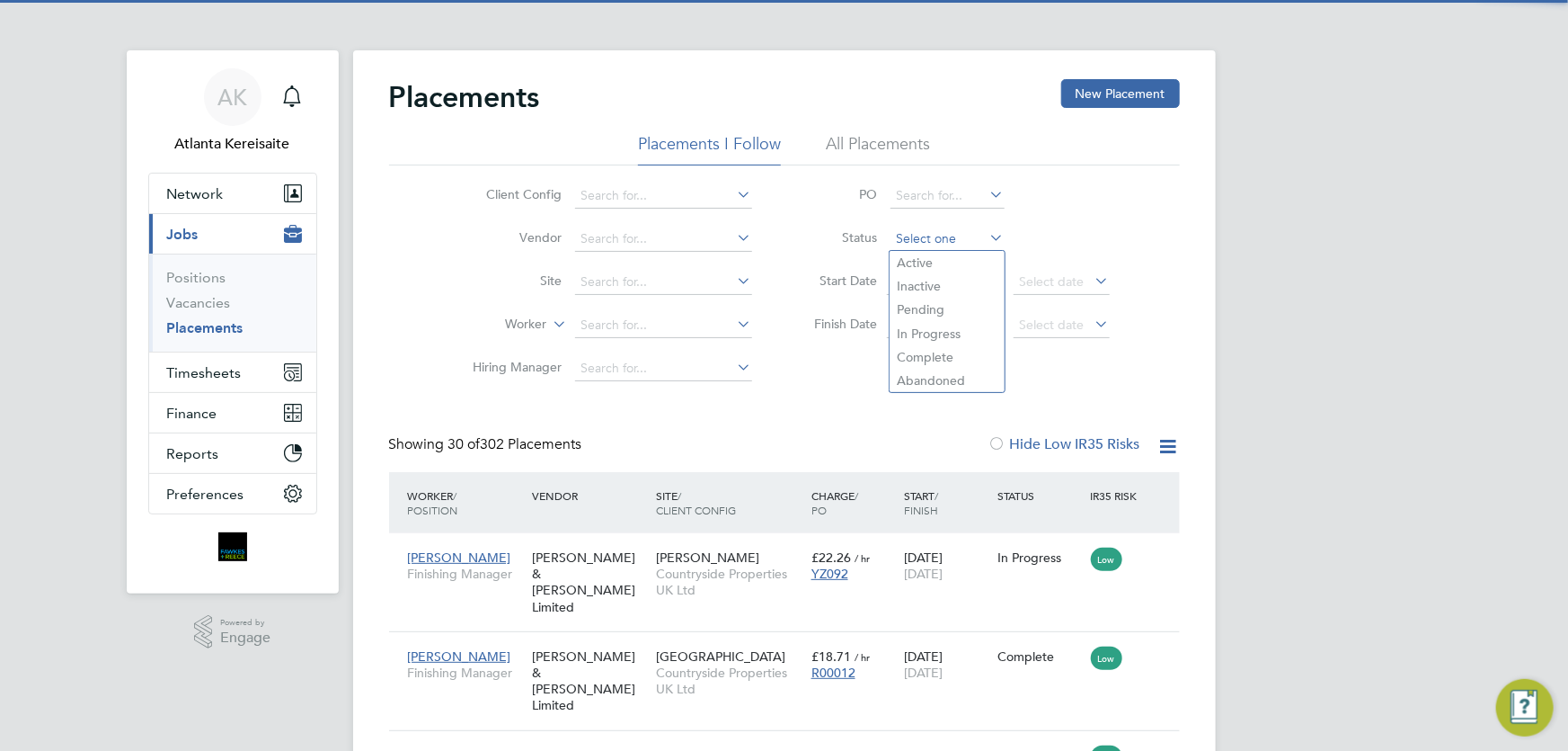
click at [936, 243] on input at bounding box center [947, 239] width 114 height 25
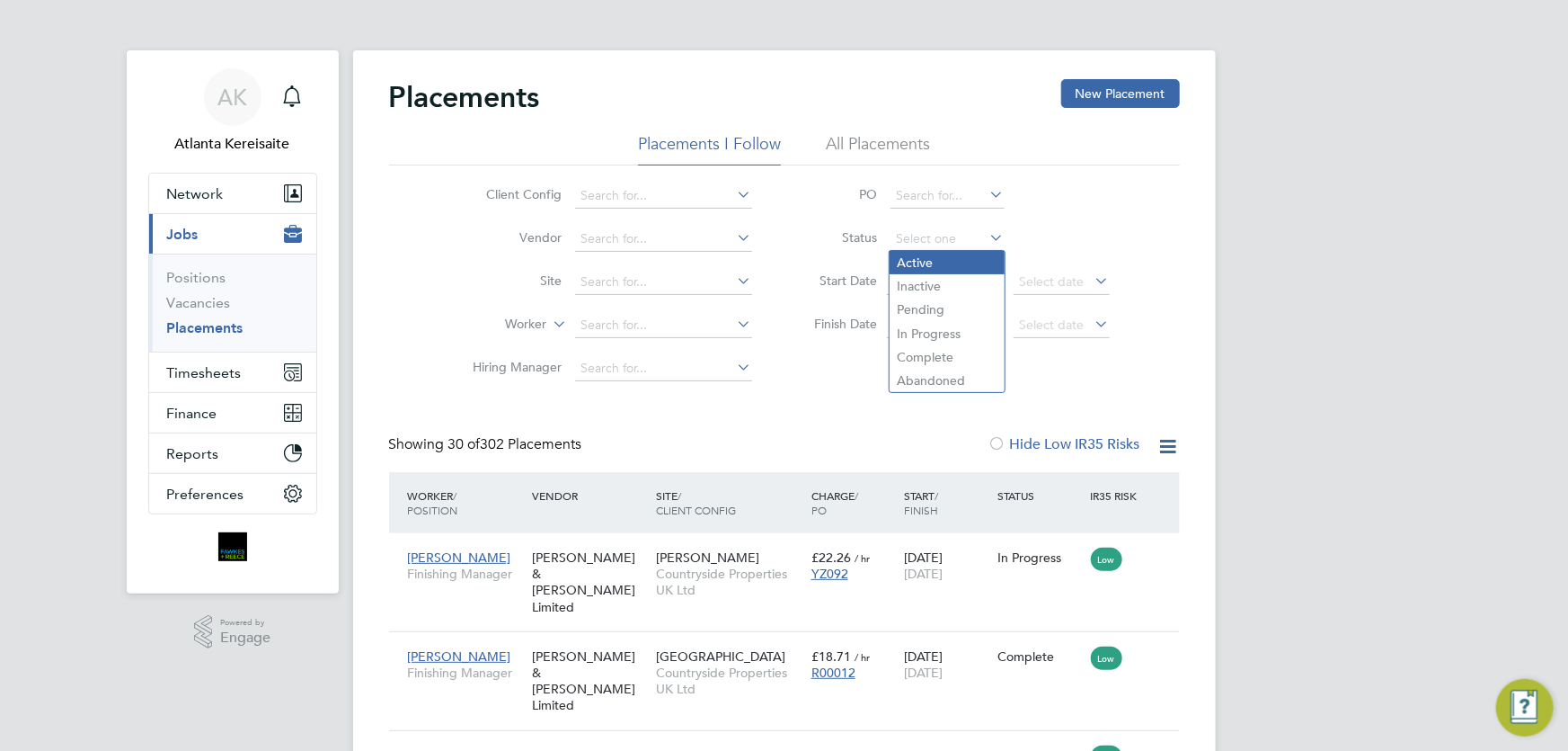
click at [935, 270] on li "Active" at bounding box center [947, 262] width 115 height 23
type input "Active"
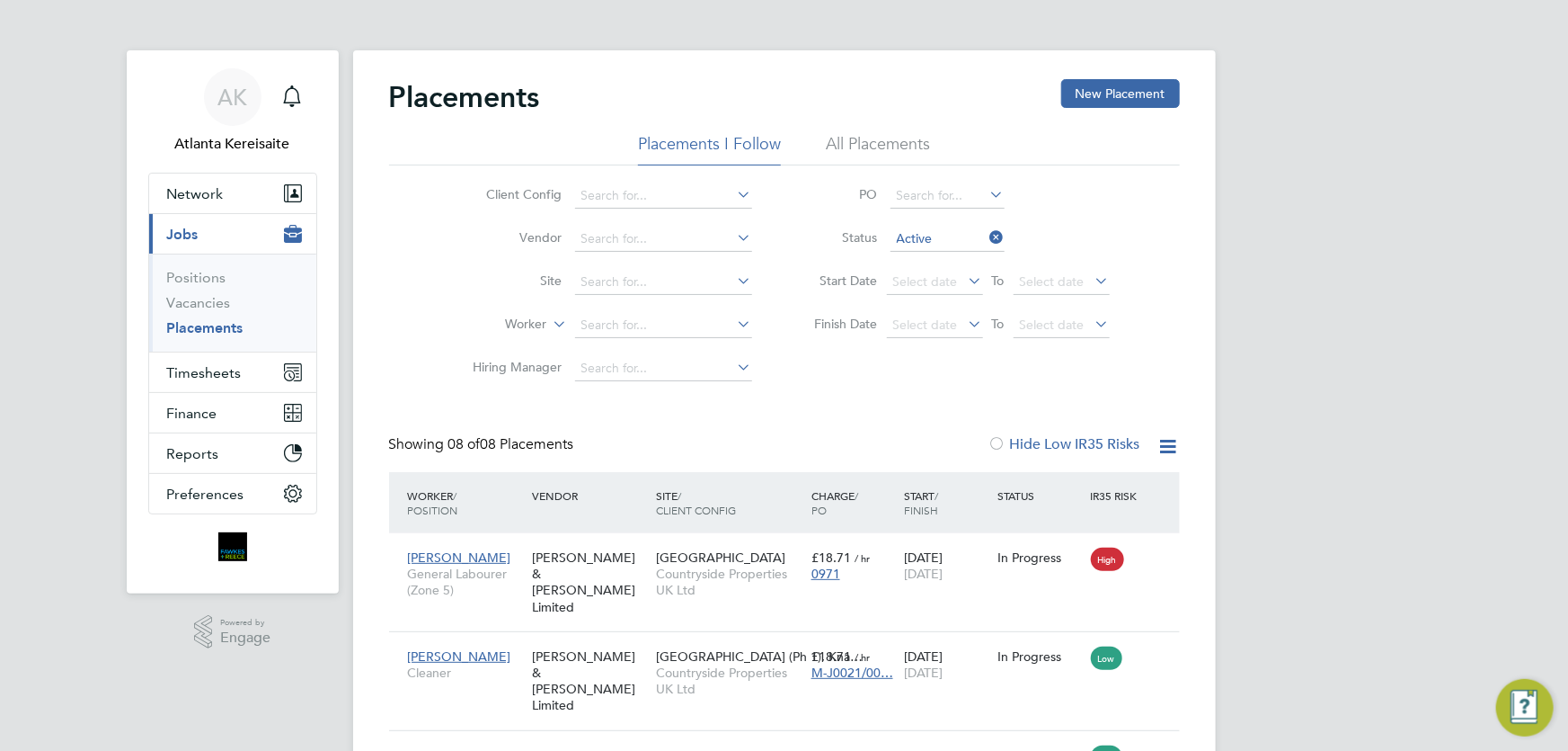
click at [848, 414] on div "Placements New Placement Placements I Follow All Placements Client Config Vendo…" at bounding box center [784, 700] width 791 height 1244
click at [1367, 388] on div "AK Atlanta Kereisaite Notifications Applications: Network Team Members Business…" at bounding box center [784, 702] width 1568 height 1405
